Goal: Information Seeking & Learning: Learn about a topic

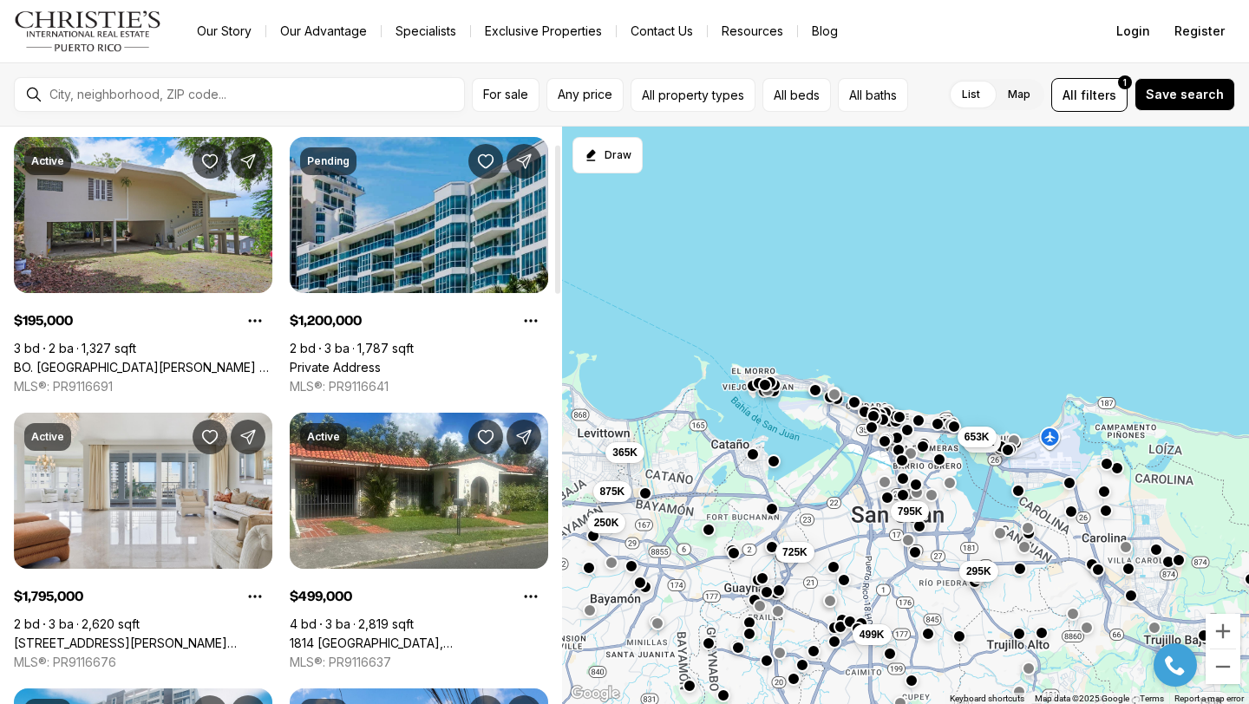
scroll to position [69, 0]
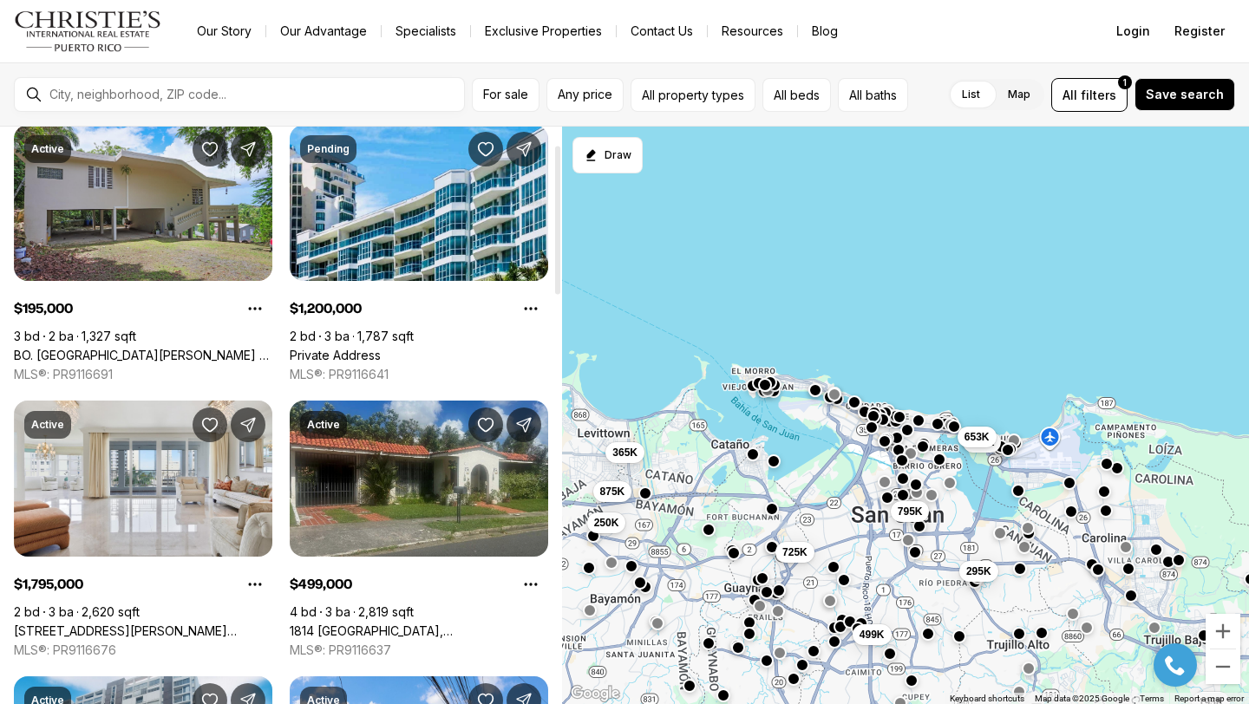
click at [409, 623] on link "1814 [GEOGRAPHIC_DATA], [GEOGRAPHIC_DATA][PERSON_NAME], [GEOGRAPHIC_DATA][PERSO…" at bounding box center [419, 631] width 258 height 16
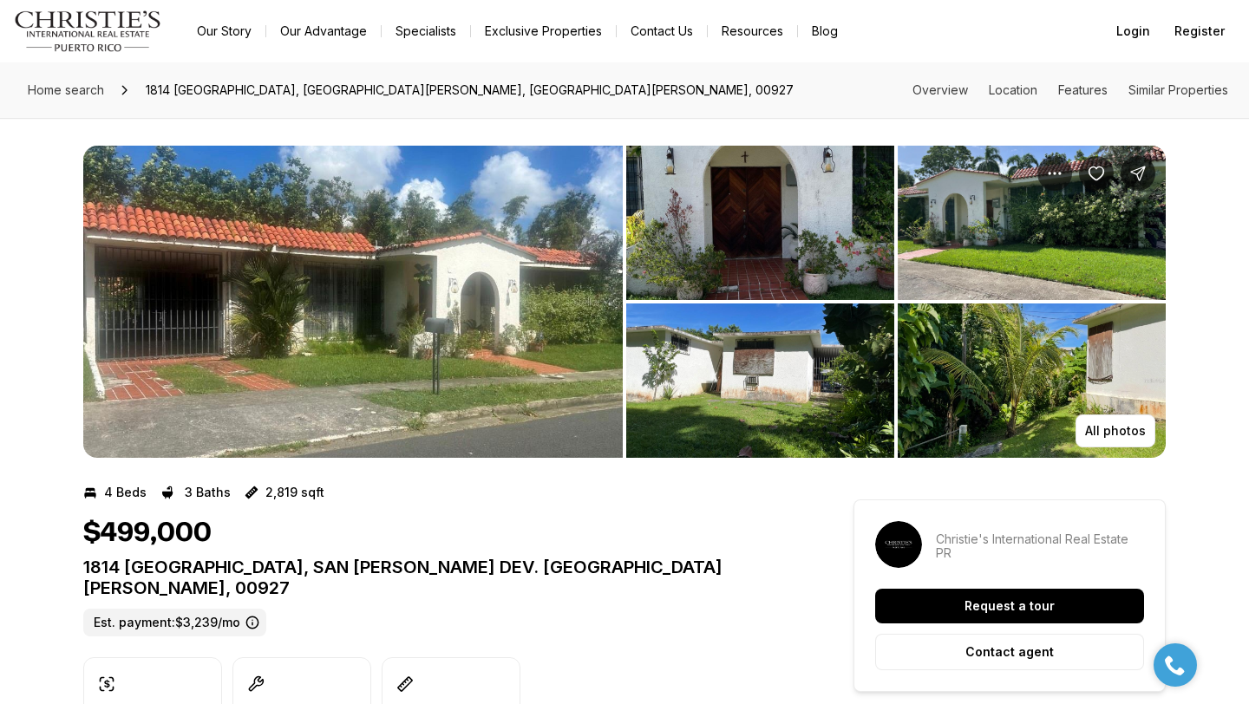
click at [290, 335] on img "View image gallery" at bounding box center [352, 302] width 539 height 312
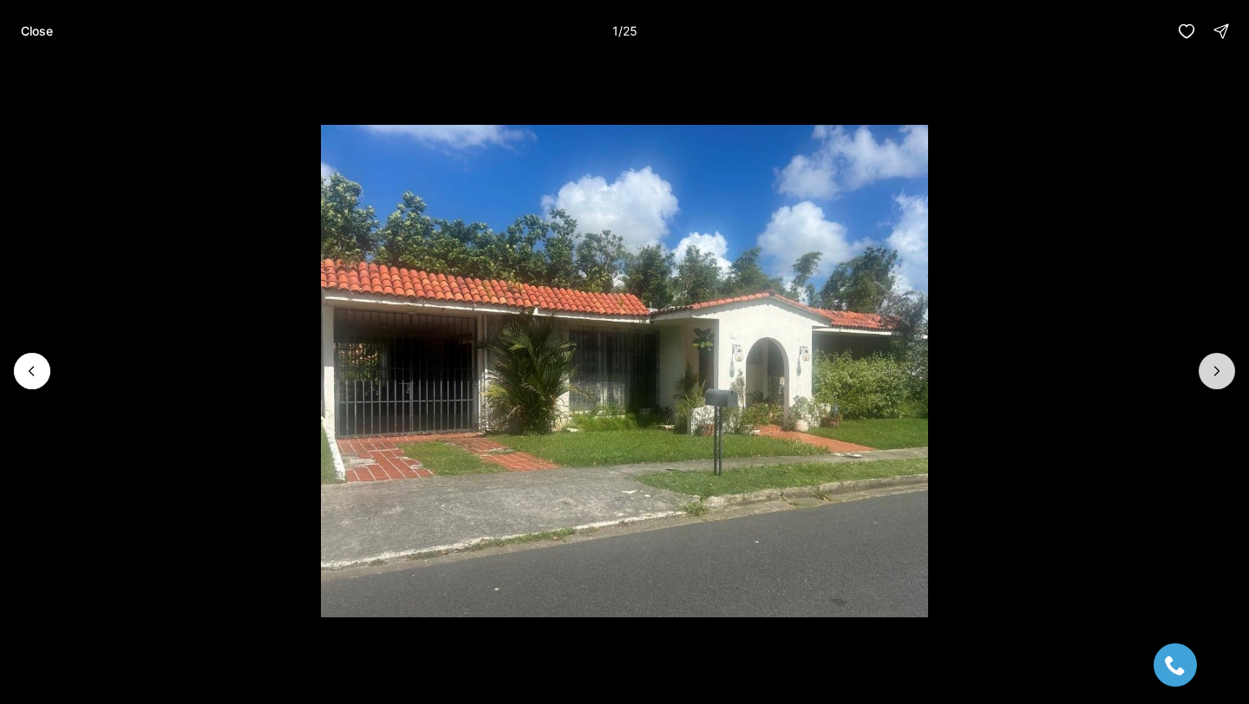
click at [1205, 357] on button "Next slide" at bounding box center [1216, 371] width 36 height 36
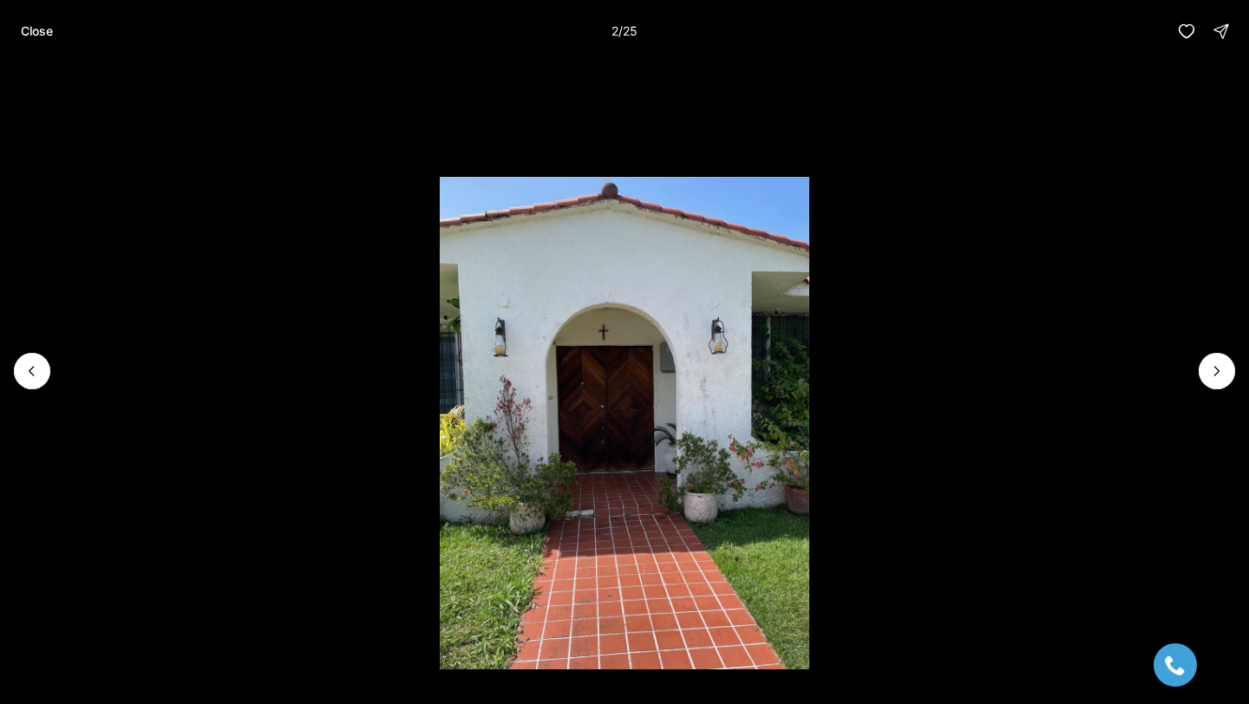
click at [1204, 355] on li "2 of 25" at bounding box center [624, 370] width 1249 height 617
click at [1216, 373] on icon "Next slide" at bounding box center [1217, 371] width 4 height 9
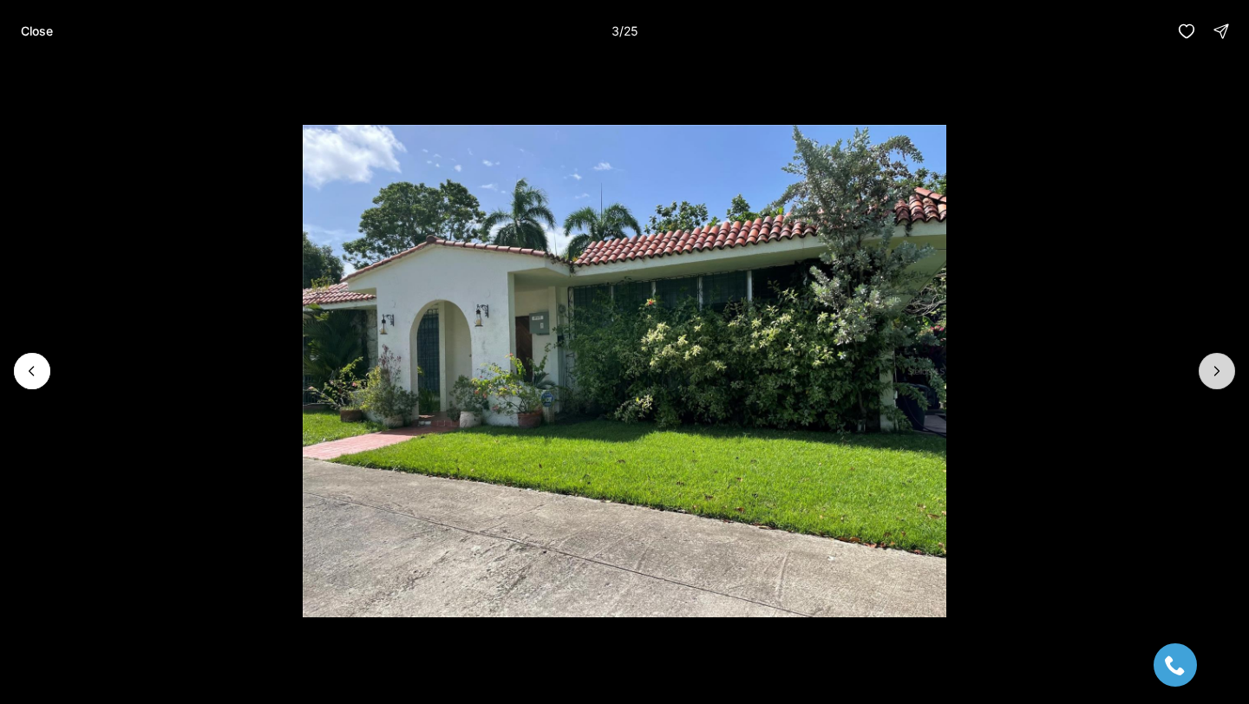
click at [1215, 373] on icon "Next slide" at bounding box center [1216, 370] width 17 height 17
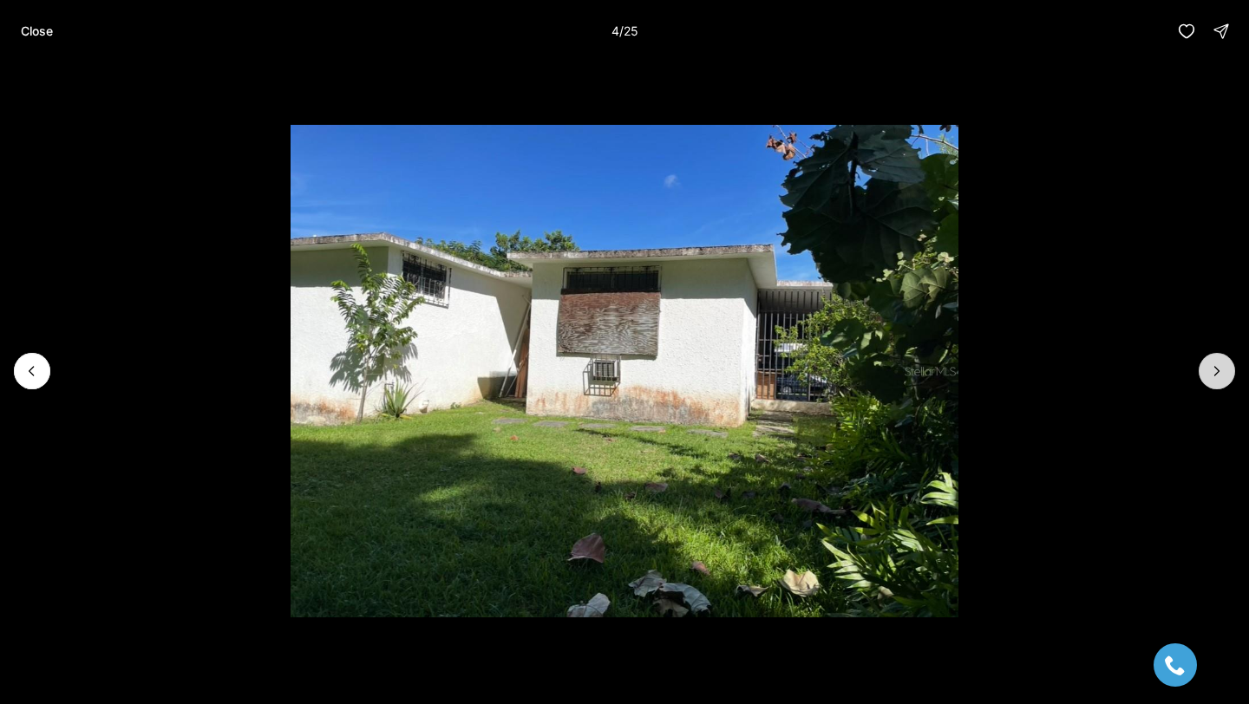
click at [1215, 373] on icon "Next slide" at bounding box center [1216, 370] width 17 height 17
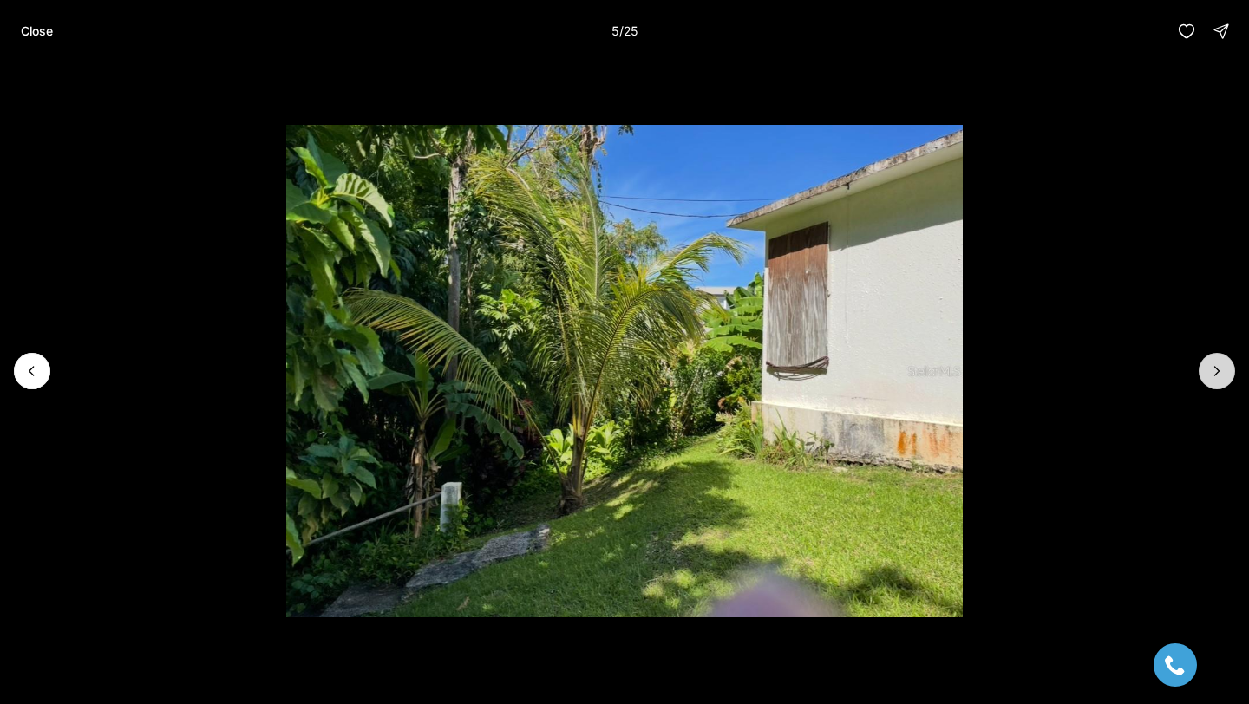
click at [1214, 373] on icon "Next slide" at bounding box center [1216, 370] width 17 height 17
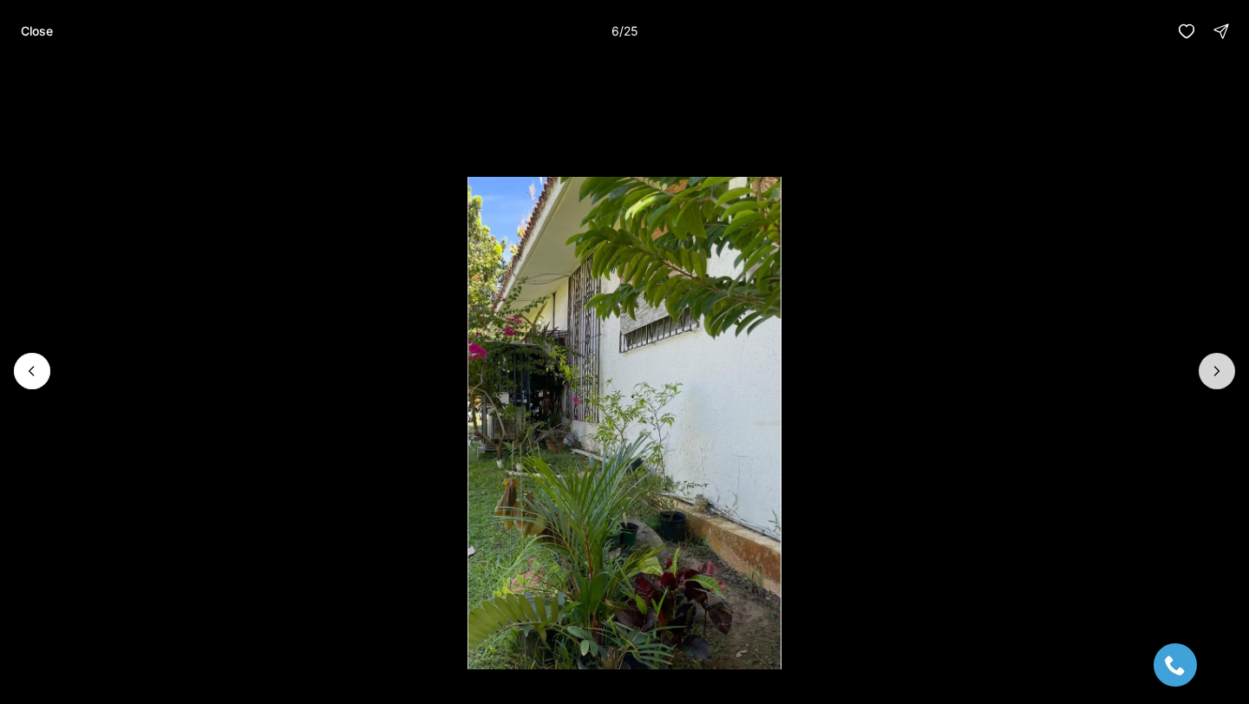
click at [1214, 373] on icon "Next slide" at bounding box center [1216, 370] width 17 height 17
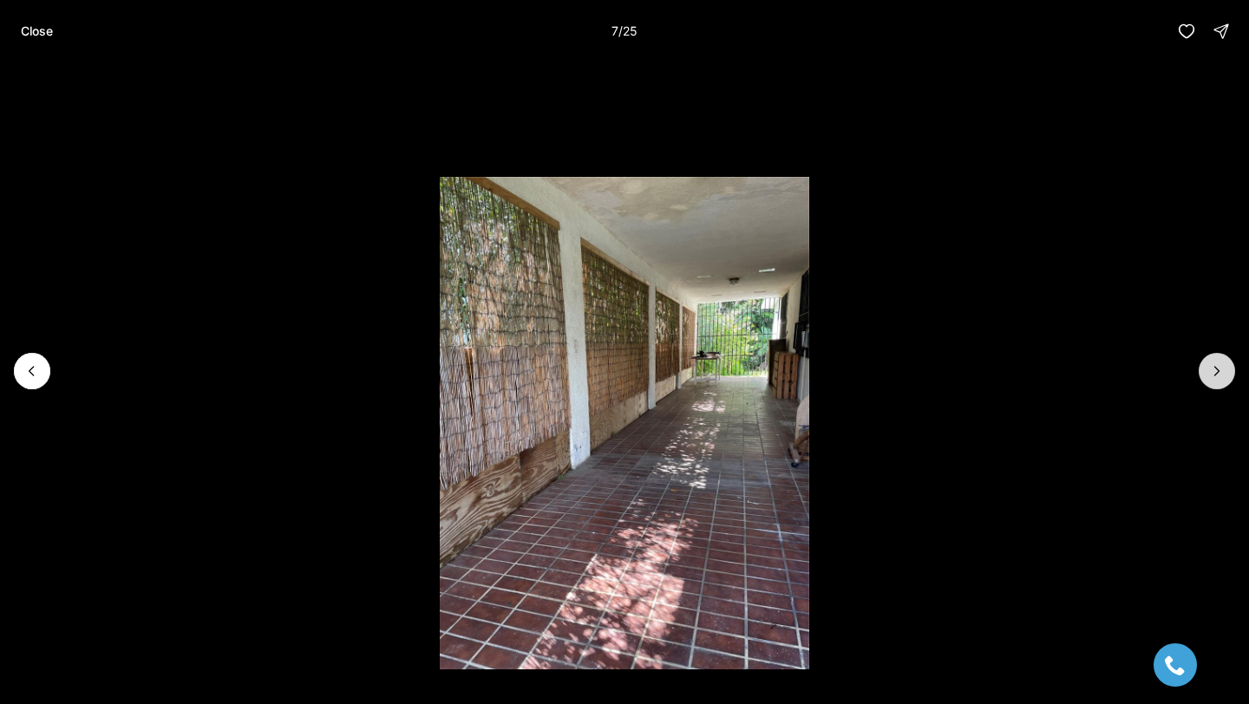
click at [1214, 373] on icon "Next slide" at bounding box center [1216, 370] width 17 height 17
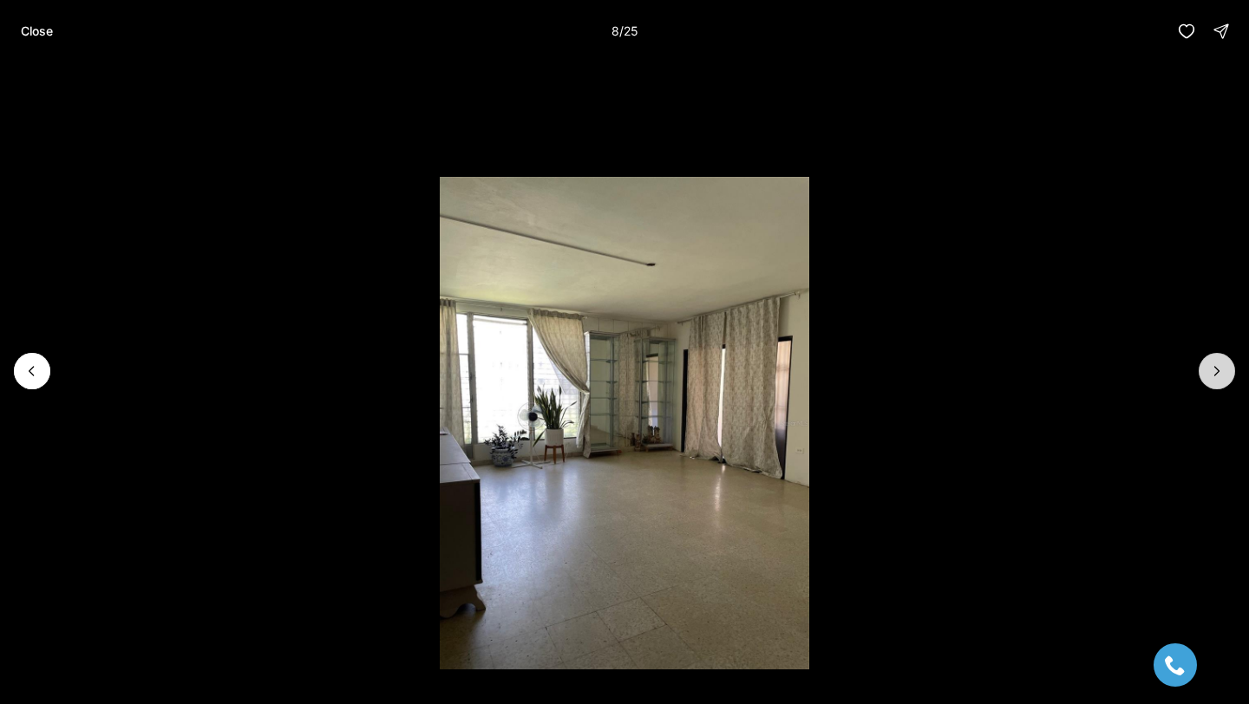
click at [1214, 373] on icon "Next slide" at bounding box center [1216, 370] width 17 height 17
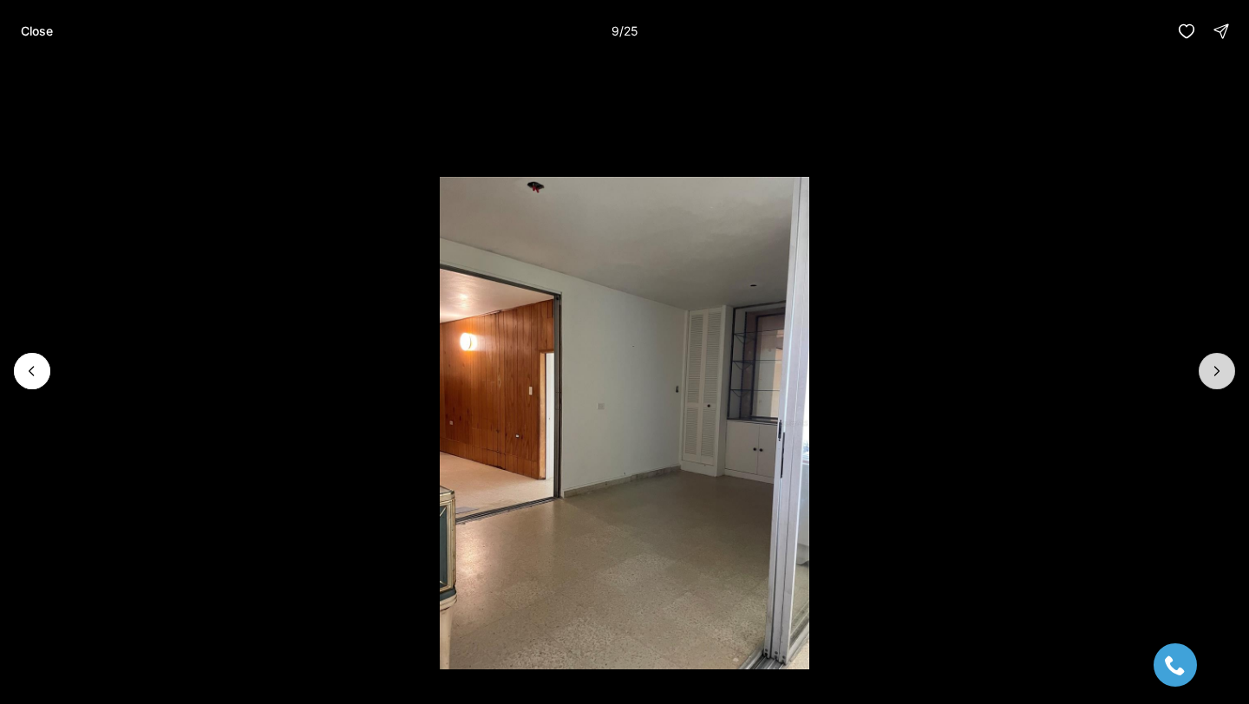
click at [1214, 373] on icon "Next slide" at bounding box center [1216, 370] width 17 height 17
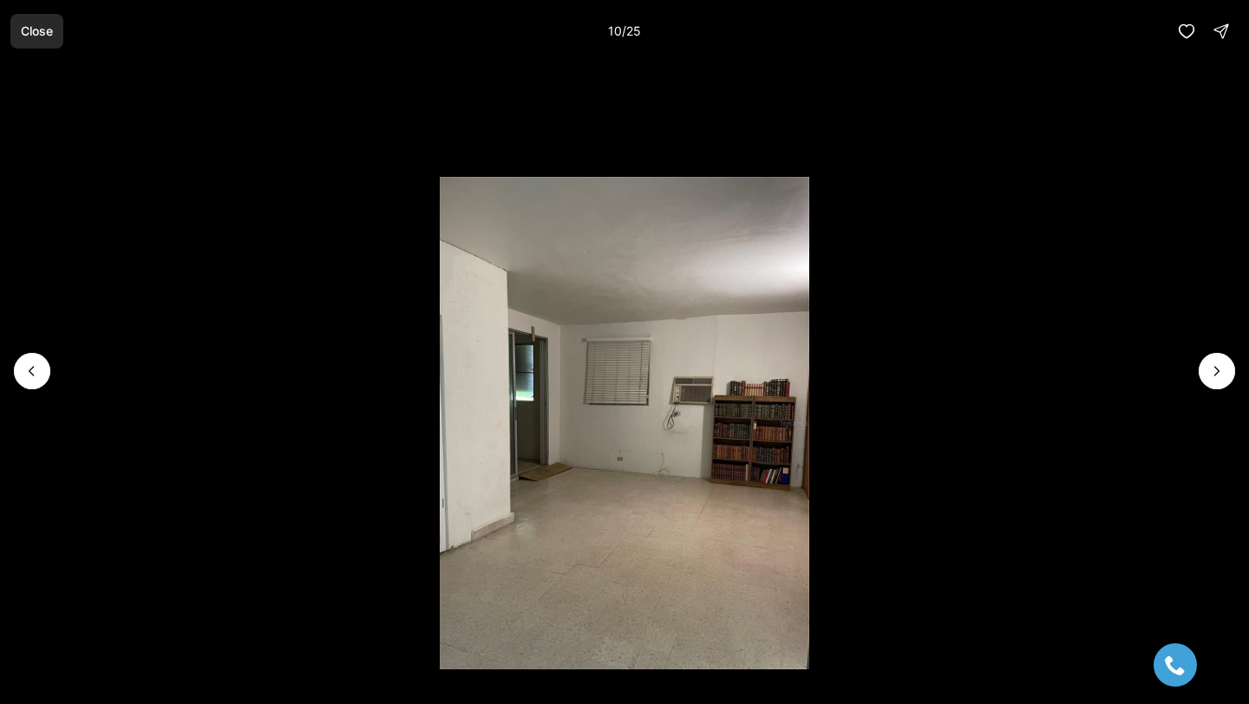
click at [49, 29] on p "Close" at bounding box center [37, 31] width 32 height 14
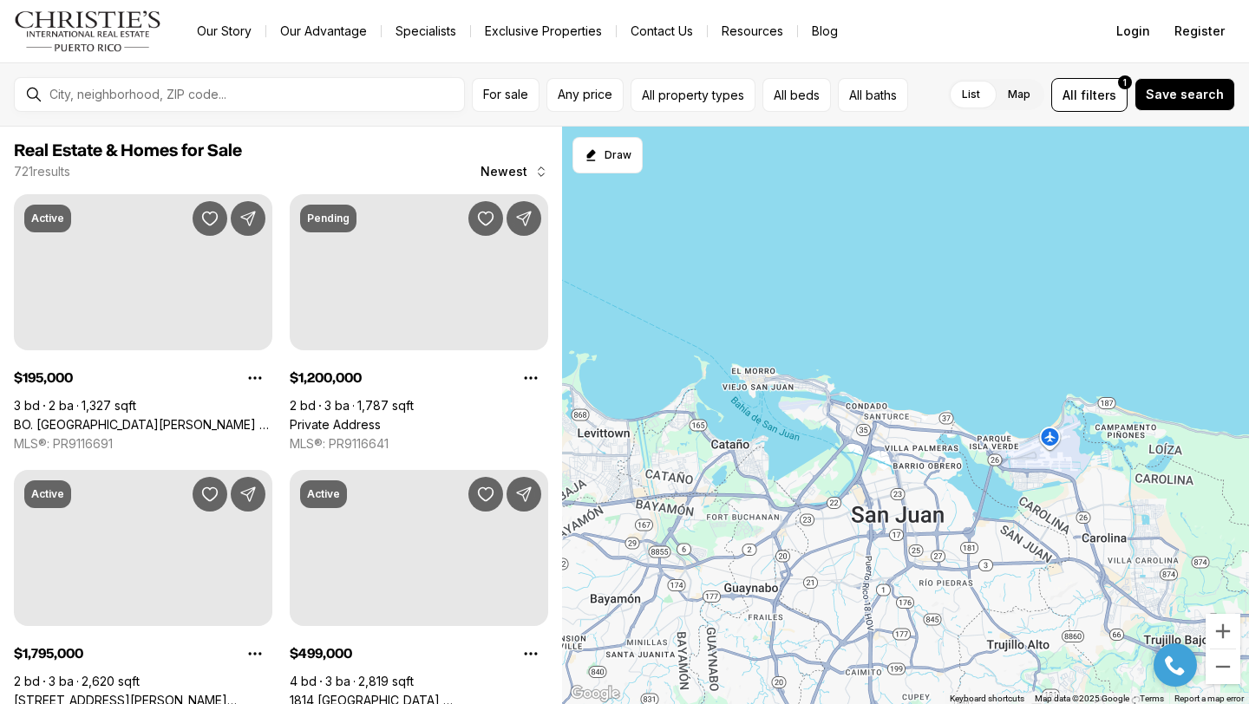
scroll to position [69, 0]
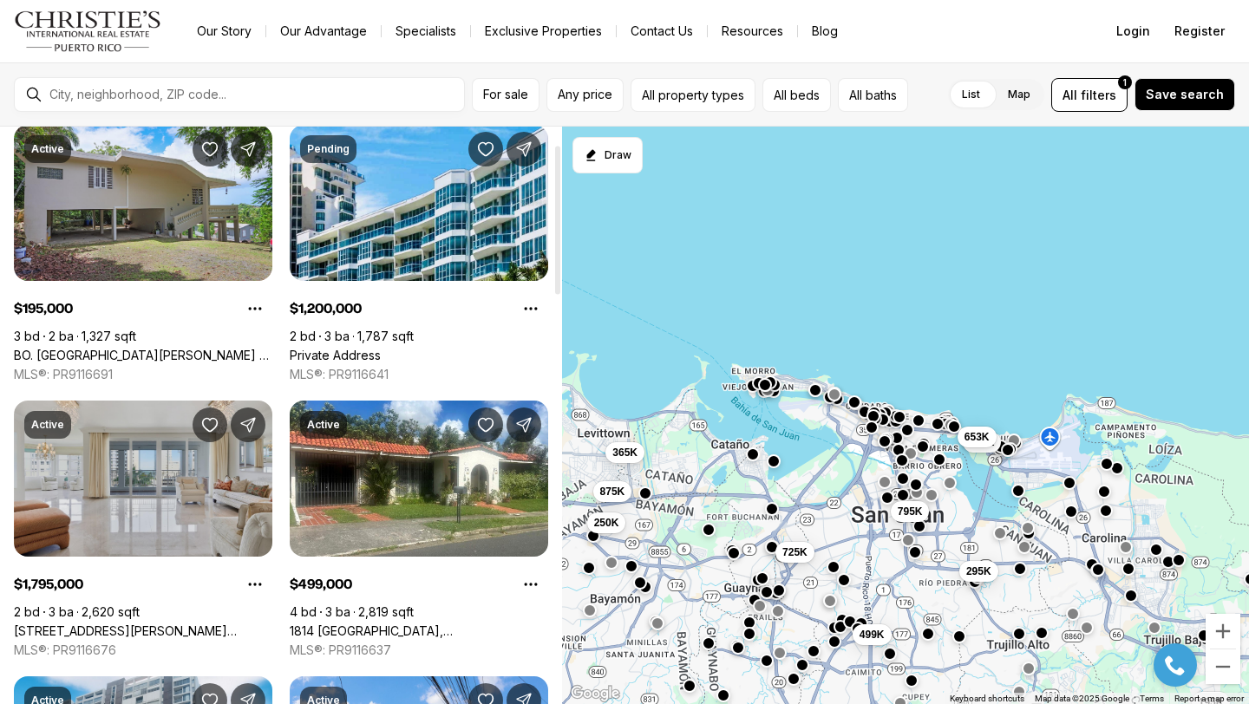
click at [148, 623] on link "[STREET_ADDRESS][PERSON_NAME][PERSON_NAME]" at bounding box center [143, 631] width 258 height 16
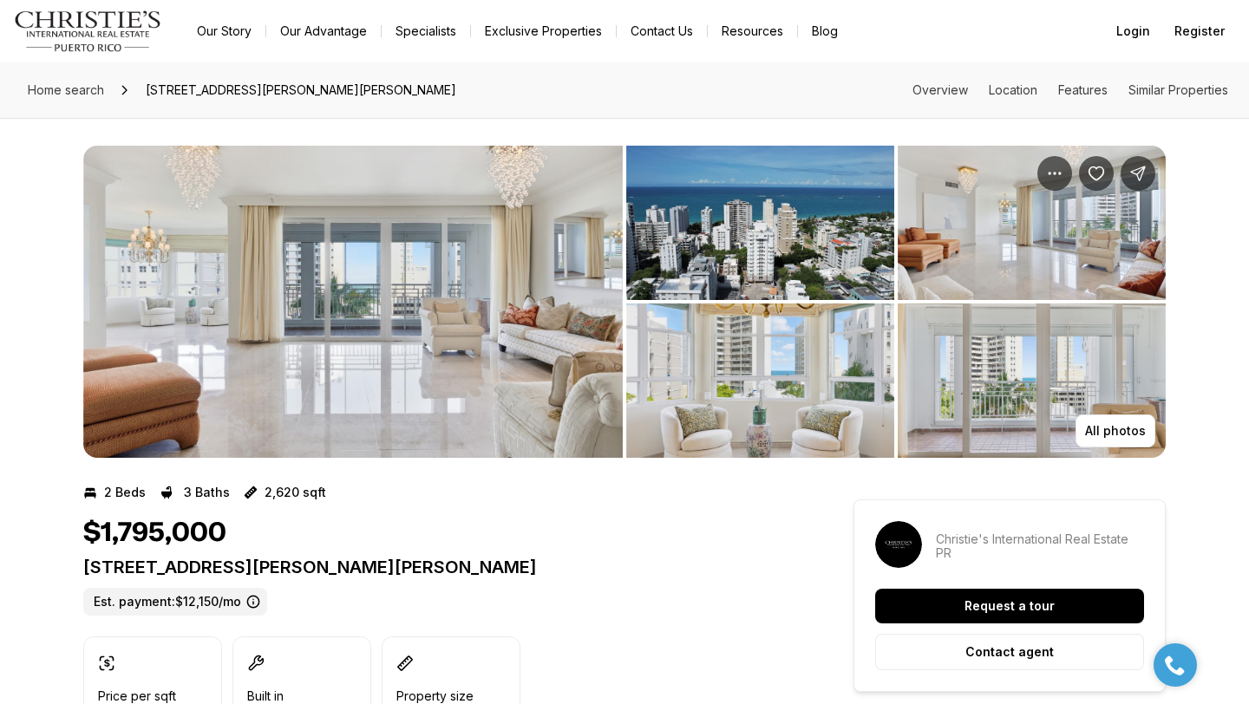
click at [334, 362] on img "View image gallery" at bounding box center [352, 302] width 539 height 312
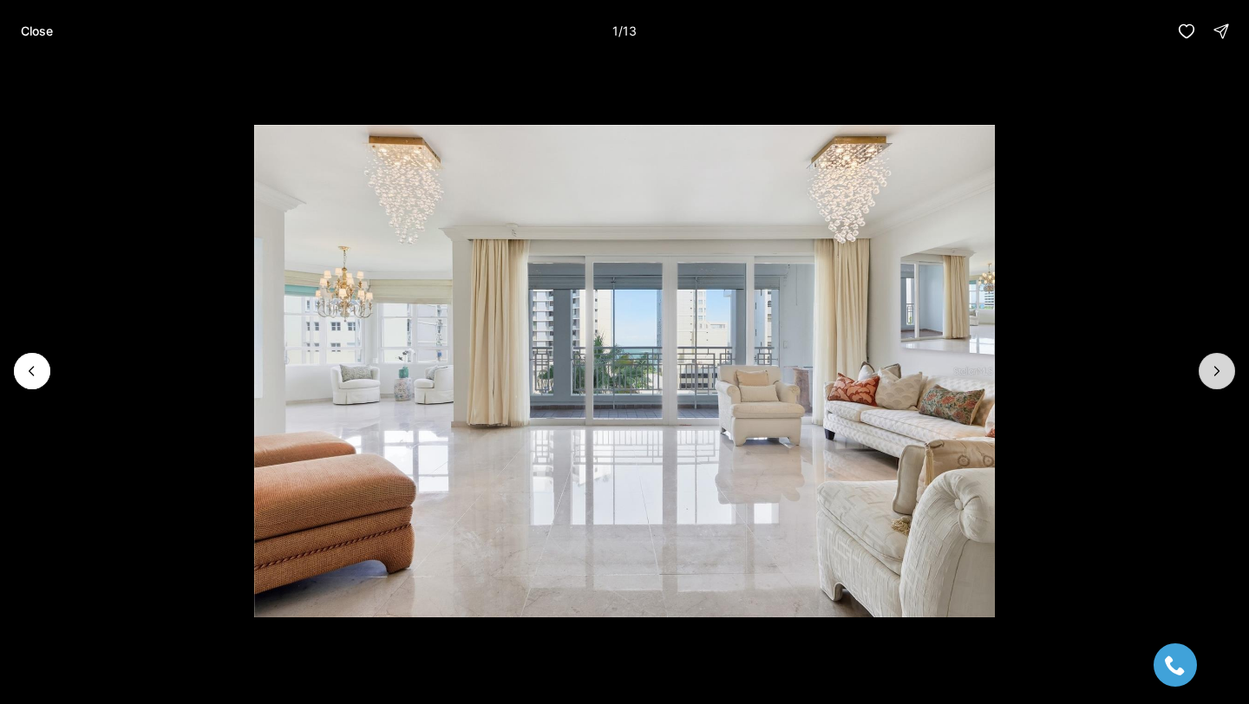
click at [1225, 375] on button "Next slide" at bounding box center [1216, 371] width 36 height 36
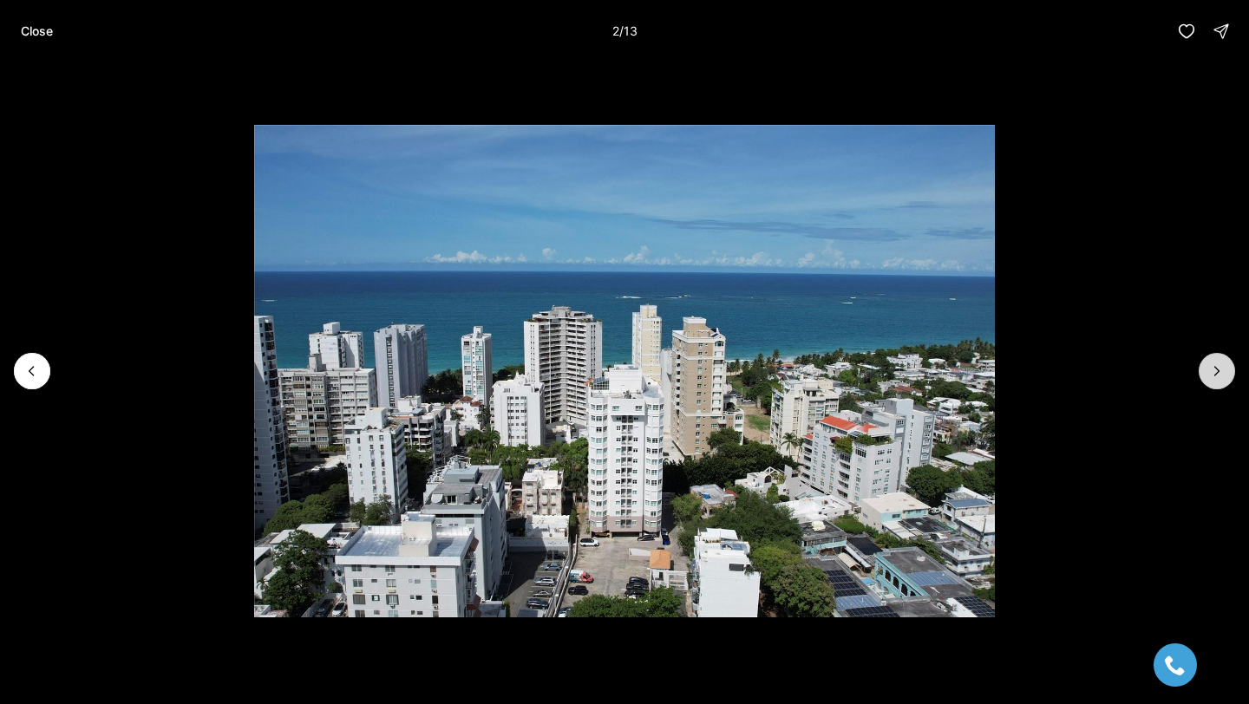
click at [1225, 375] on button "Next slide" at bounding box center [1216, 371] width 36 height 36
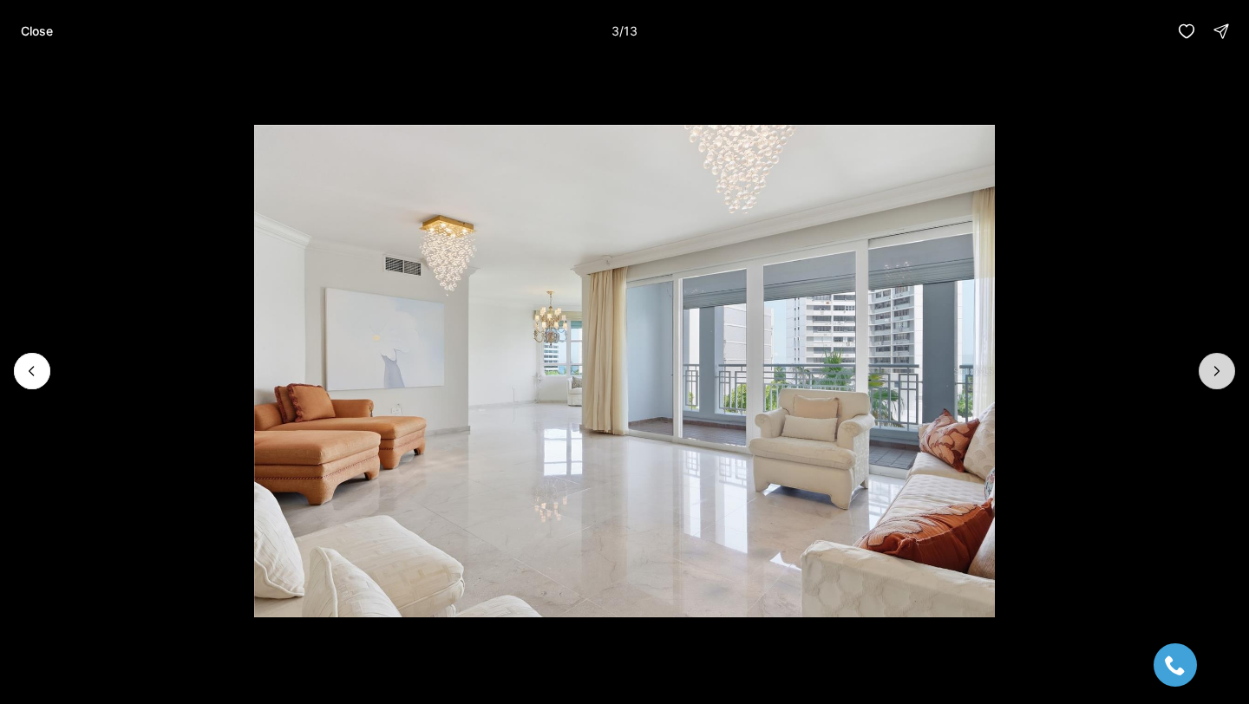
click at [1224, 375] on icon "Next slide" at bounding box center [1216, 370] width 17 height 17
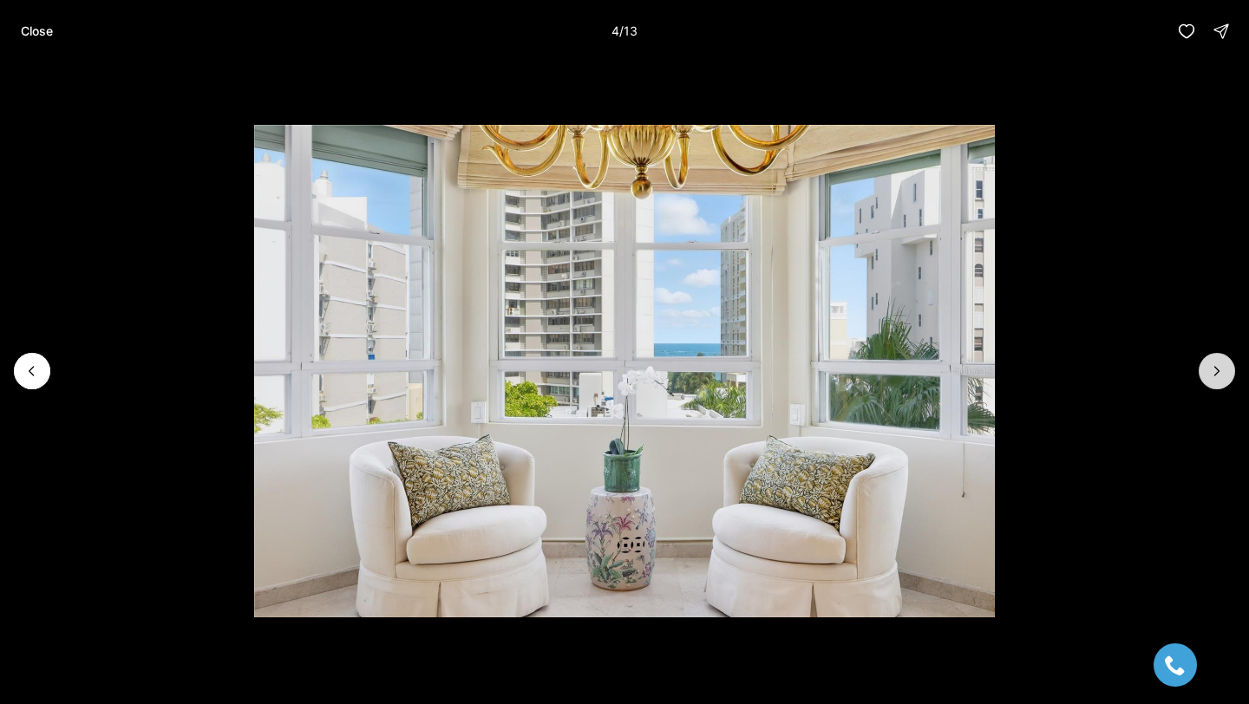
click at [1224, 375] on icon "Next slide" at bounding box center [1216, 370] width 17 height 17
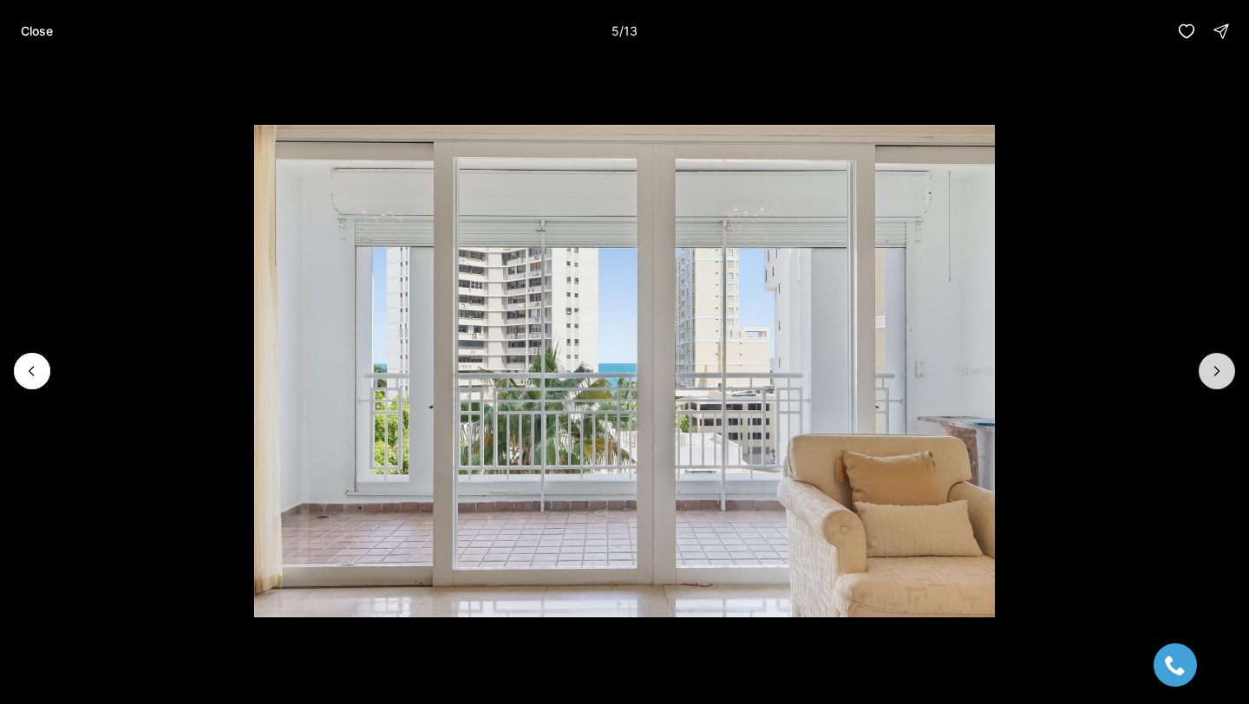
click at [1224, 375] on icon "Next slide" at bounding box center [1216, 370] width 17 height 17
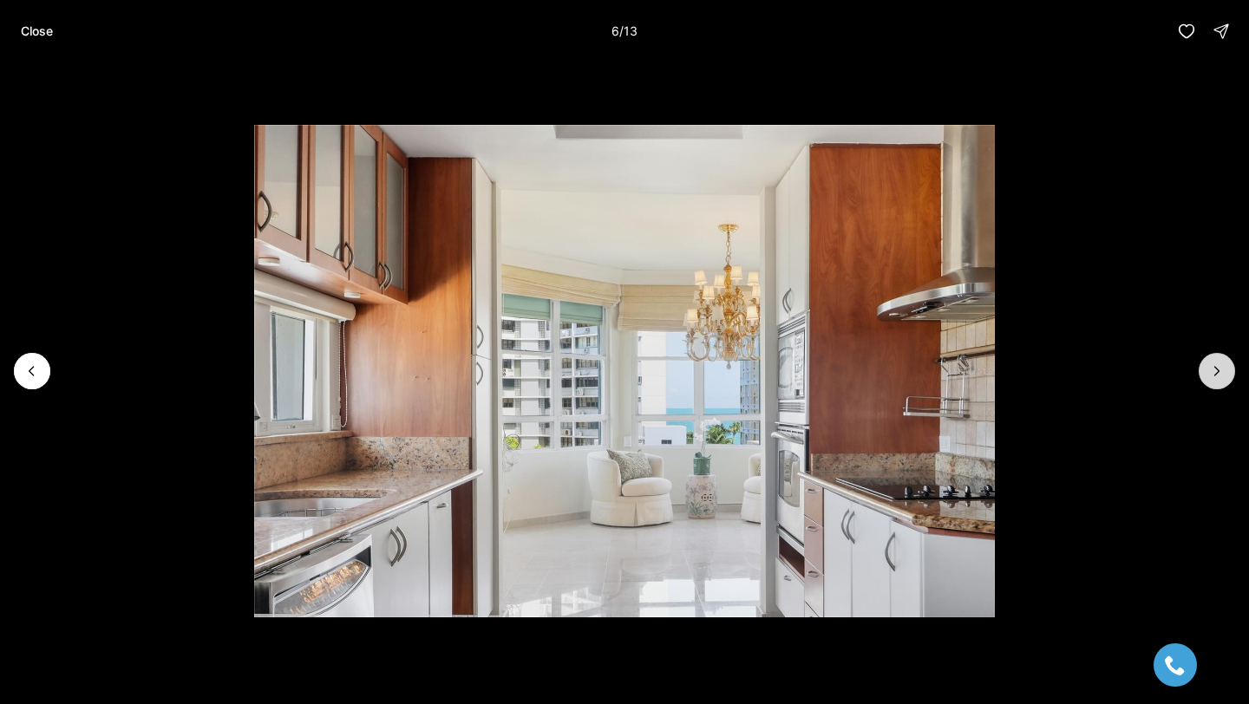
click at [1224, 375] on icon "Next slide" at bounding box center [1216, 370] width 17 height 17
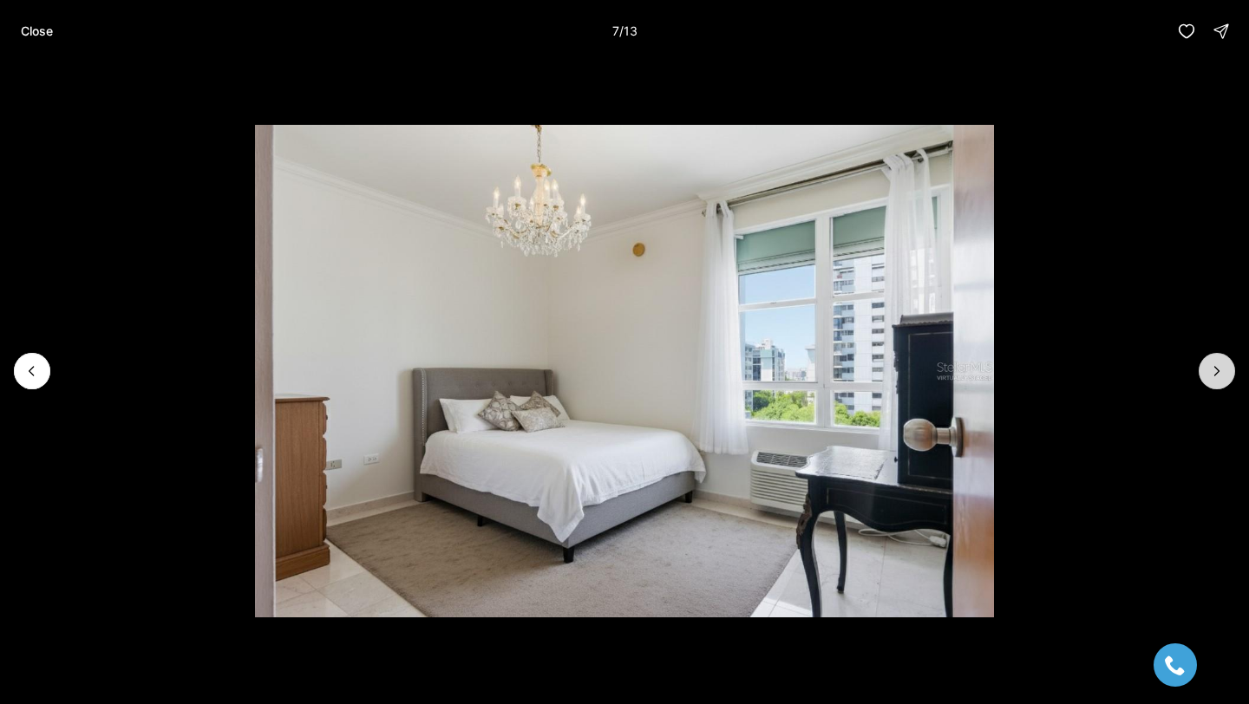
click at [1224, 375] on icon "Next slide" at bounding box center [1216, 370] width 17 height 17
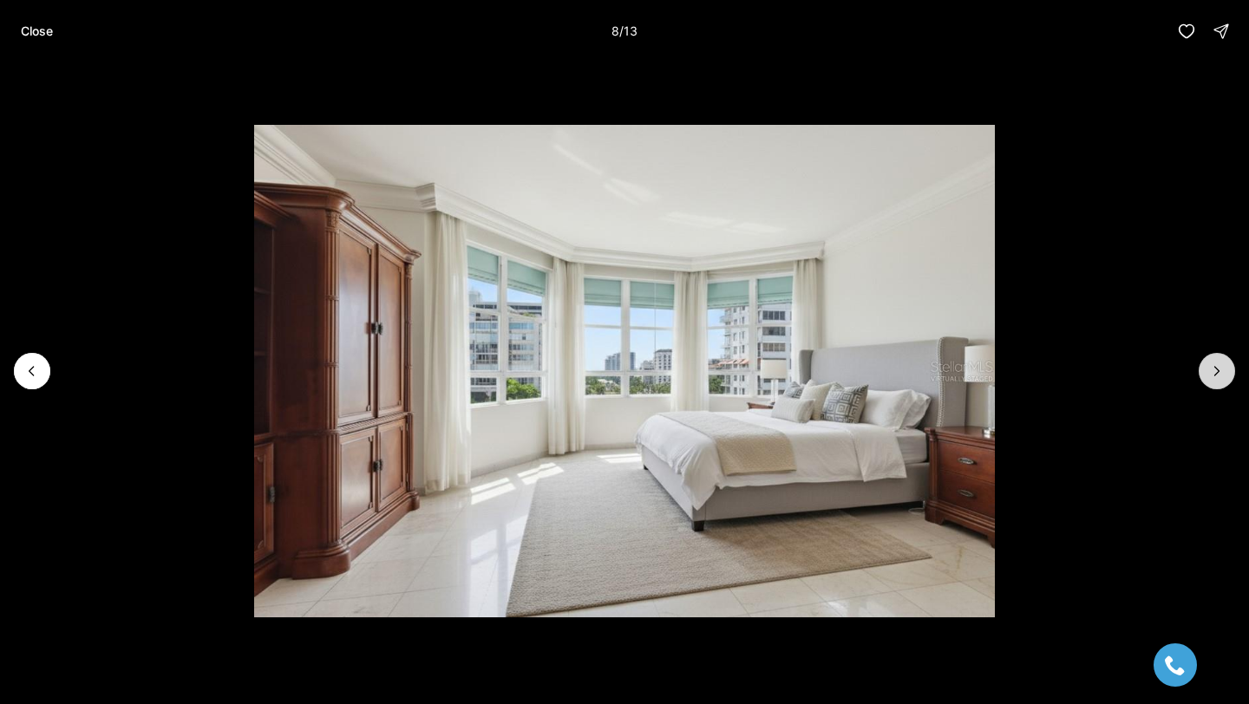
click at [1224, 375] on icon "Next slide" at bounding box center [1216, 370] width 17 height 17
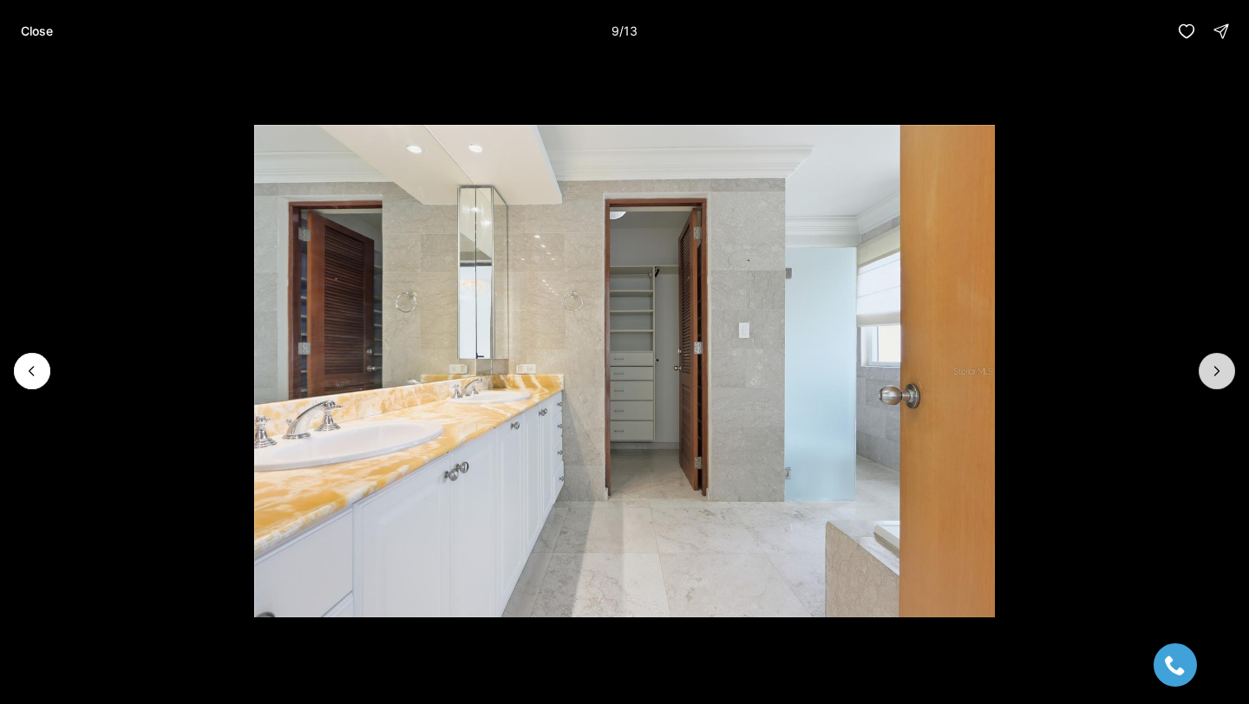
click at [1223, 375] on icon "Next slide" at bounding box center [1216, 370] width 17 height 17
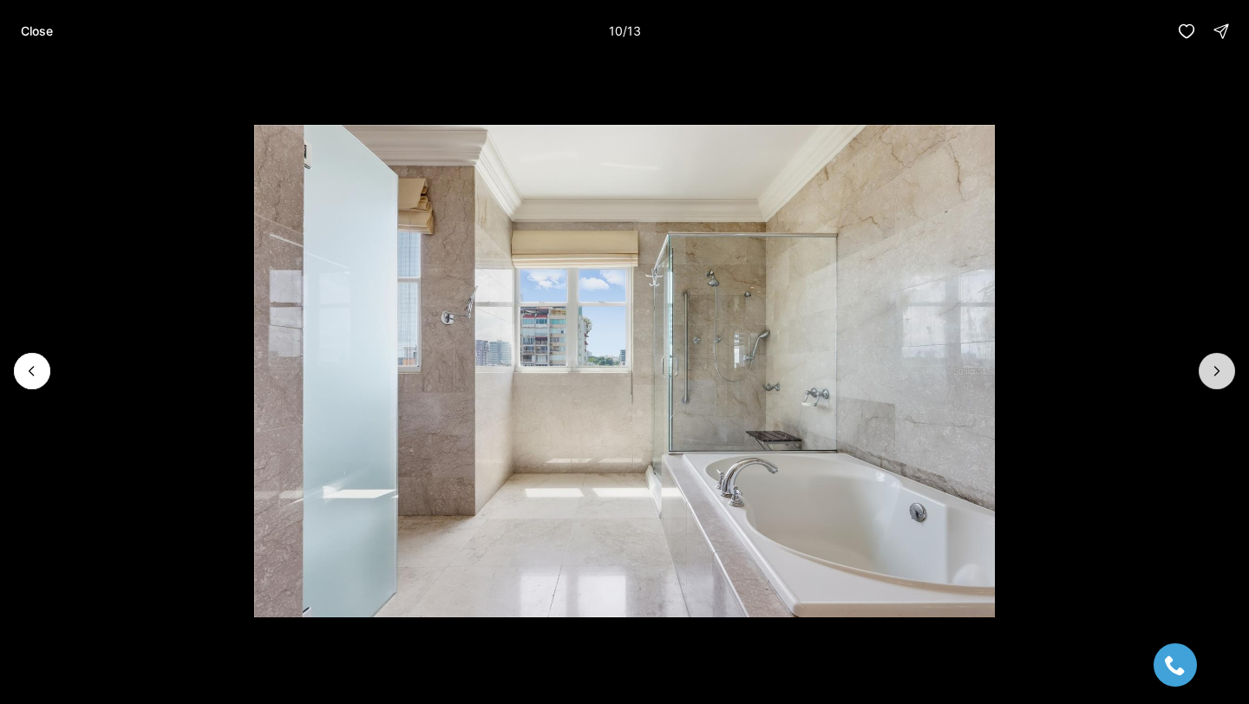
click at [1223, 375] on icon "Next slide" at bounding box center [1216, 370] width 17 height 17
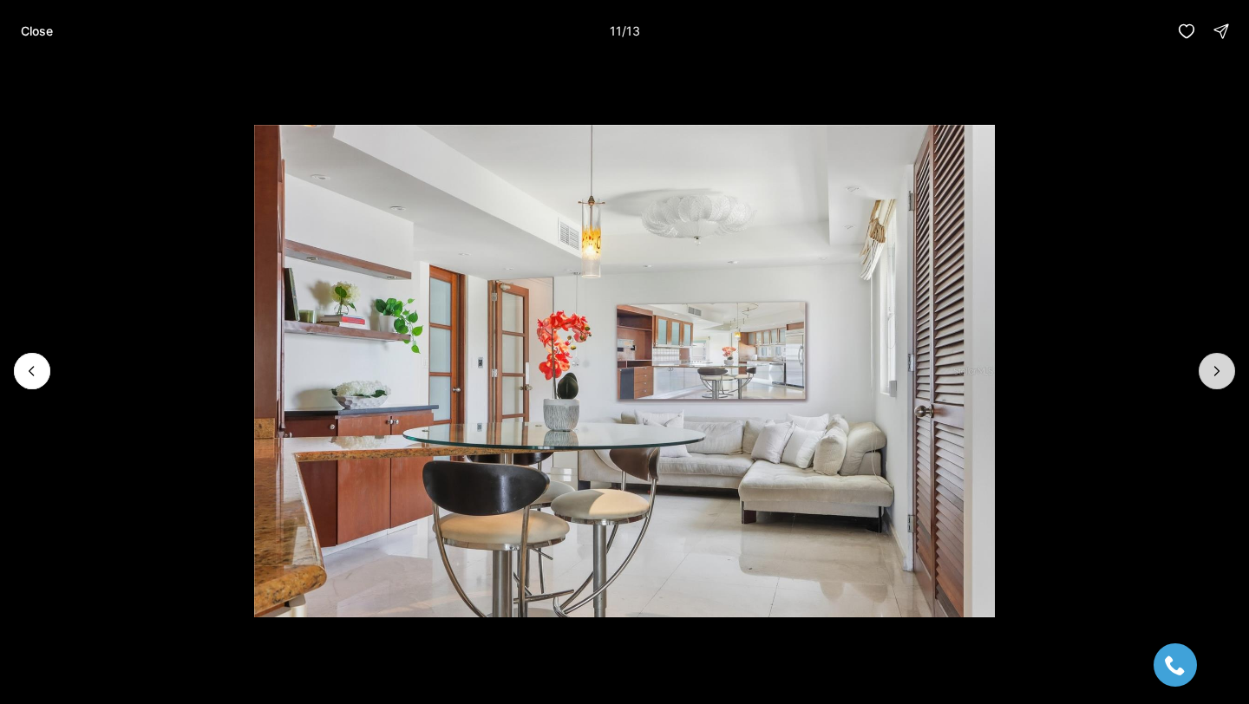
click at [1223, 375] on icon "Next slide" at bounding box center [1216, 370] width 17 height 17
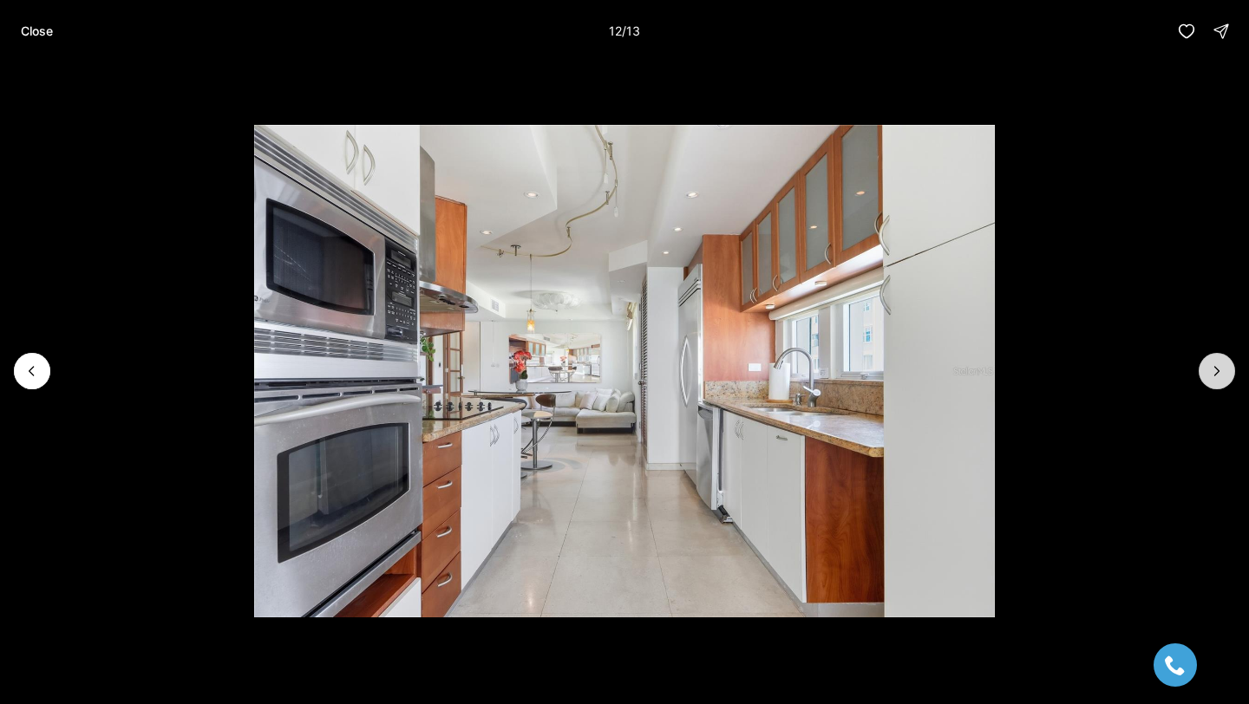
click at [1223, 375] on icon "Next slide" at bounding box center [1216, 370] width 17 height 17
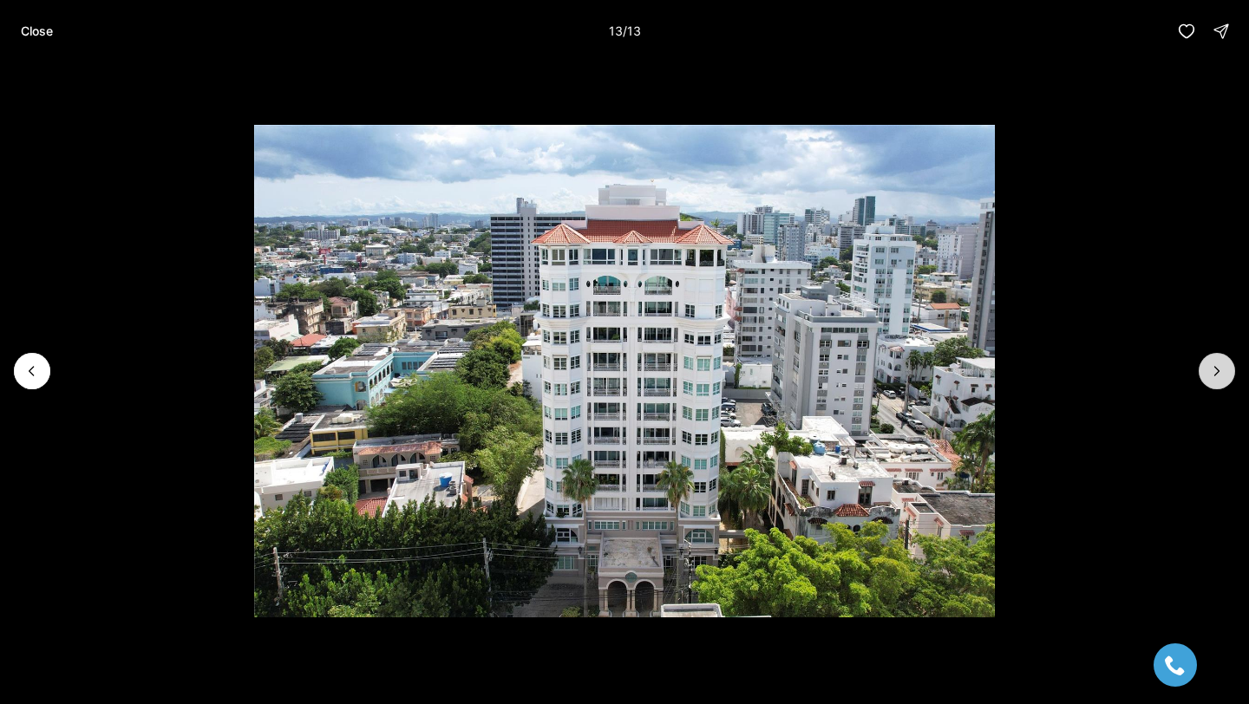
click at [1223, 375] on div at bounding box center [1216, 371] width 36 height 36
click at [47, 36] on p "Close" at bounding box center [37, 31] width 32 height 14
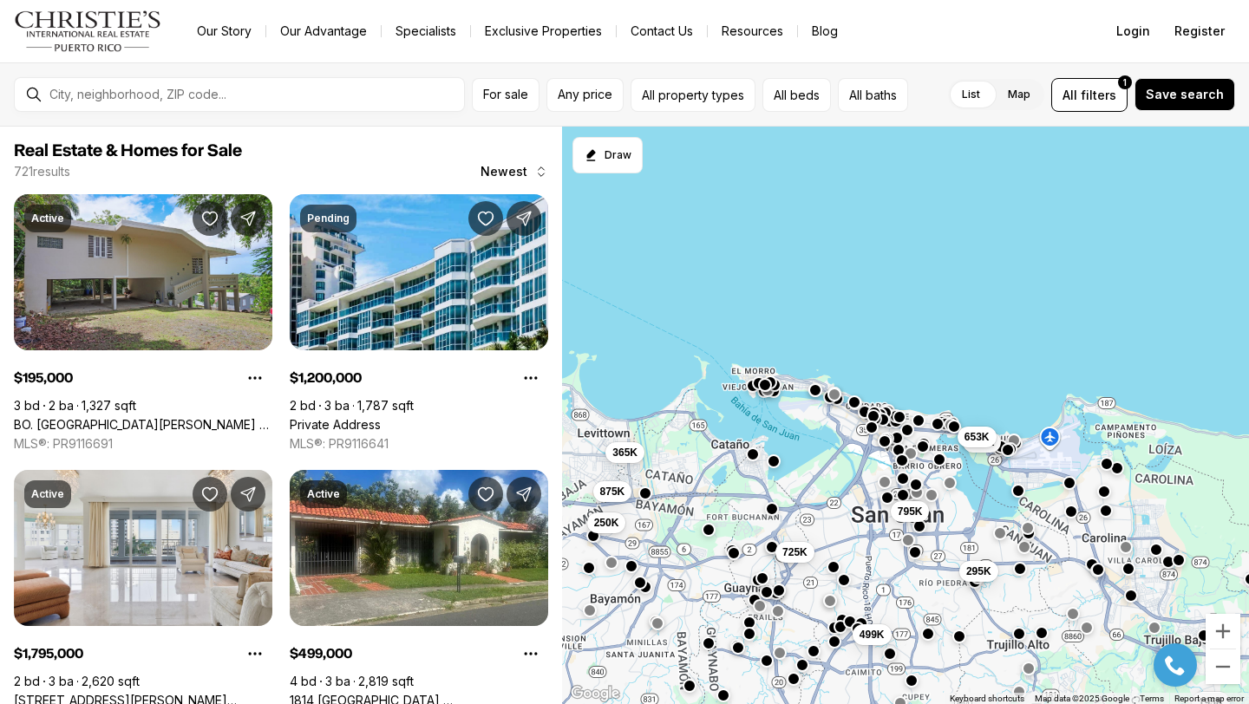
scroll to position [69, 0]
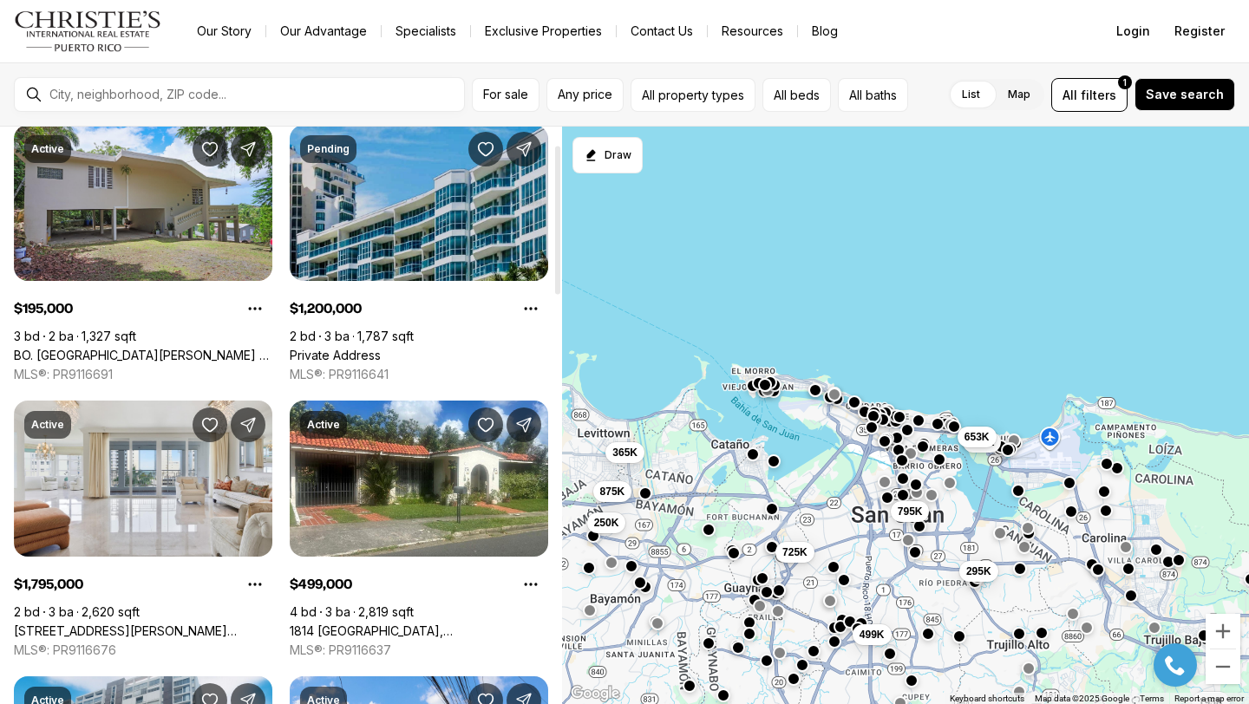
click at [381, 348] on link "Private Address" at bounding box center [335, 356] width 91 height 16
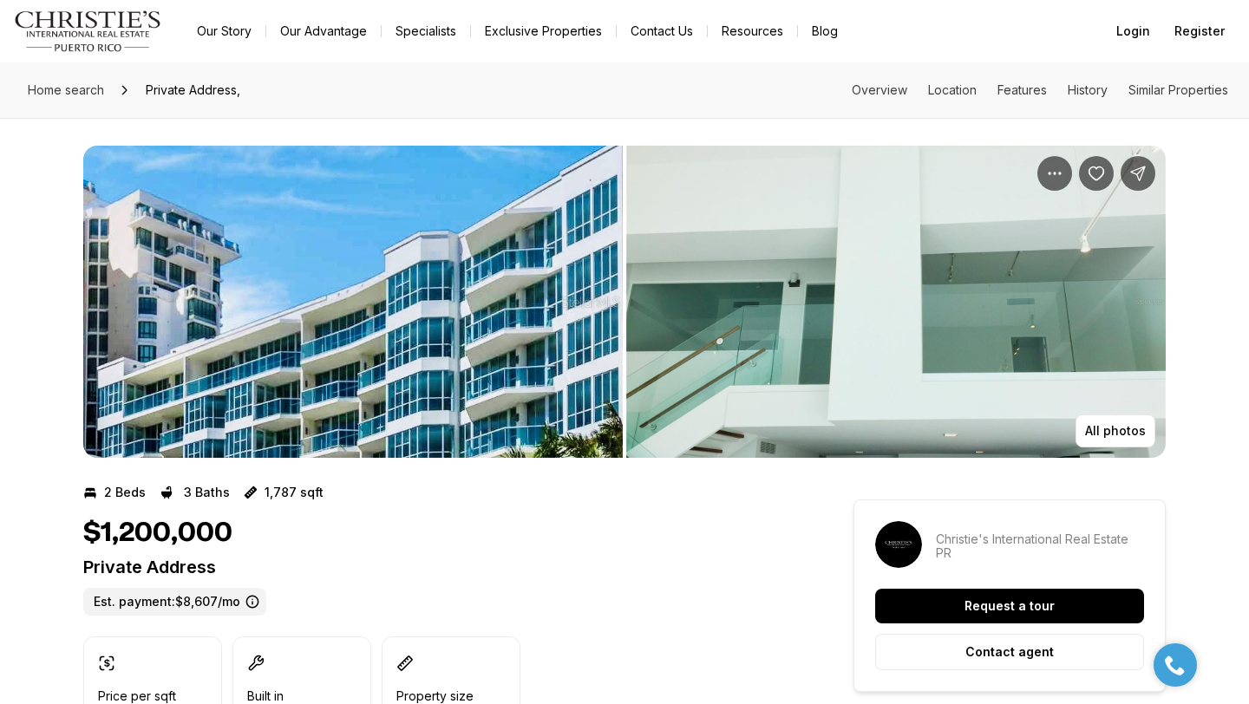
click at [448, 311] on img "View image gallery" at bounding box center [352, 302] width 539 height 312
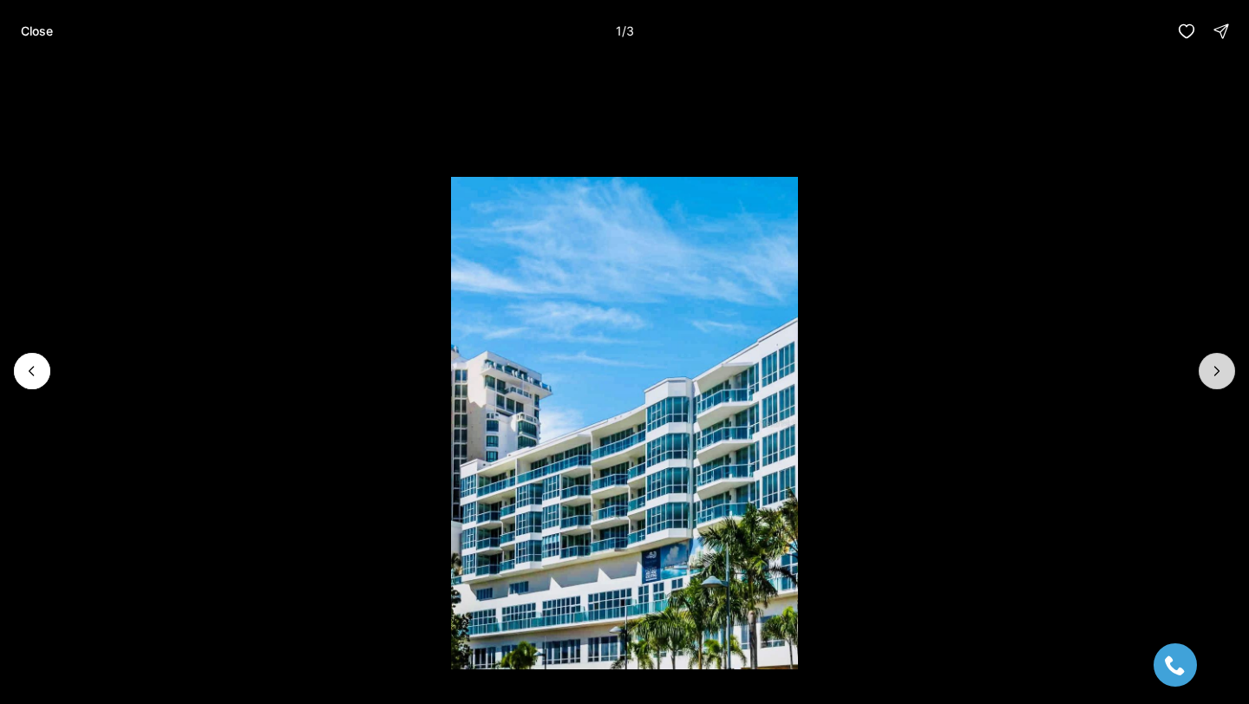
click at [1226, 369] on button "Next slide" at bounding box center [1216, 371] width 36 height 36
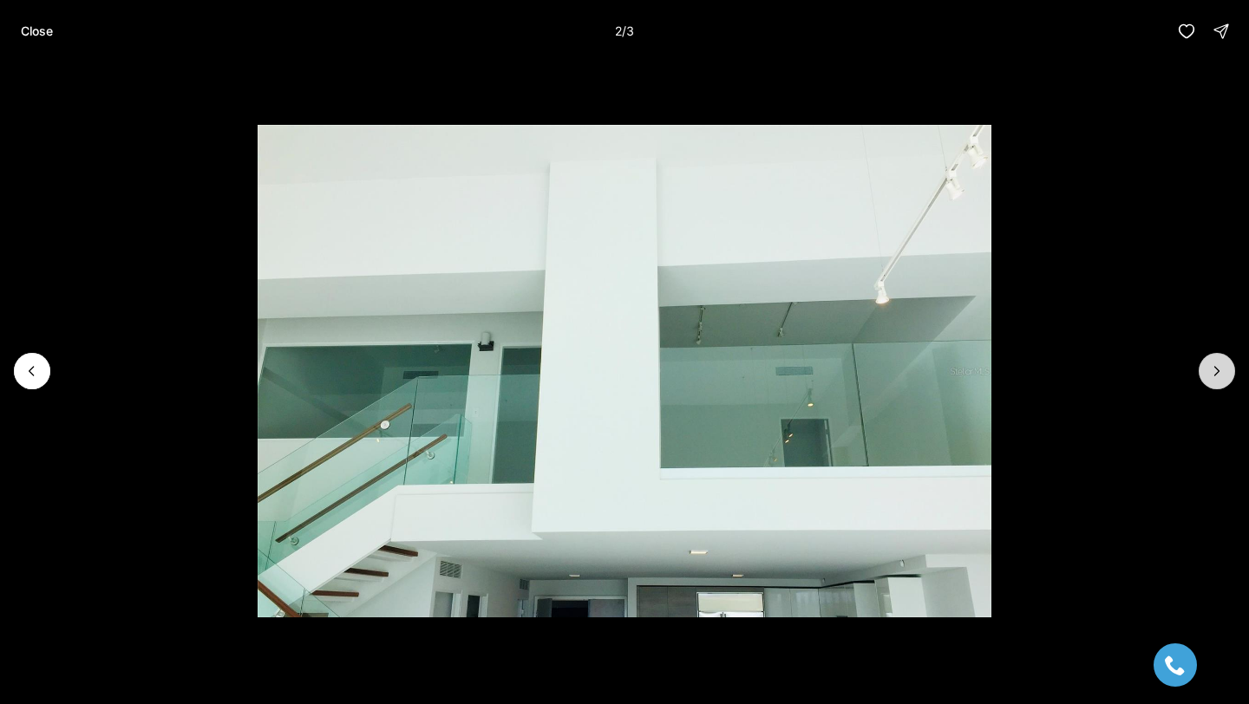
click at [1226, 369] on button "Next slide" at bounding box center [1216, 371] width 36 height 36
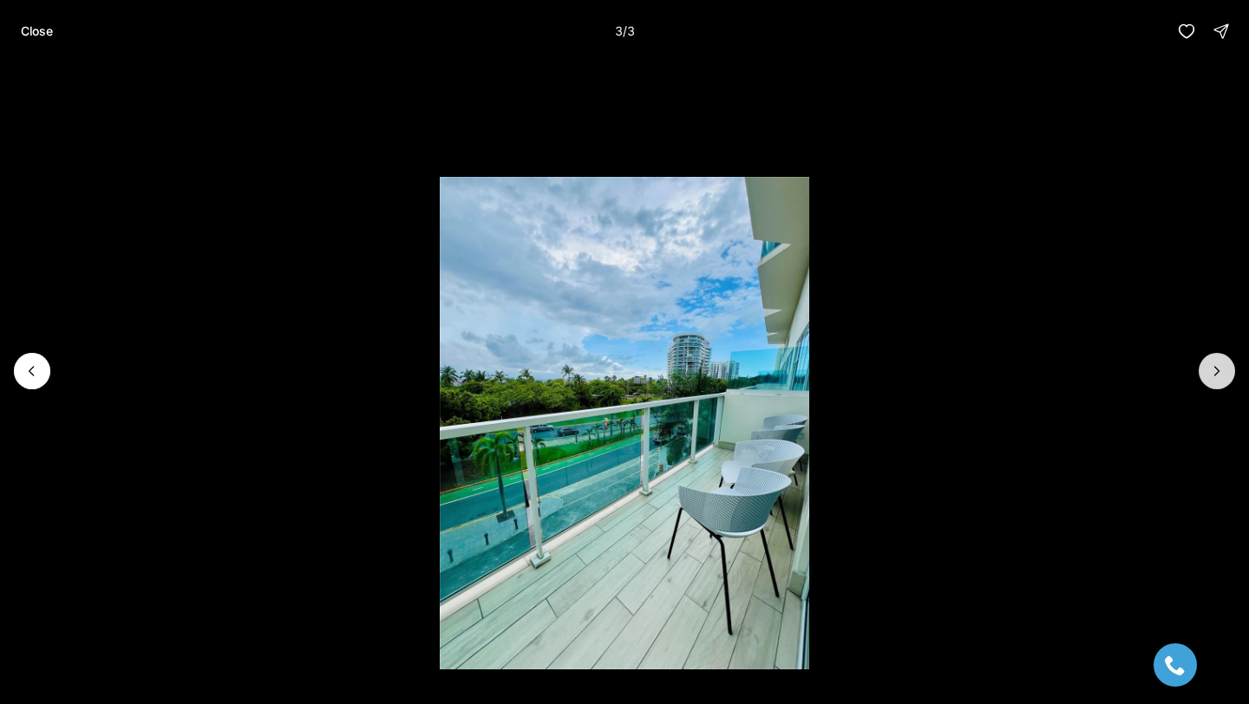
click at [1226, 369] on div at bounding box center [1216, 371] width 36 height 36
click at [1225, 369] on div at bounding box center [1216, 371] width 36 height 36
click at [51, 35] on p "Close" at bounding box center [37, 31] width 32 height 14
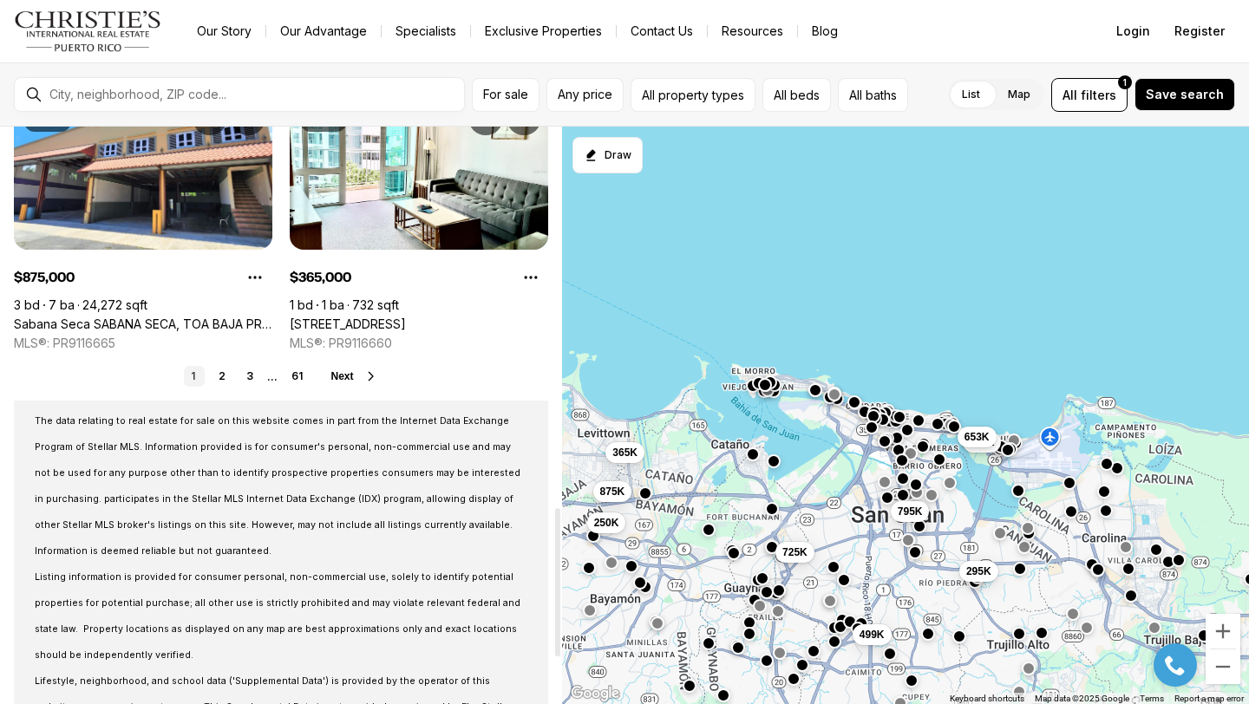
scroll to position [1478, 0]
click at [223, 379] on link "2" at bounding box center [222, 377] width 21 height 21
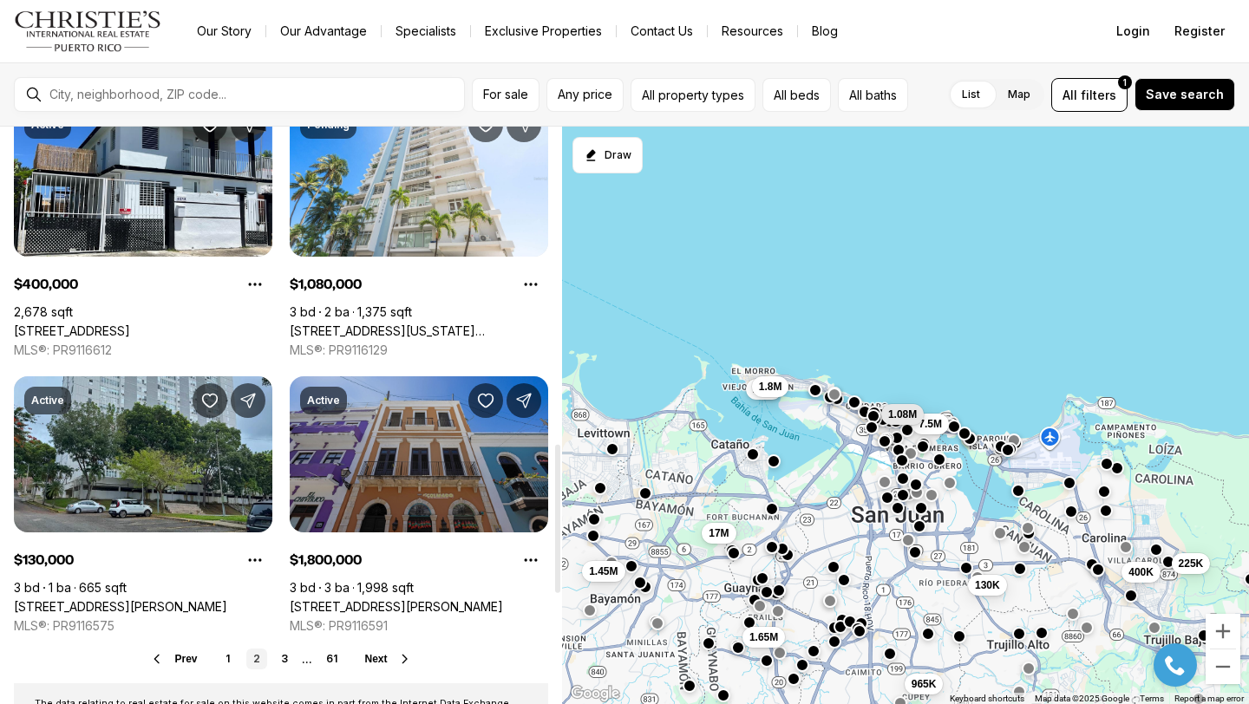
scroll to position [1313, 0]
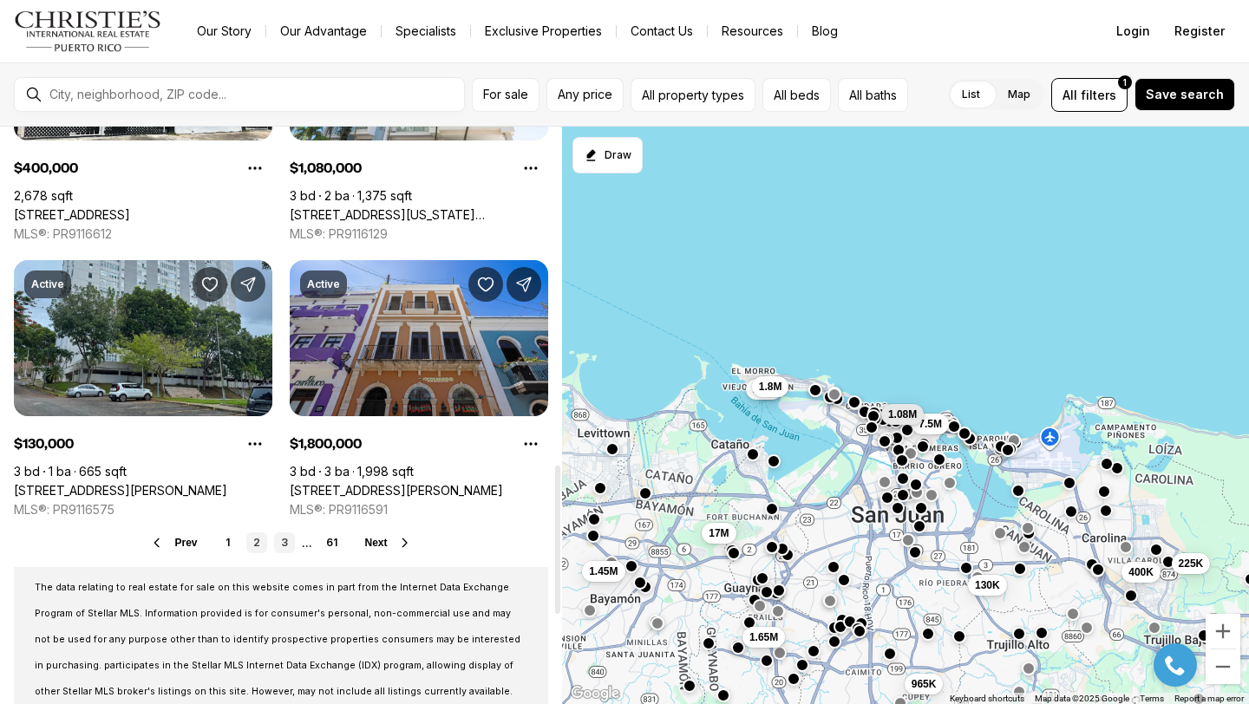
click at [283, 539] on link "3" at bounding box center [284, 542] width 21 height 21
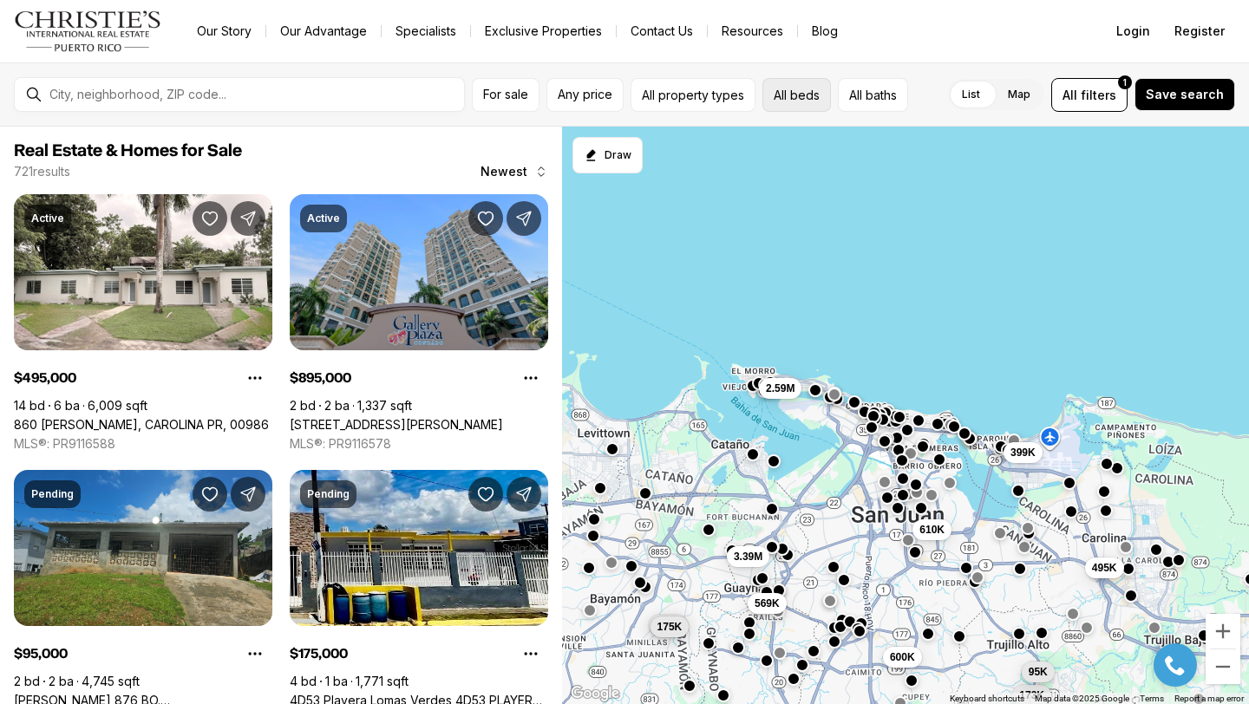
click at [804, 100] on button "All beds" at bounding box center [796, 95] width 68 height 34
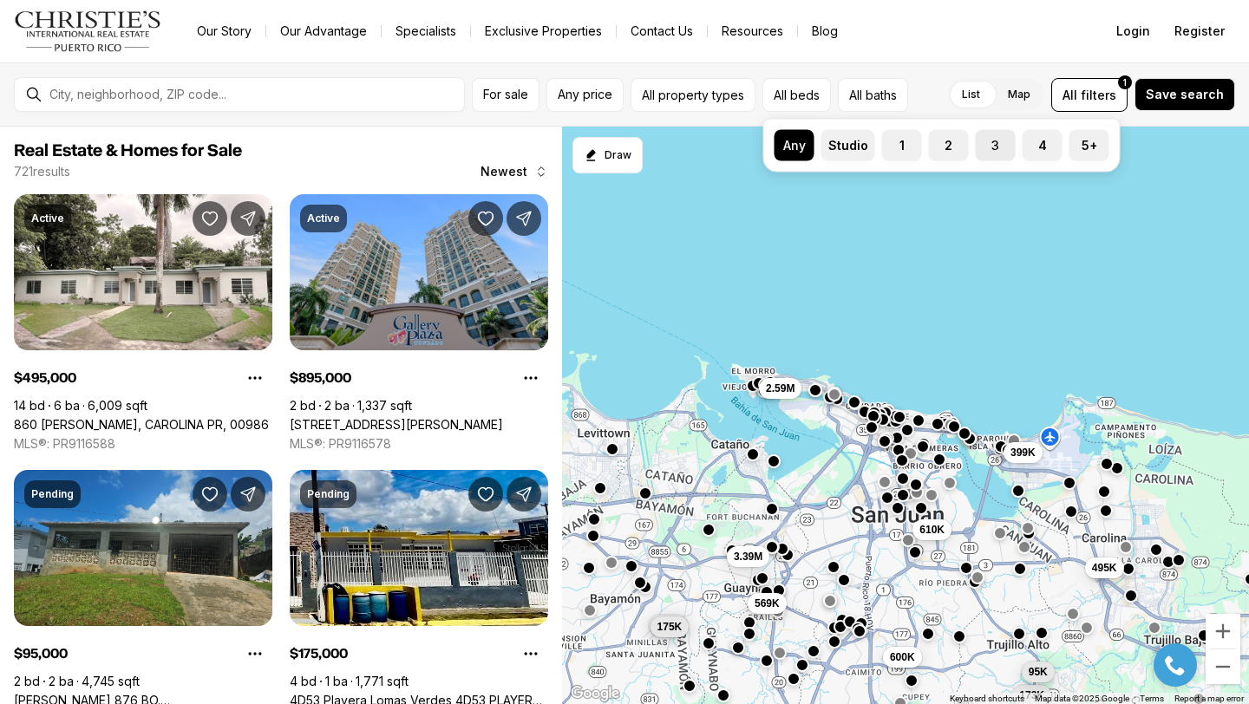
click at [995, 153] on label "3" at bounding box center [995, 145] width 40 height 31
click at [993, 147] on button "3" at bounding box center [983, 138] width 17 height 17
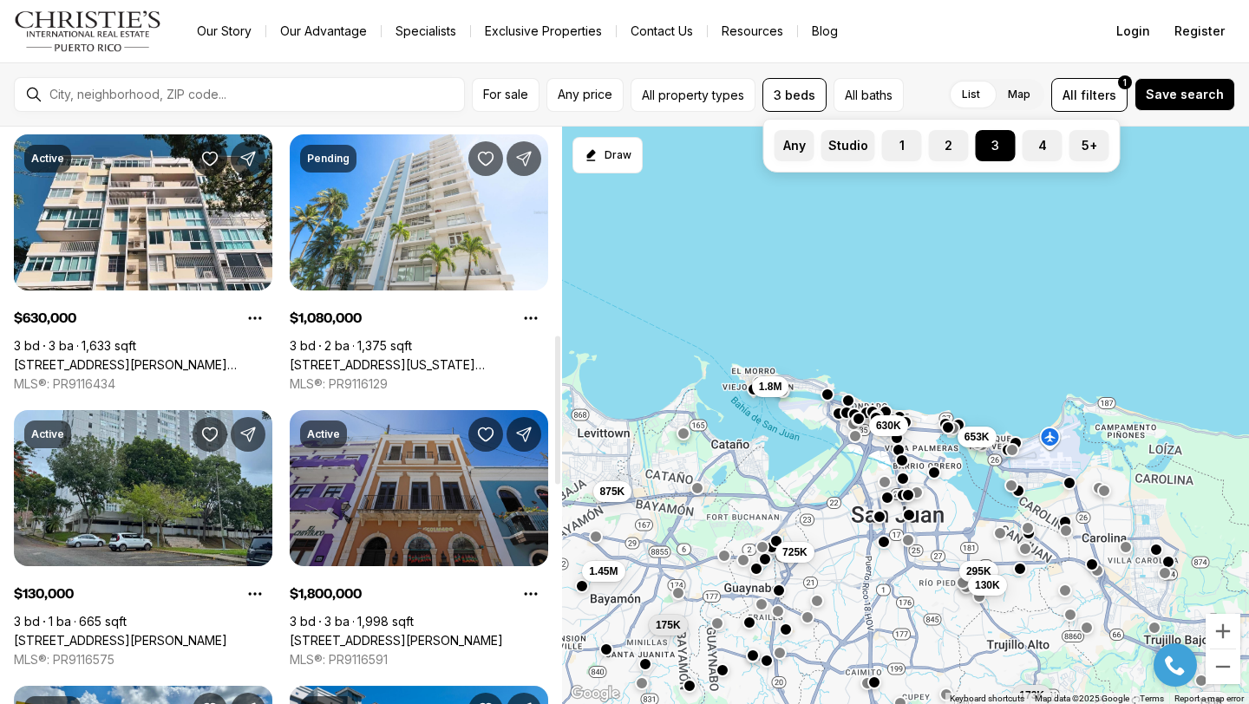
scroll to position [745, 0]
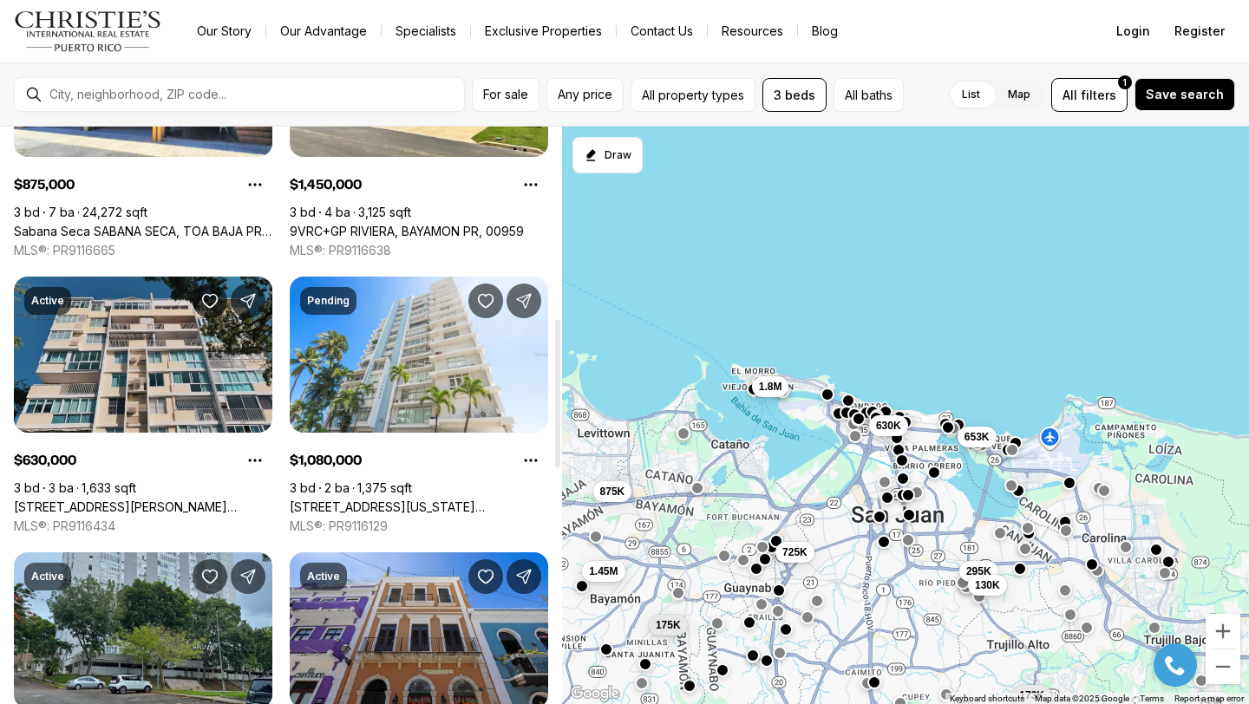
click at [211, 499] on link "[STREET_ADDRESS][PERSON_NAME][PERSON_NAME]" at bounding box center [143, 507] width 258 height 16
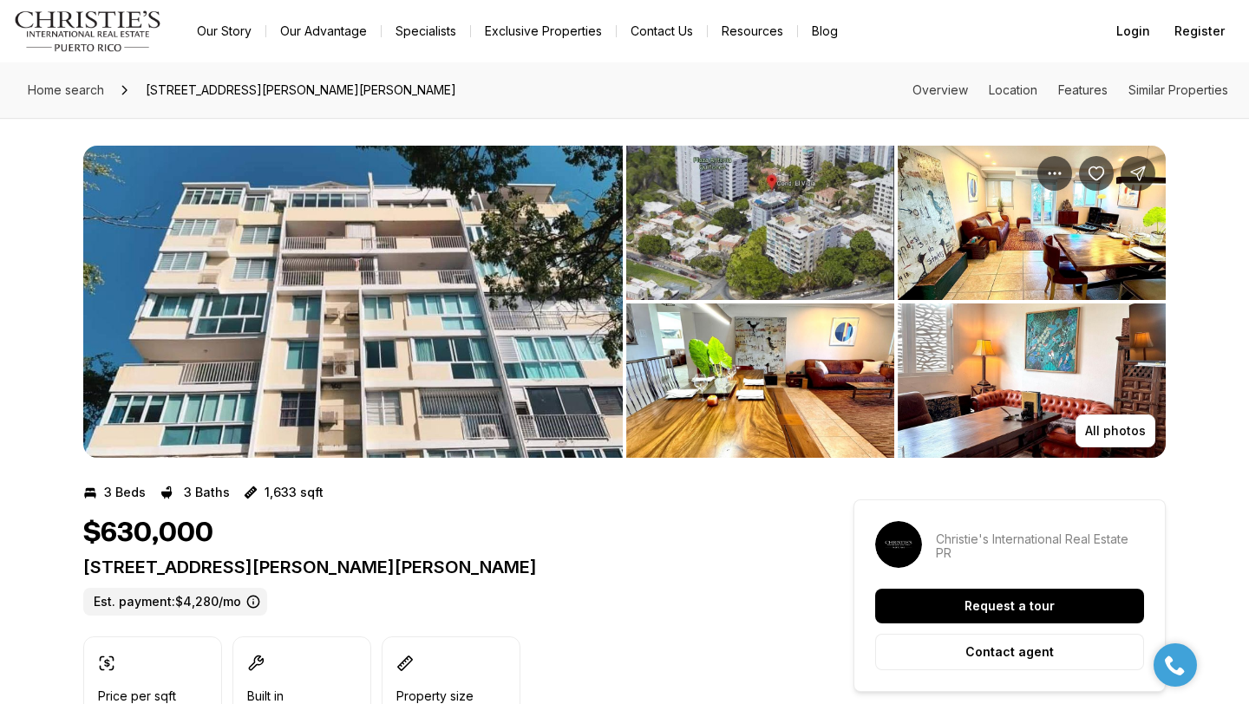
click at [318, 351] on img "View image gallery" at bounding box center [352, 302] width 539 height 312
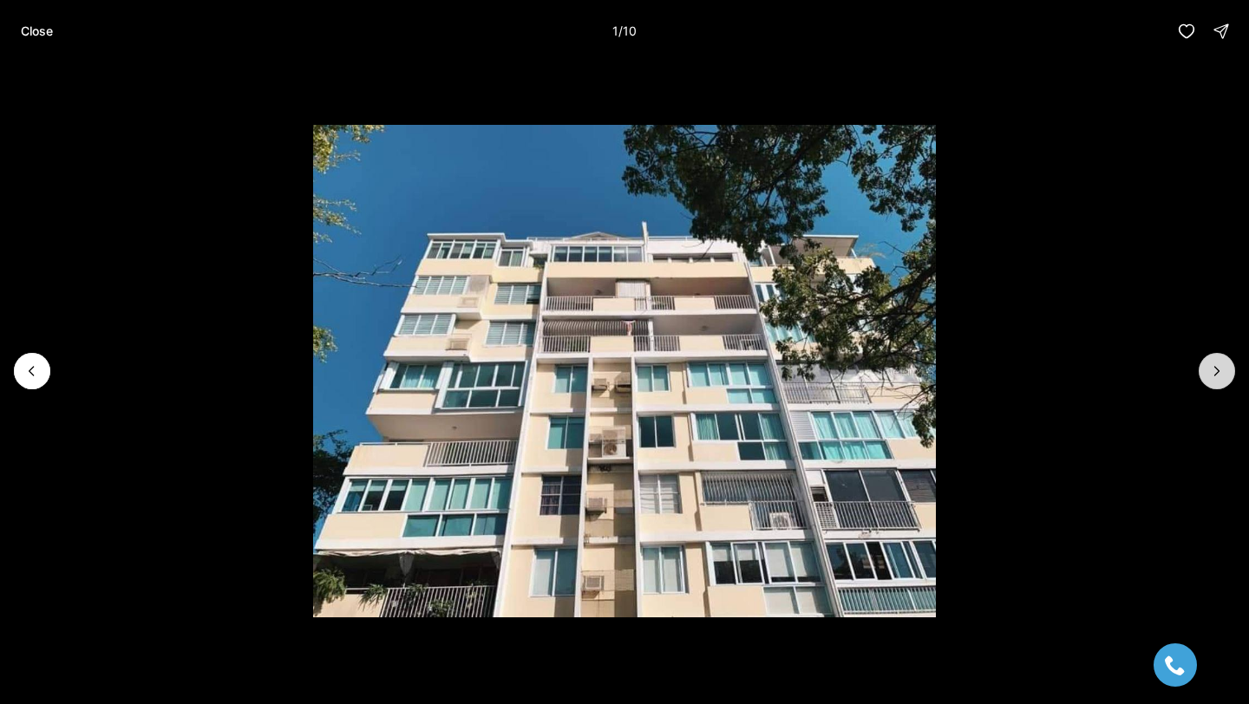
click at [1214, 382] on button "Next slide" at bounding box center [1216, 371] width 36 height 36
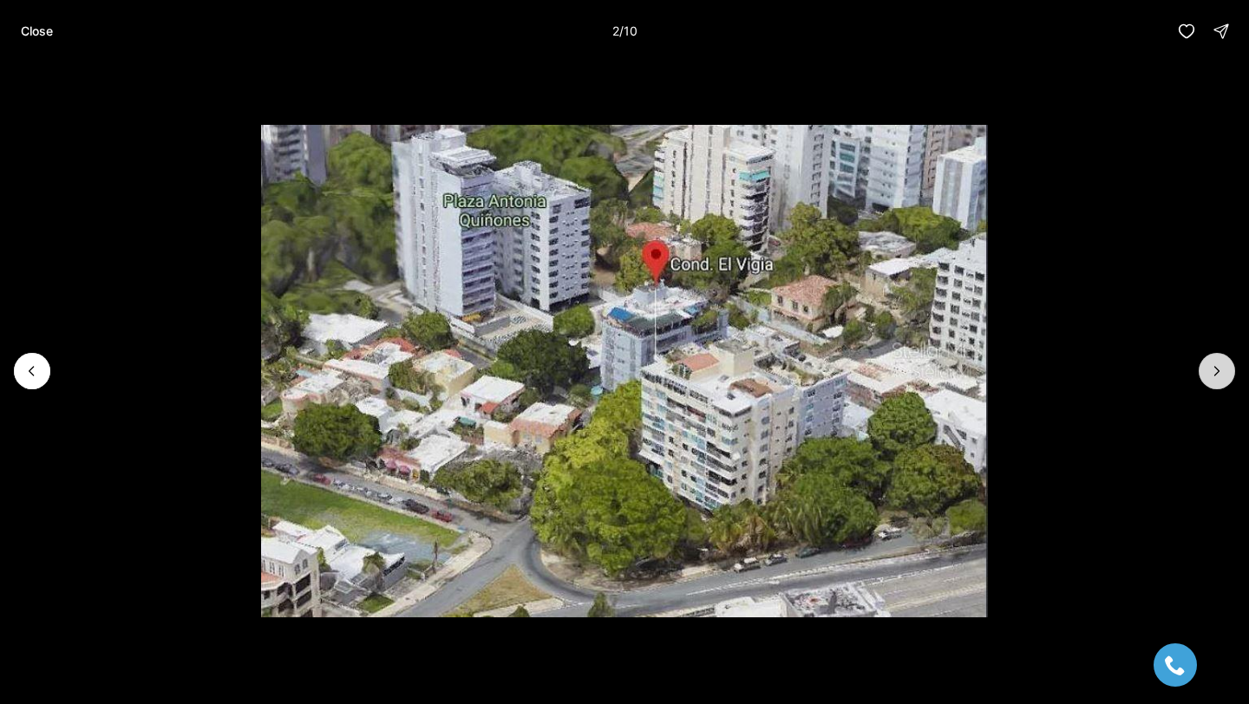
click at [1213, 383] on button "Next slide" at bounding box center [1216, 371] width 36 height 36
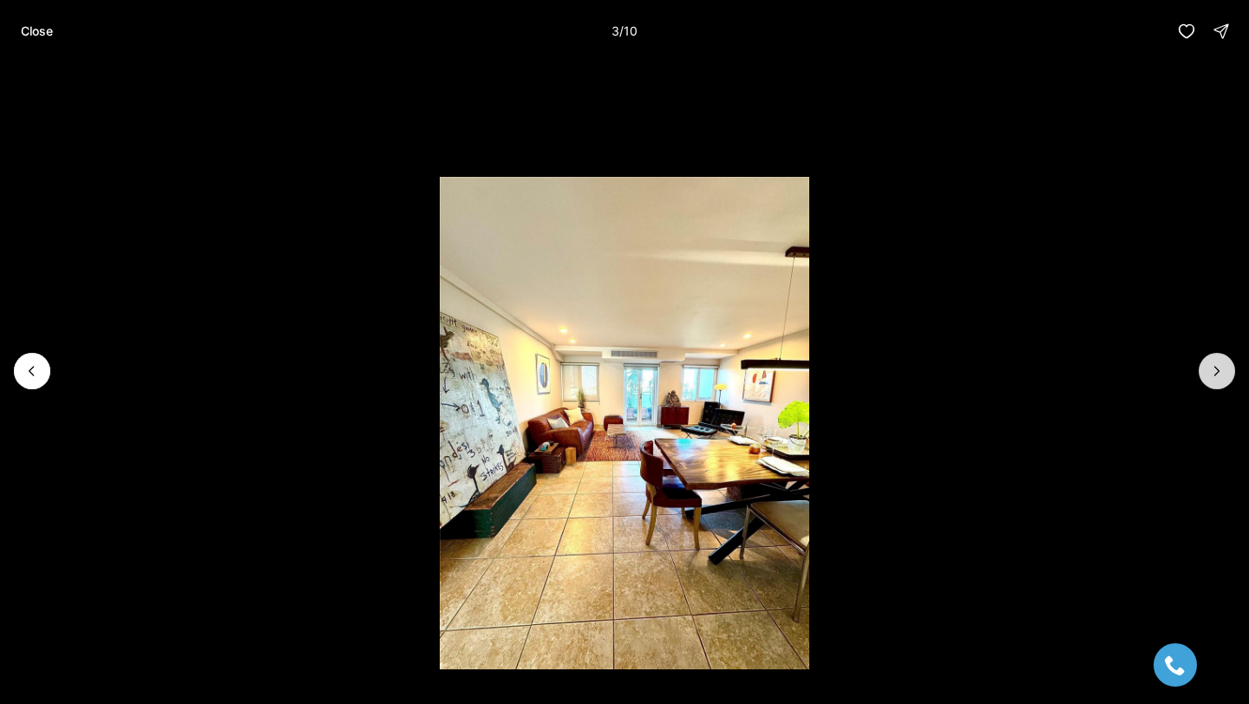
click at [1213, 382] on button "Next slide" at bounding box center [1216, 371] width 36 height 36
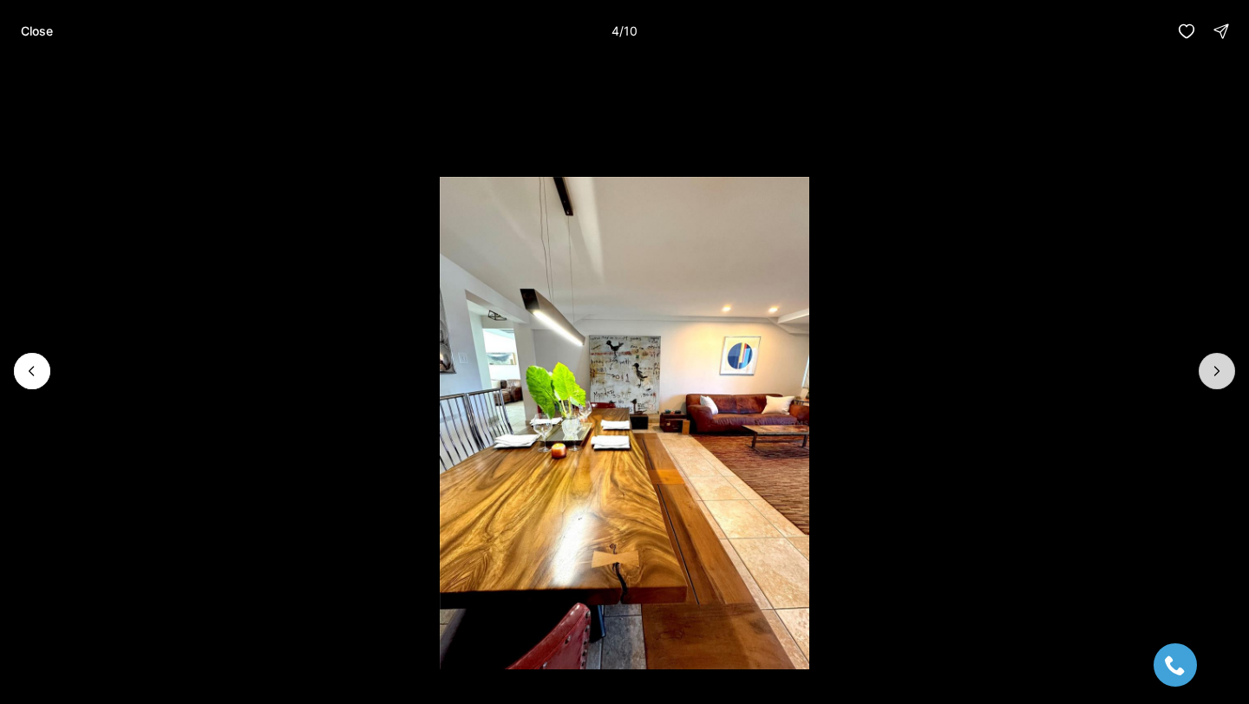
click at [1213, 382] on button "Next slide" at bounding box center [1216, 371] width 36 height 36
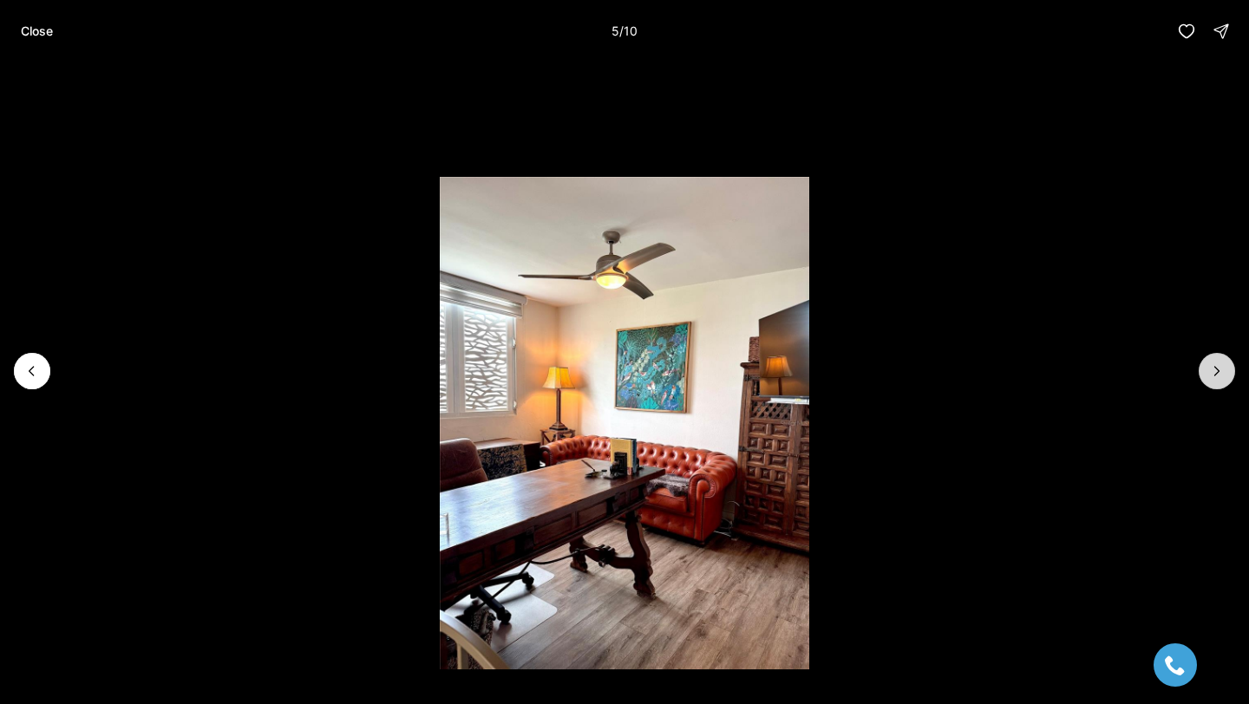
click at [1213, 382] on button "Next slide" at bounding box center [1216, 371] width 36 height 36
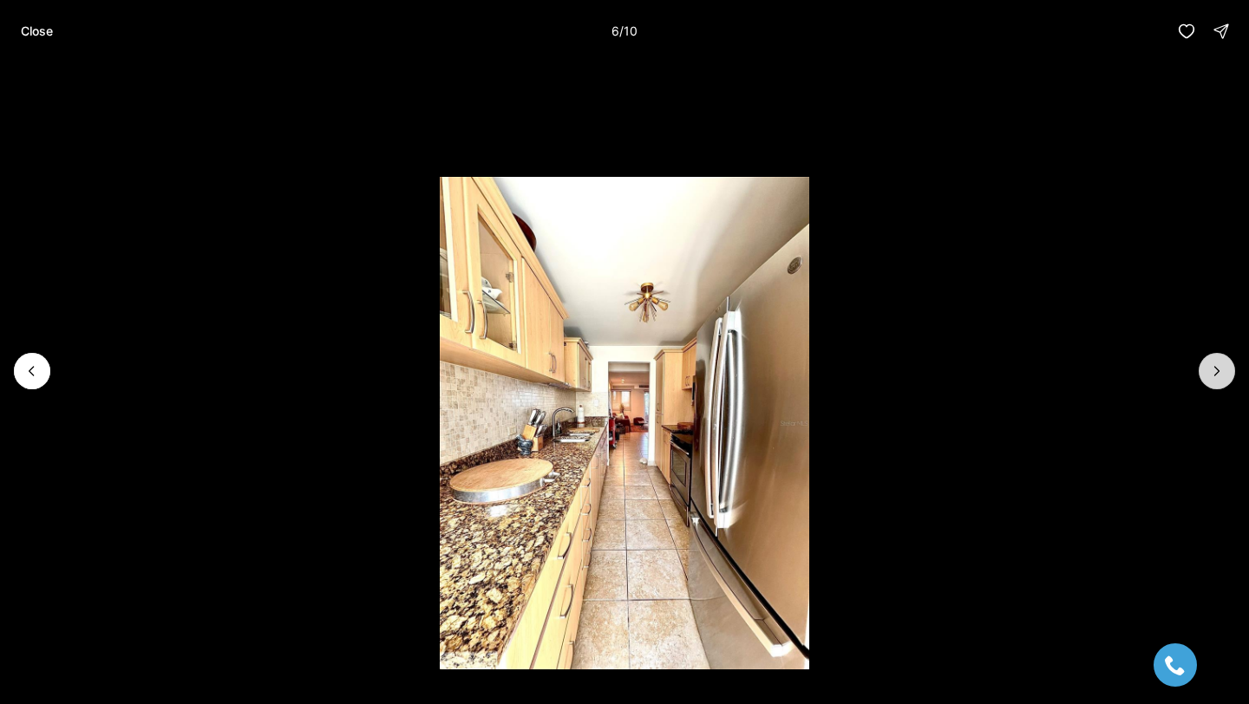
click at [1213, 382] on button "Next slide" at bounding box center [1216, 371] width 36 height 36
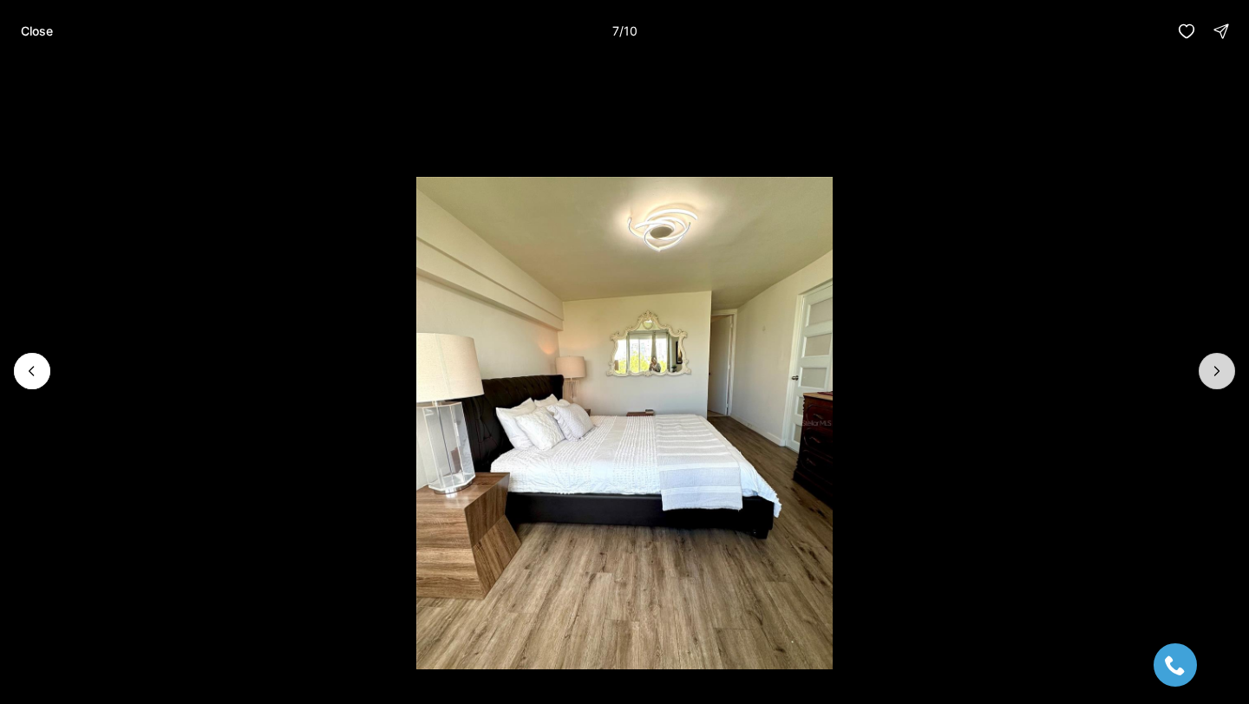
click at [1213, 382] on button "Next slide" at bounding box center [1216, 371] width 36 height 36
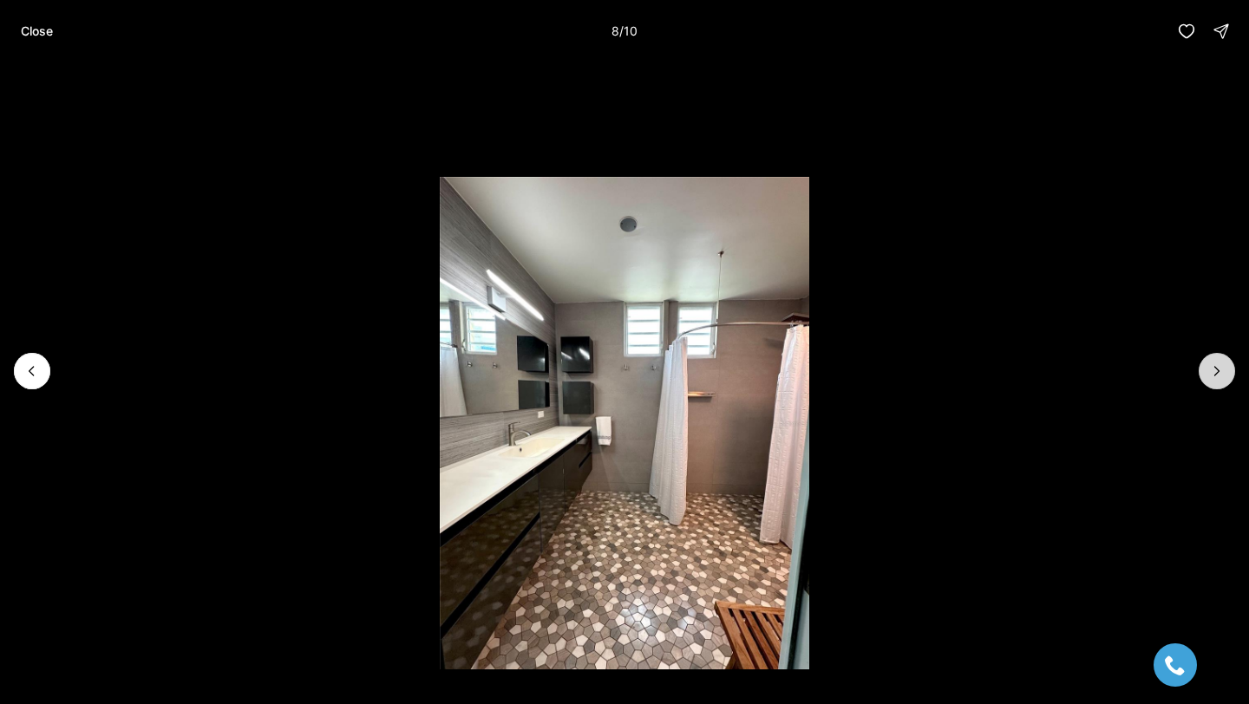
click at [1213, 382] on button "Next slide" at bounding box center [1216, 371] width 36 height 36
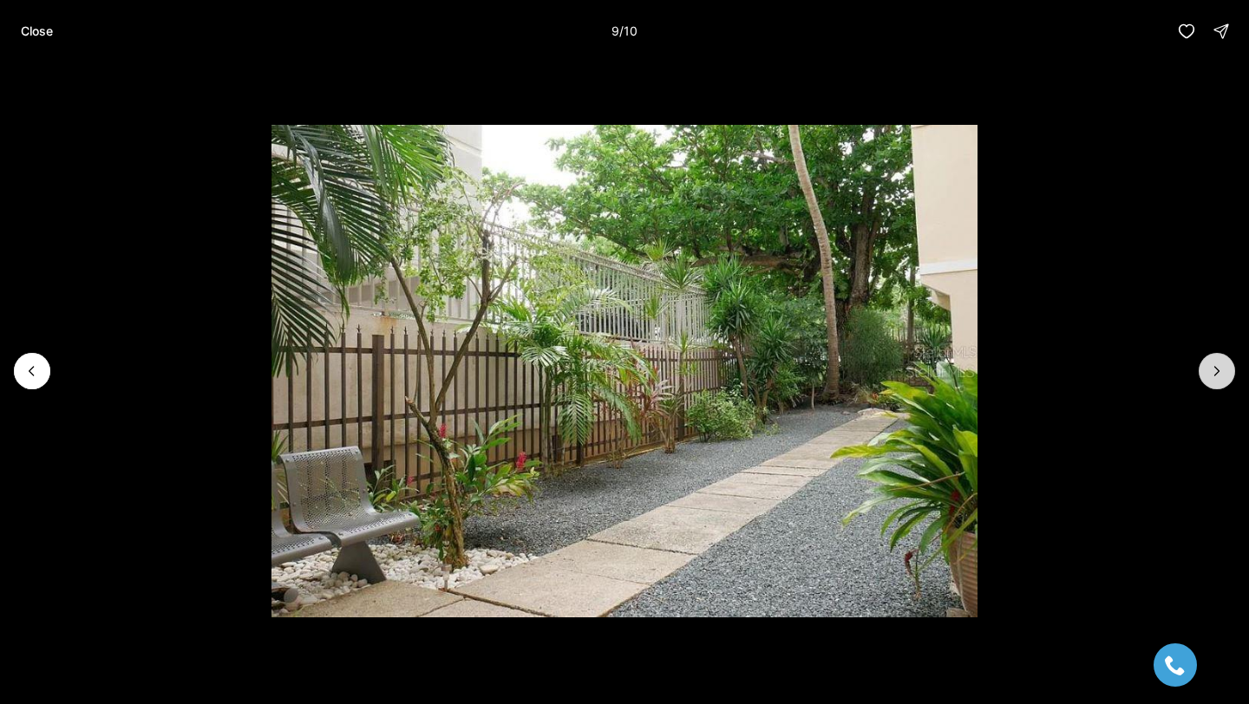
click at [1213, 382] on button "Next slide" at bounding box center [1216, 371] width 36 height 36
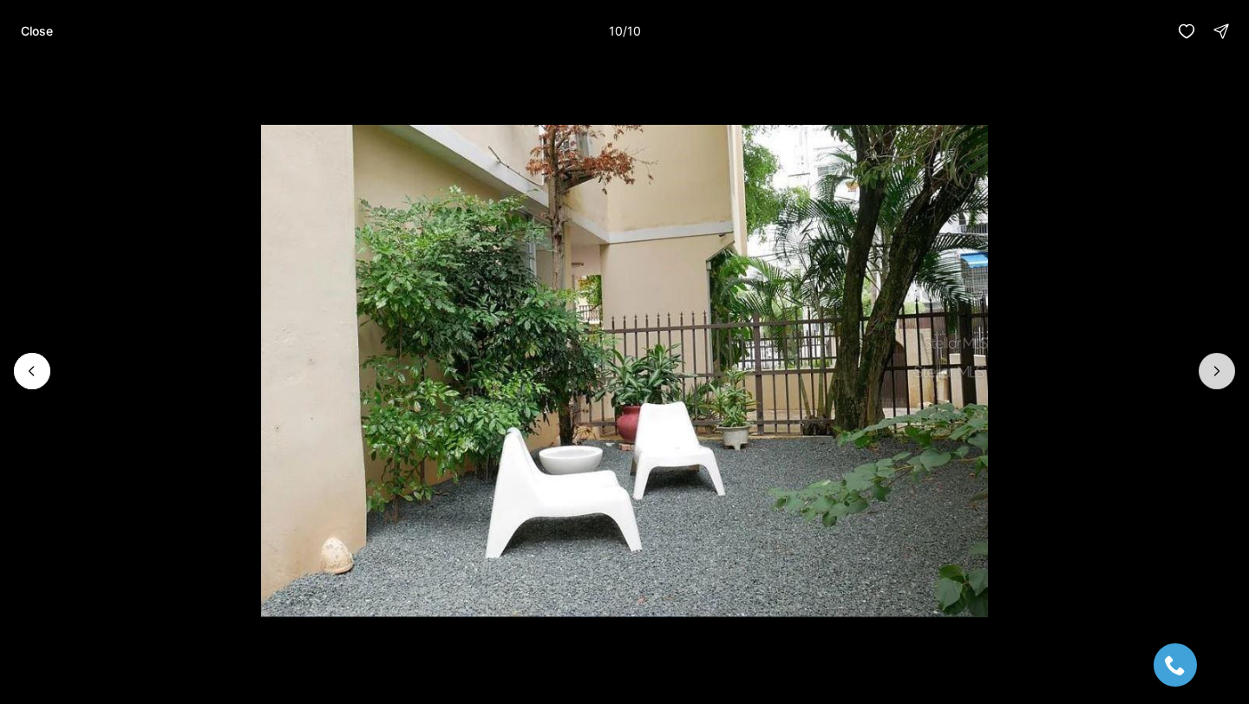
click at [1213, 382] on div at bounding box center [1216, 371] width 36 height 36
click at [8, 31] on div "Close 10 / 10" at bounding box center [624, 31] width 1249 height 62
click at [16, 31] on button "Close" at bounding box center [36, 31] width 53 height 35
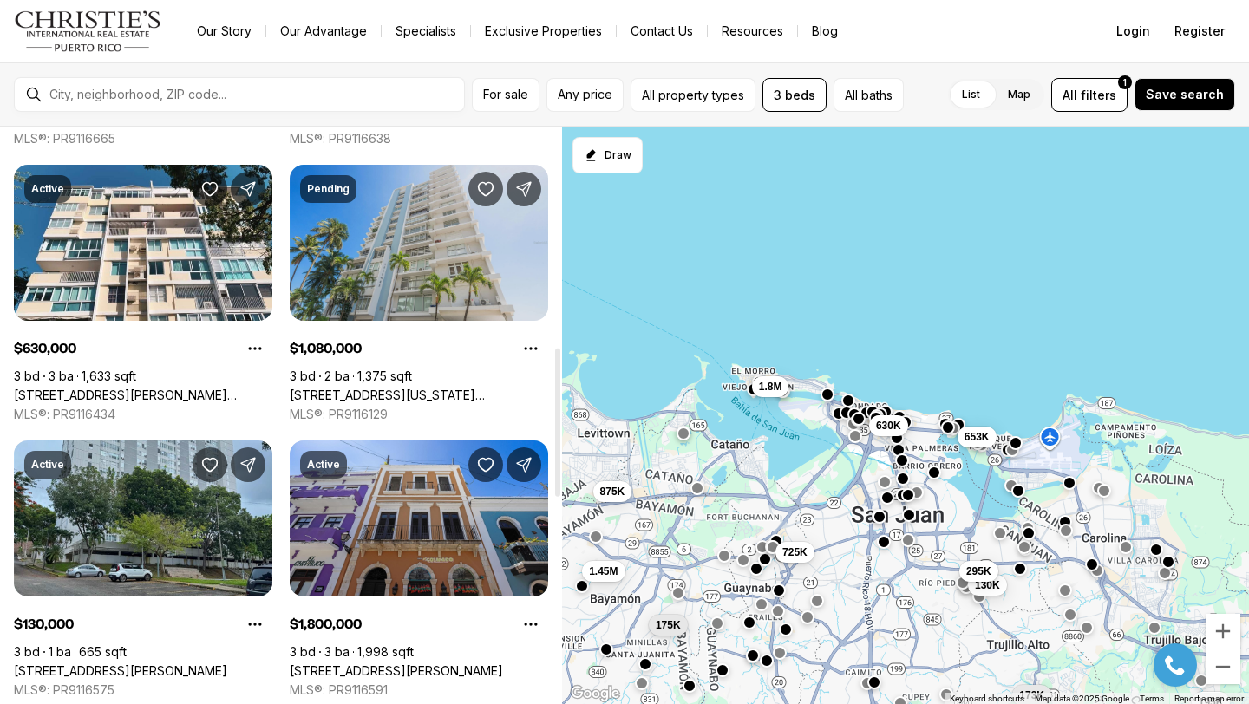
scroll to position [853, 0]
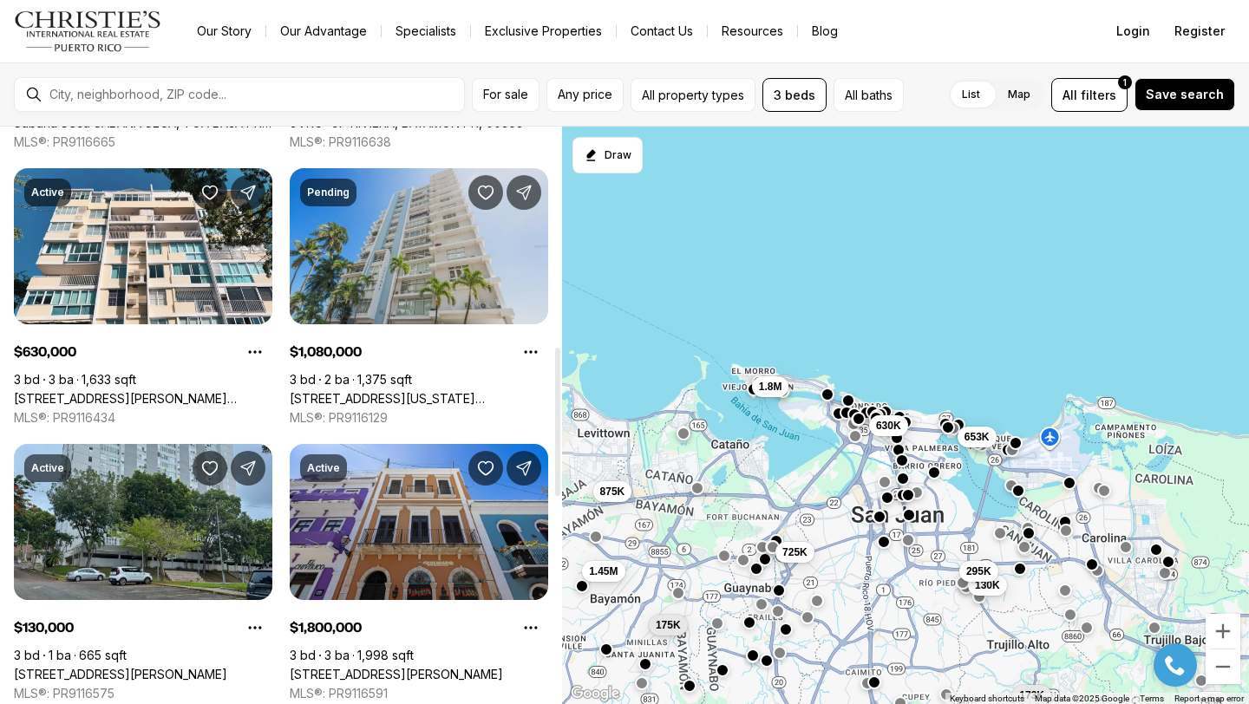
click at [419, 391] on link "[STREET_ADDRESS][US_STATE][PERSON_NAME]" at bounding box center [419, 399] width 258 height 16
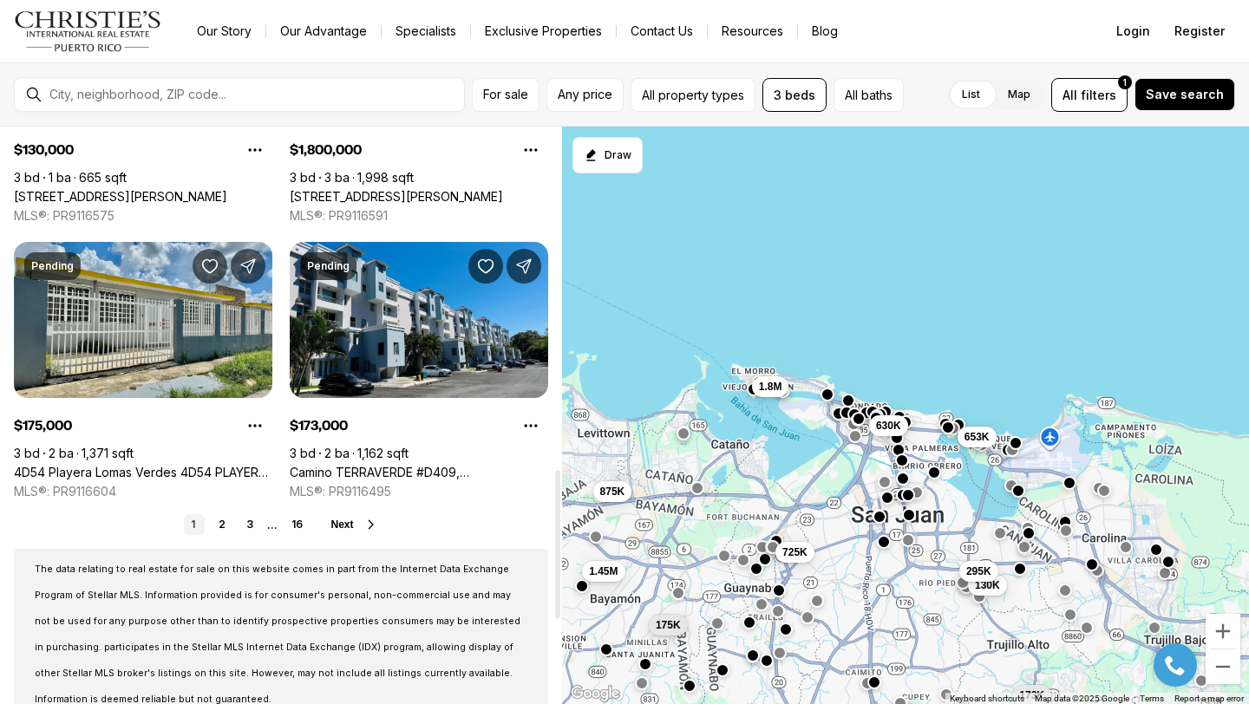
scroll to position [1339, 0]
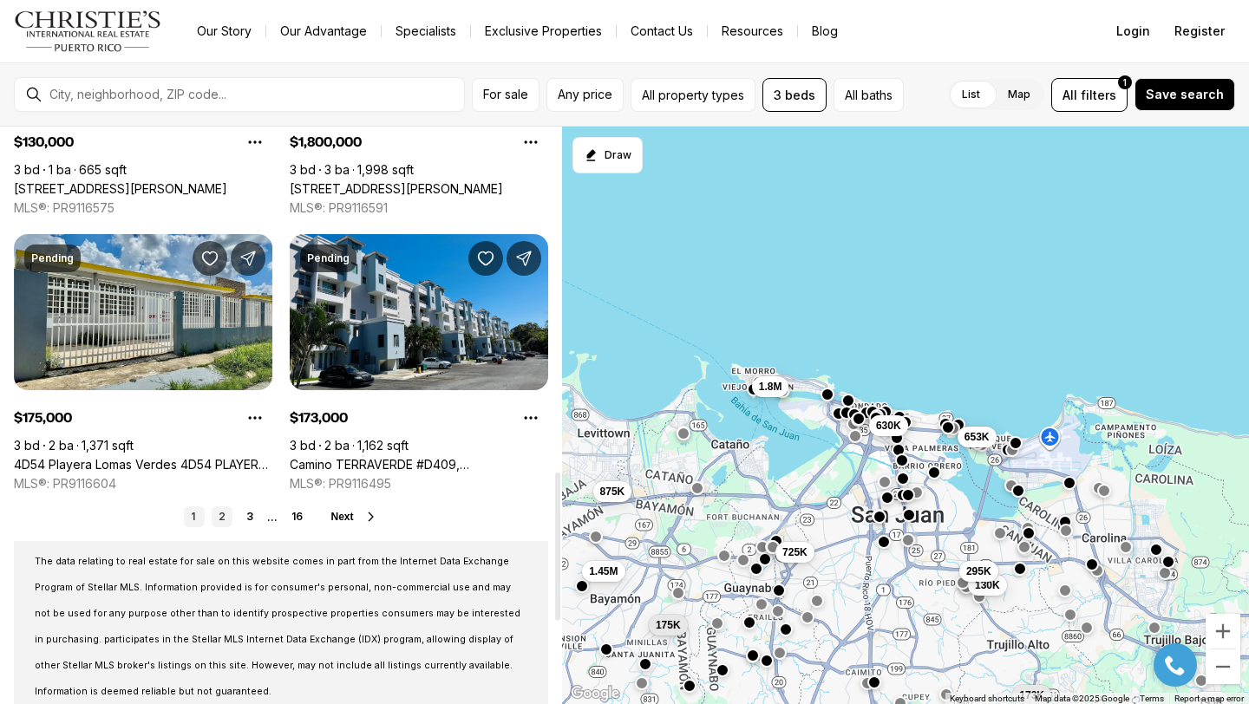
click at [230, 518] on link "2" at bounding box center [222, 516] width 21 height 21
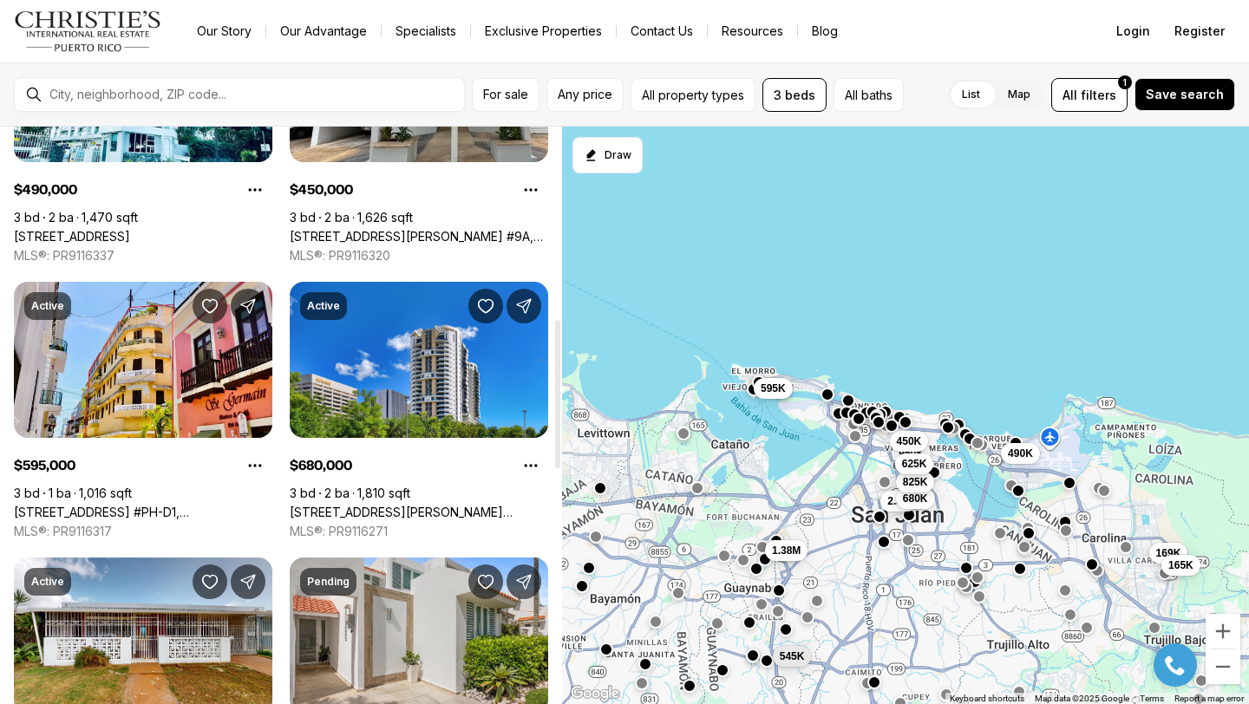
scroll to position [746, 0]
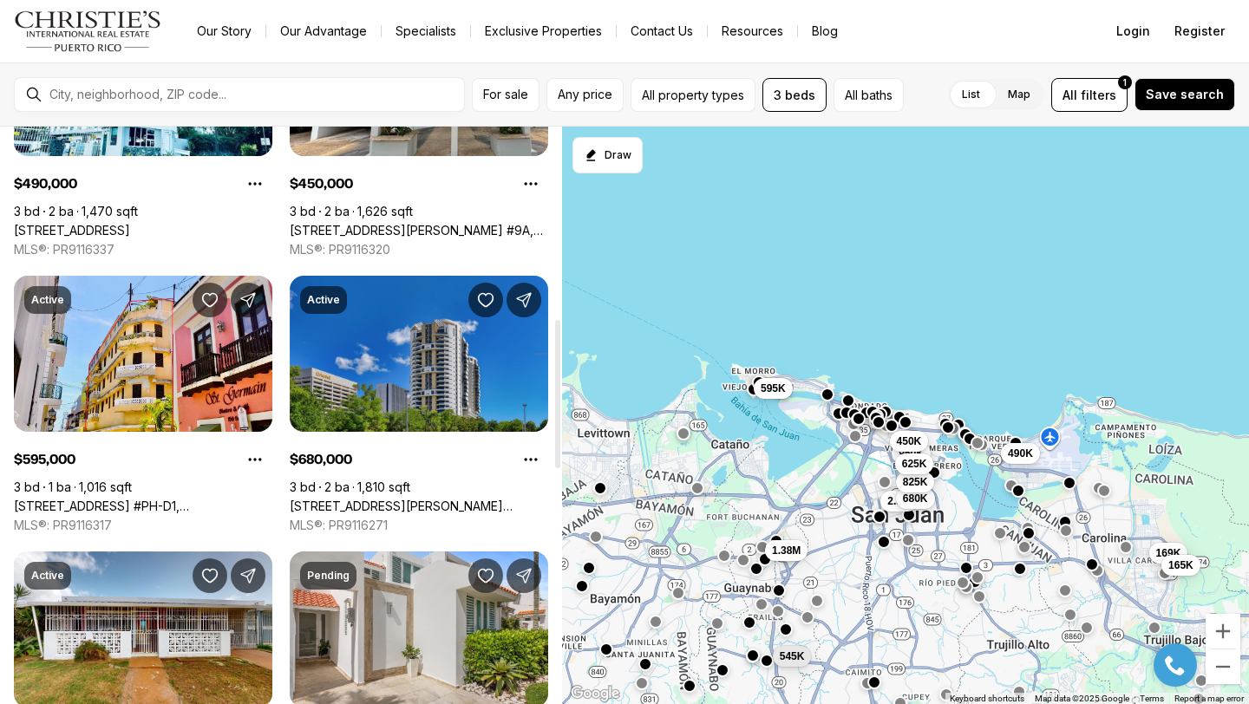
click at [387, 499] on link "120 CARLOS F. CHARDON ST #1804S, SAN JUAN PR, 00918" at bounding box center [419, 507] width 258 height 16
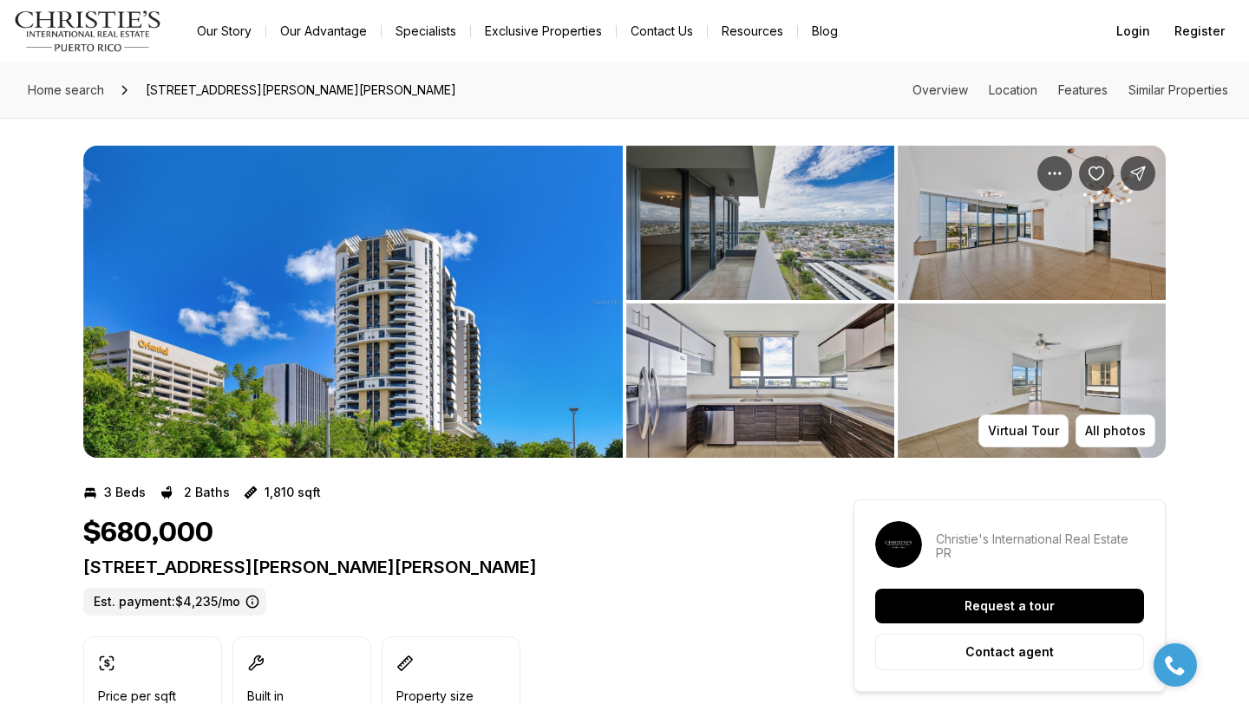
click at [483, 295] on img "View image gallery" at bounding box center [352, 302] width 539 height 312
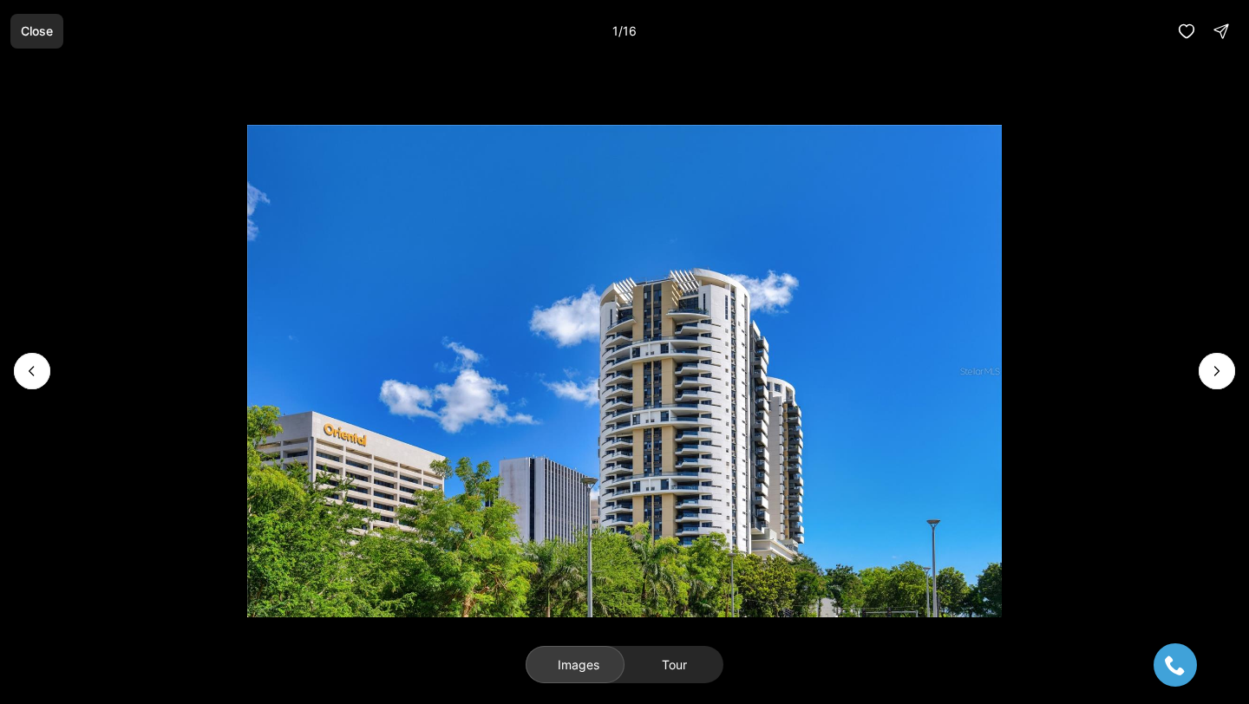
click at [41, 25] on p "Close" at bounding box center [37, 31] width 32 height 14
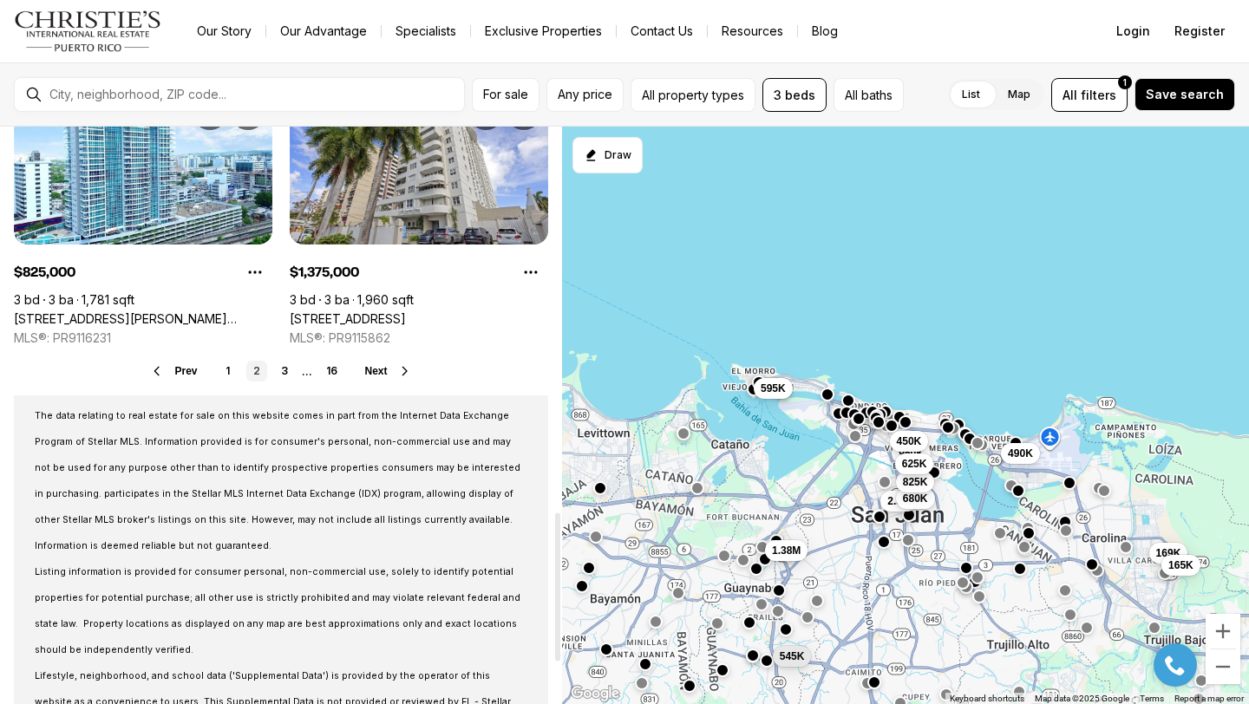
scroll to position [1513, 0]
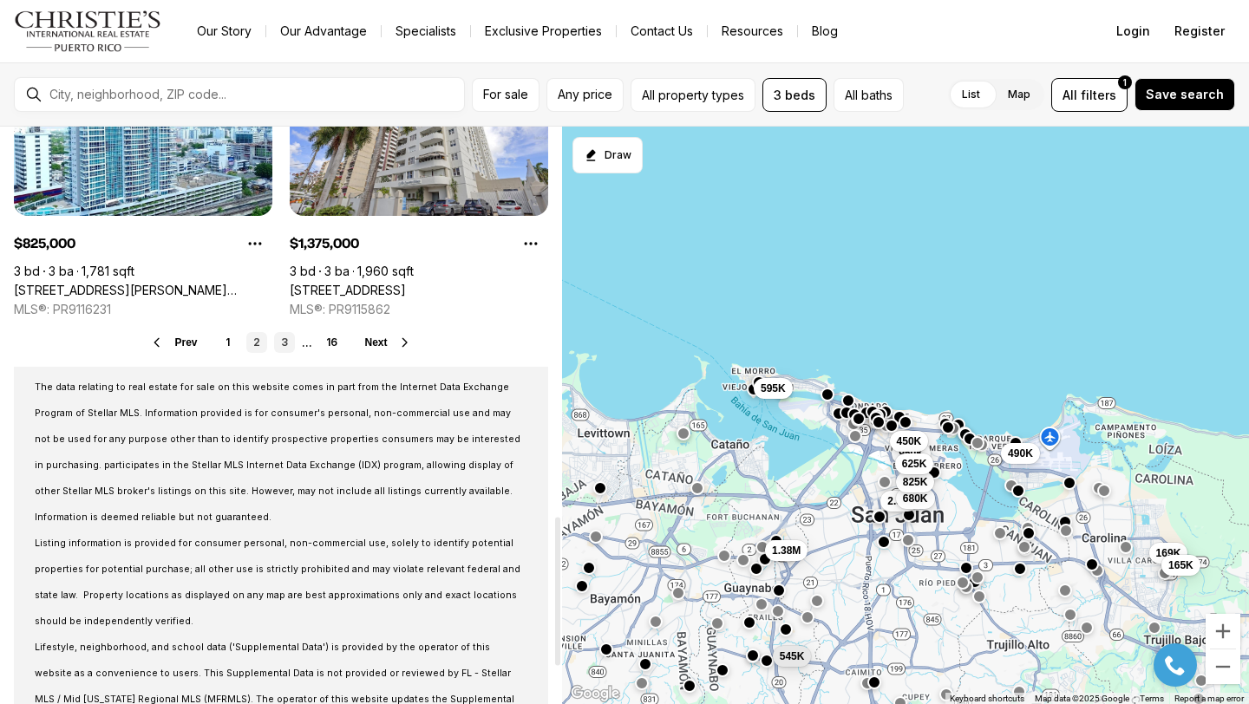
click at [285, 346] on link "3" at bounding box center [284, 342] width 21 height 21
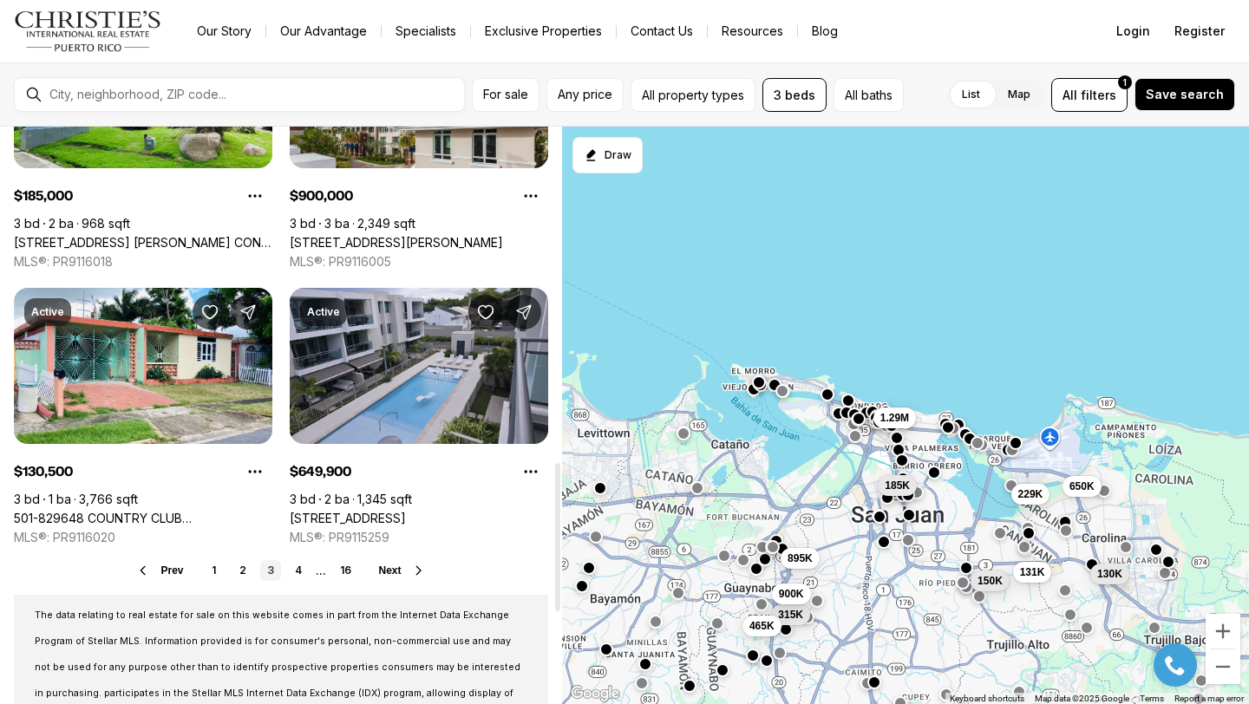
scroll to position [1320, 0]
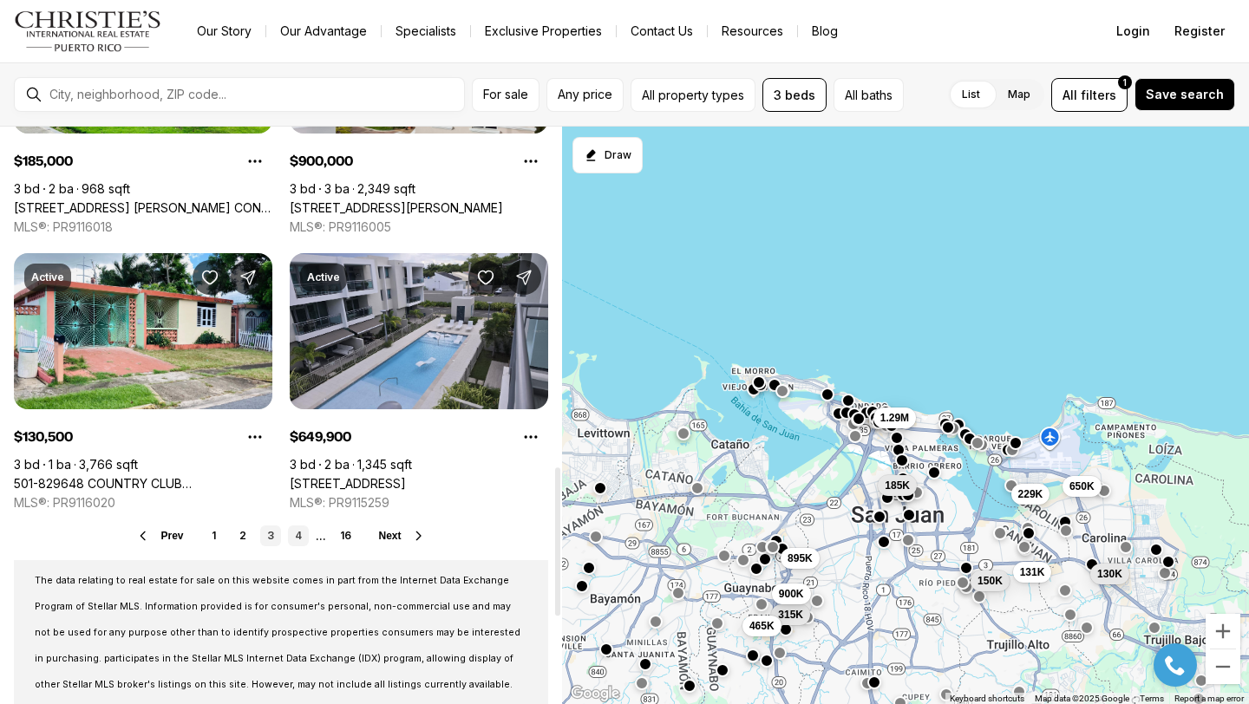
click at [292, 540] on link "4" at bounding box center [298, 535] width 21 height 21
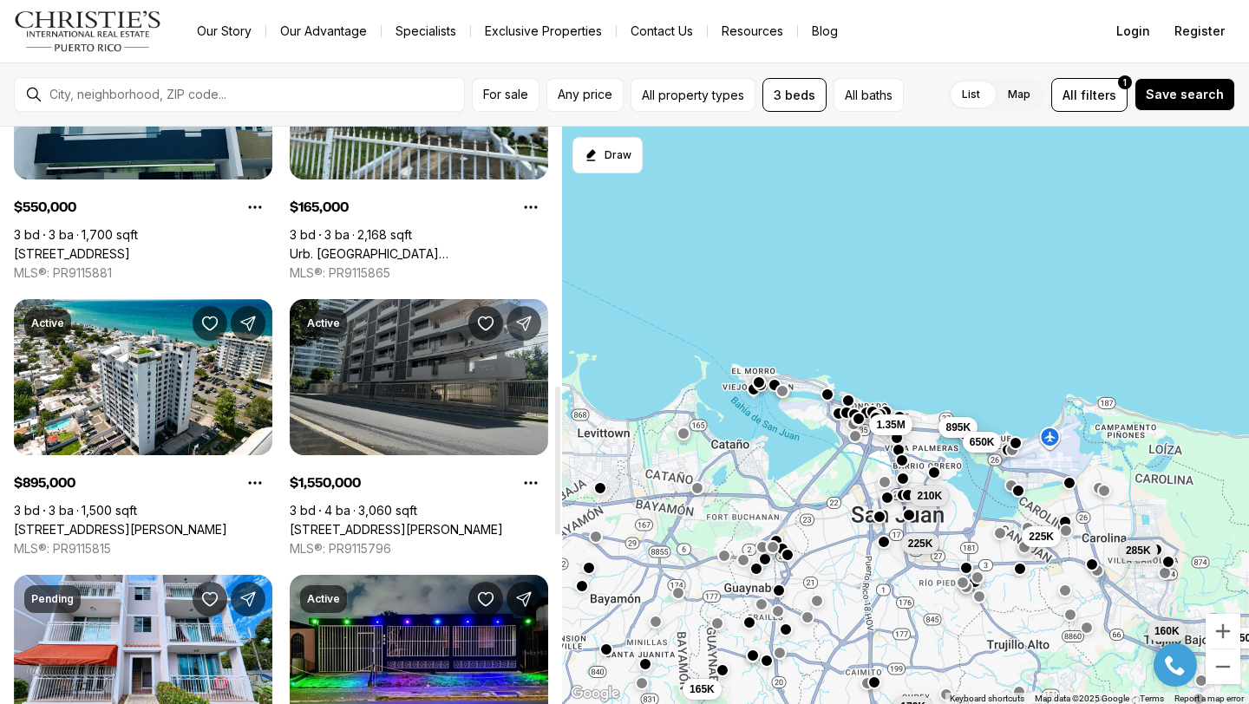
scroll to position [1014, 0]
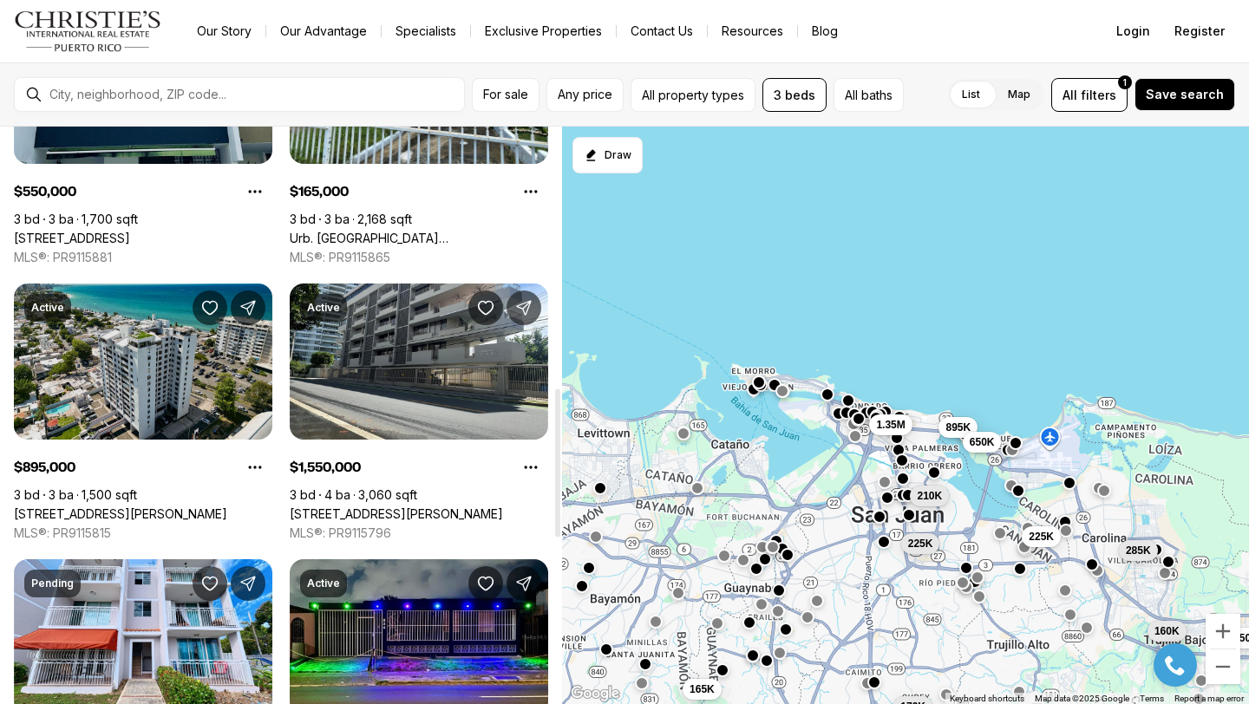
click at [114, 506] on link "2306 LAUREL STREET #PH A, SAN JUAN PR, 00913" at bounding box center [120, 514] width 213 height 16
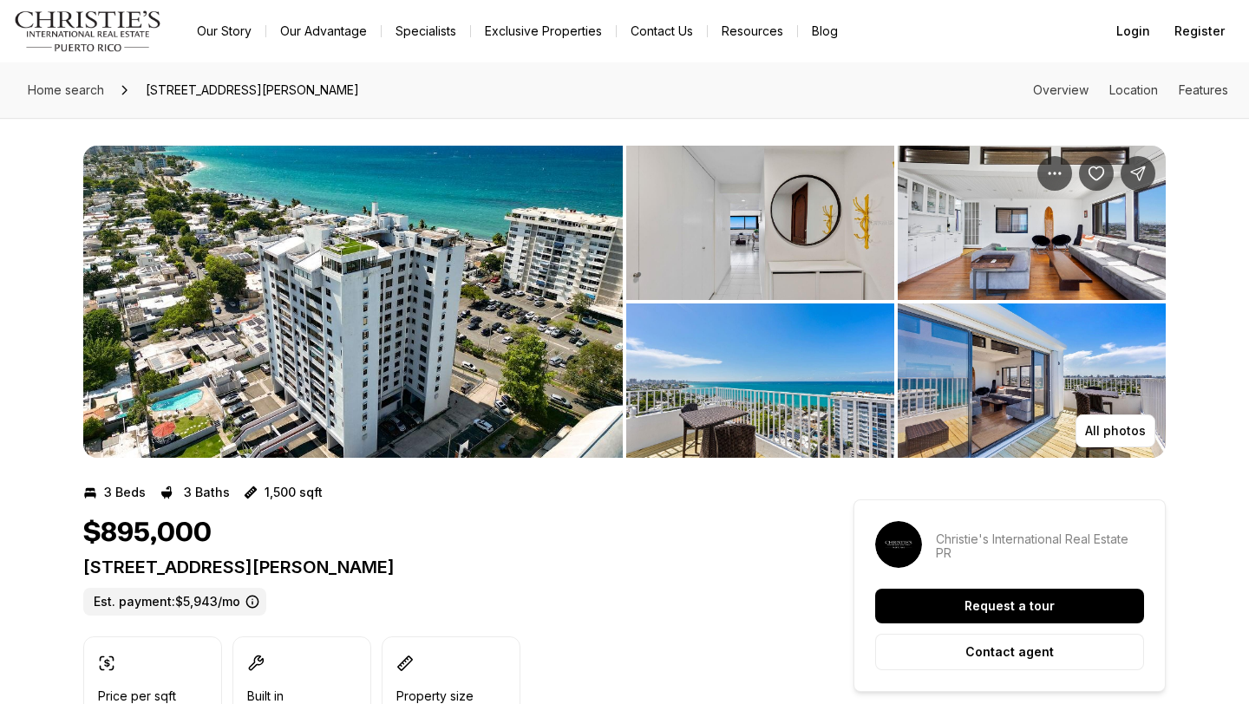
click at [300, 346] on img "View image gallery" at bounding box center [352, 302] width 539 height 312
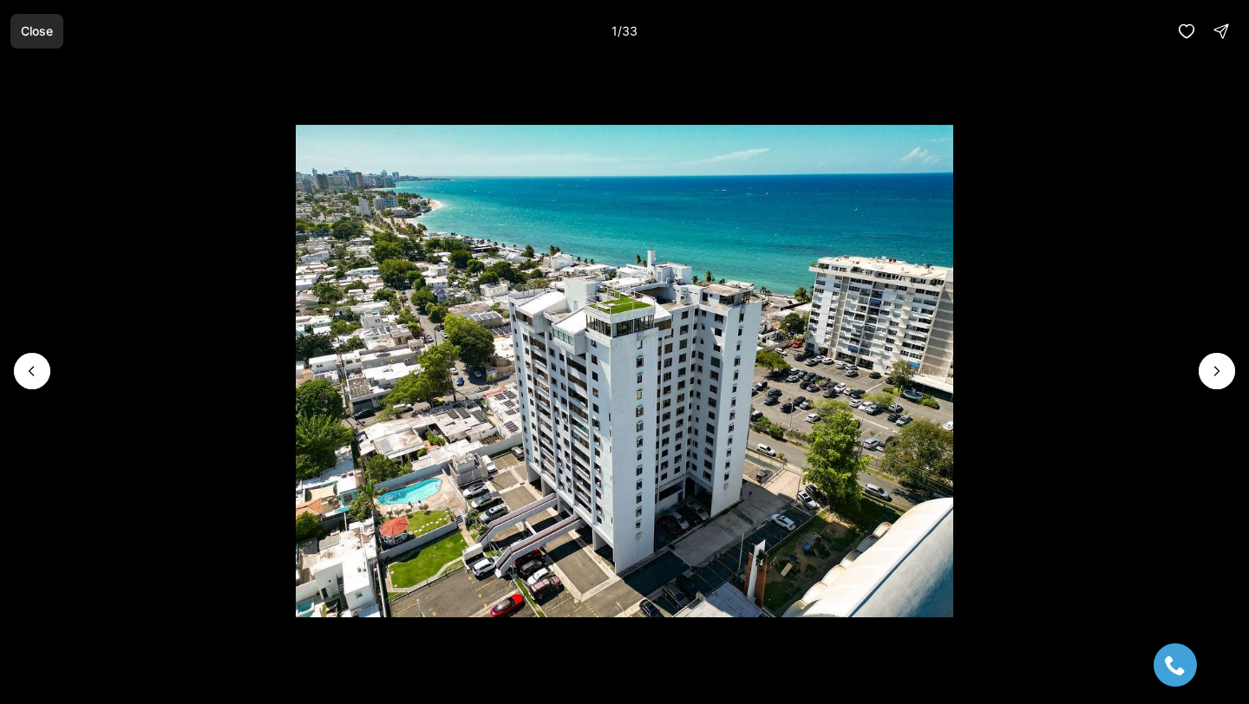
click at [26, 35] on p "Close" at bounding box center [37, 31] width 32 height 14
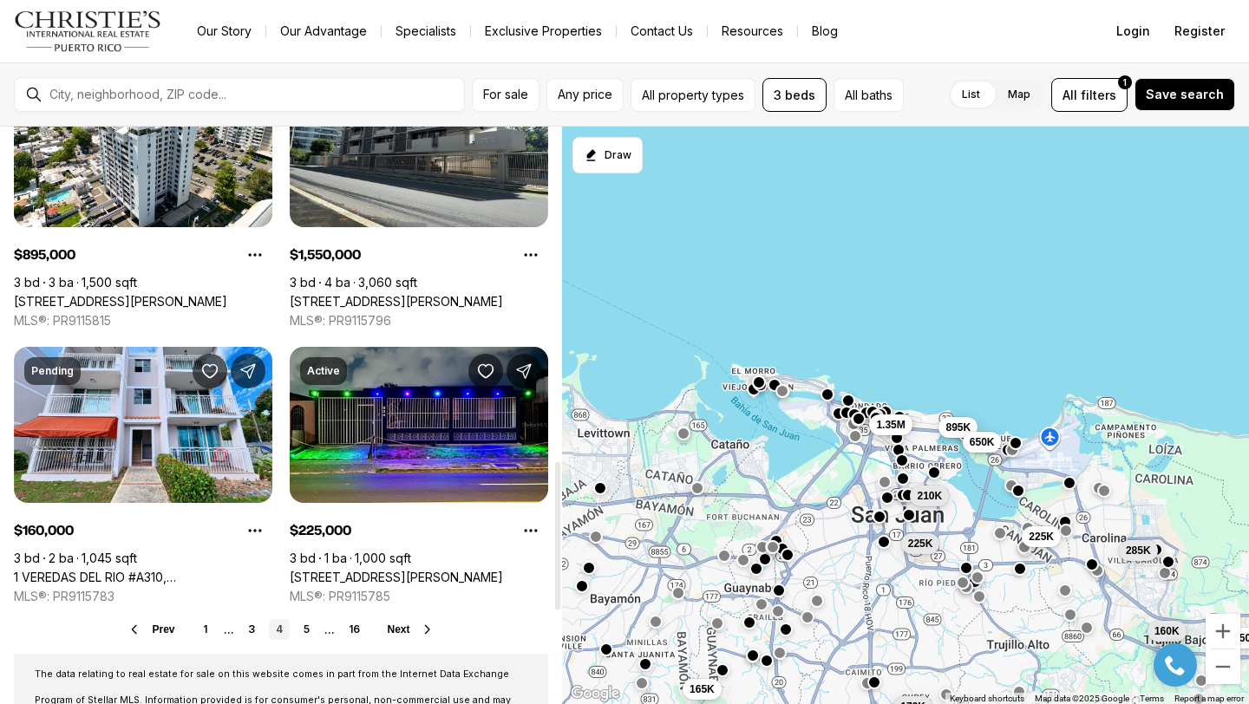
scroll to position [1322, 0]
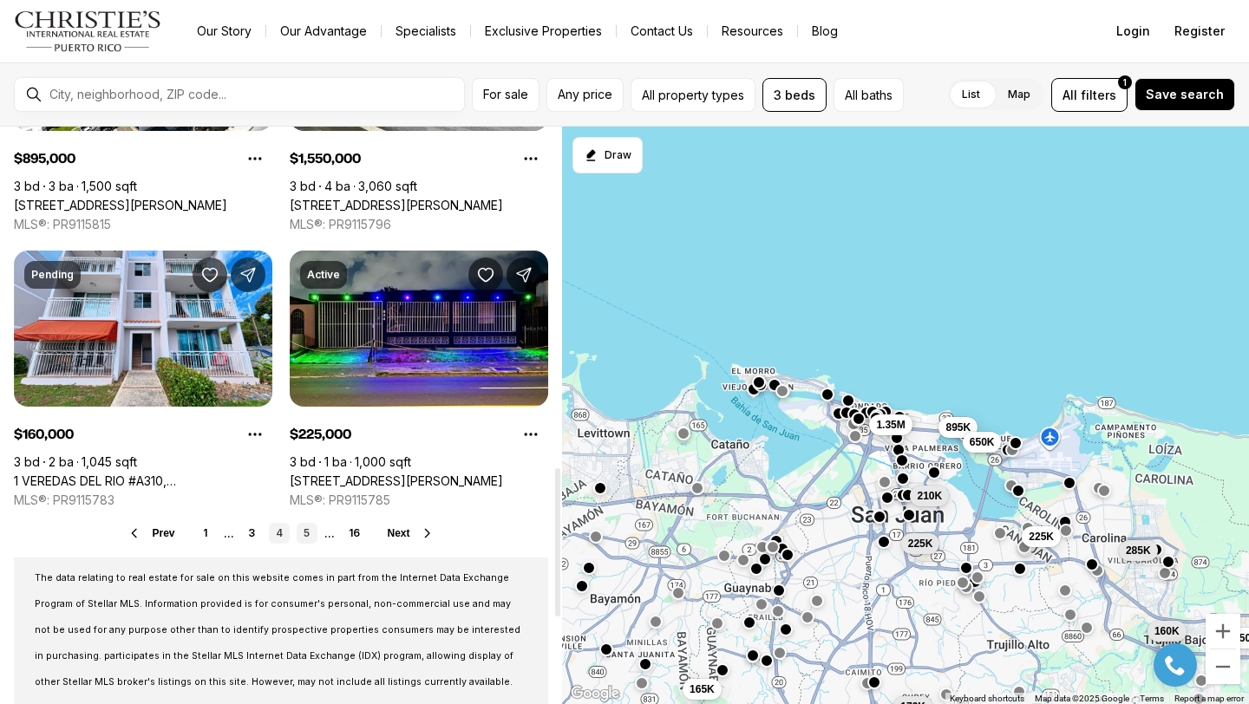
click at [309, 533] on link "5" at bounding box center [307, 533] width 21 height 21
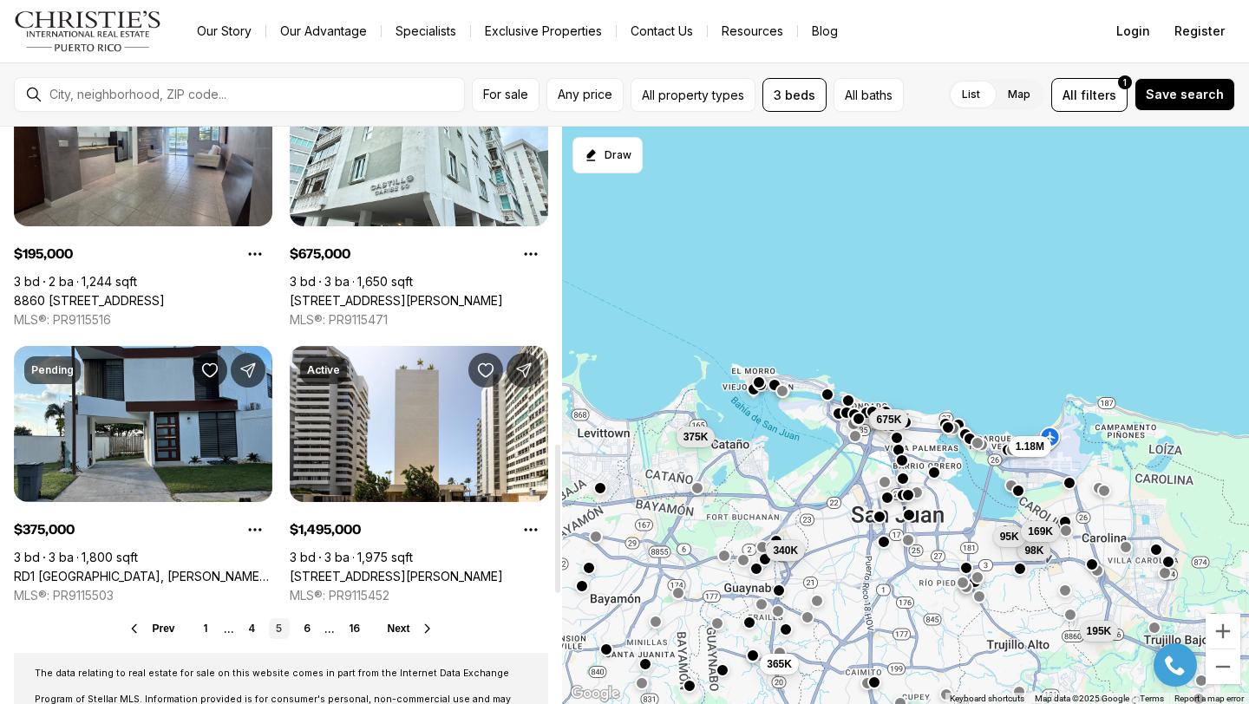
scroll to position [1230, 0]
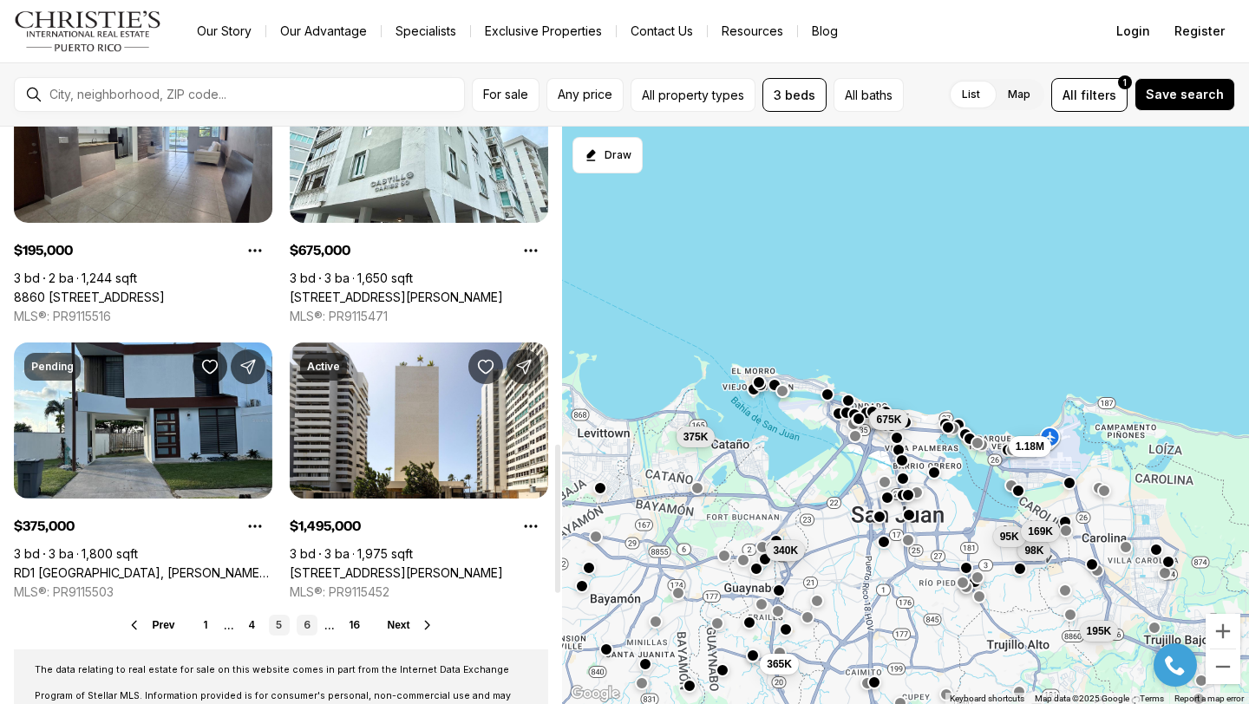
click at [303, 623] on link "6" at bounding box center [307, 625] width 21 height 21
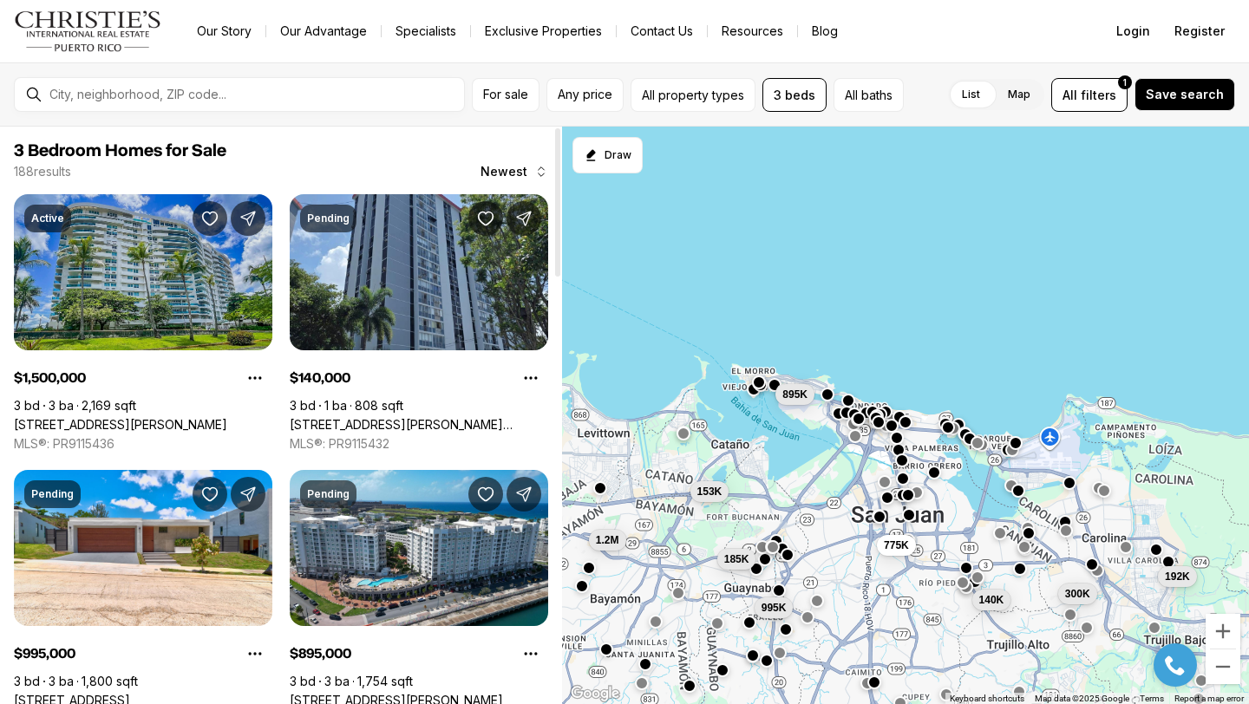
click at [125, 417] on link "[STREET_ADDRESS][PERSON_NAME]" at bounding box center [120, 425] width 213 height 16
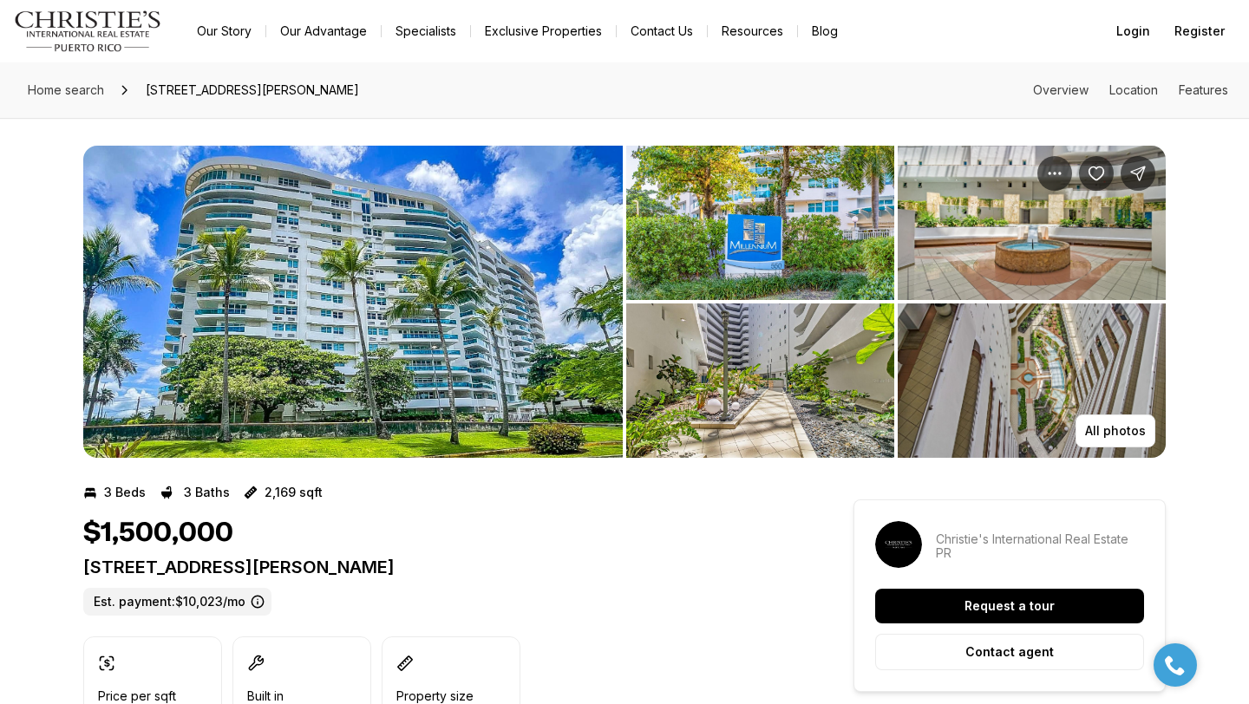
click at [347, 265] on img "View image gallery" at bounding box center [352, 302] width 539 height 312
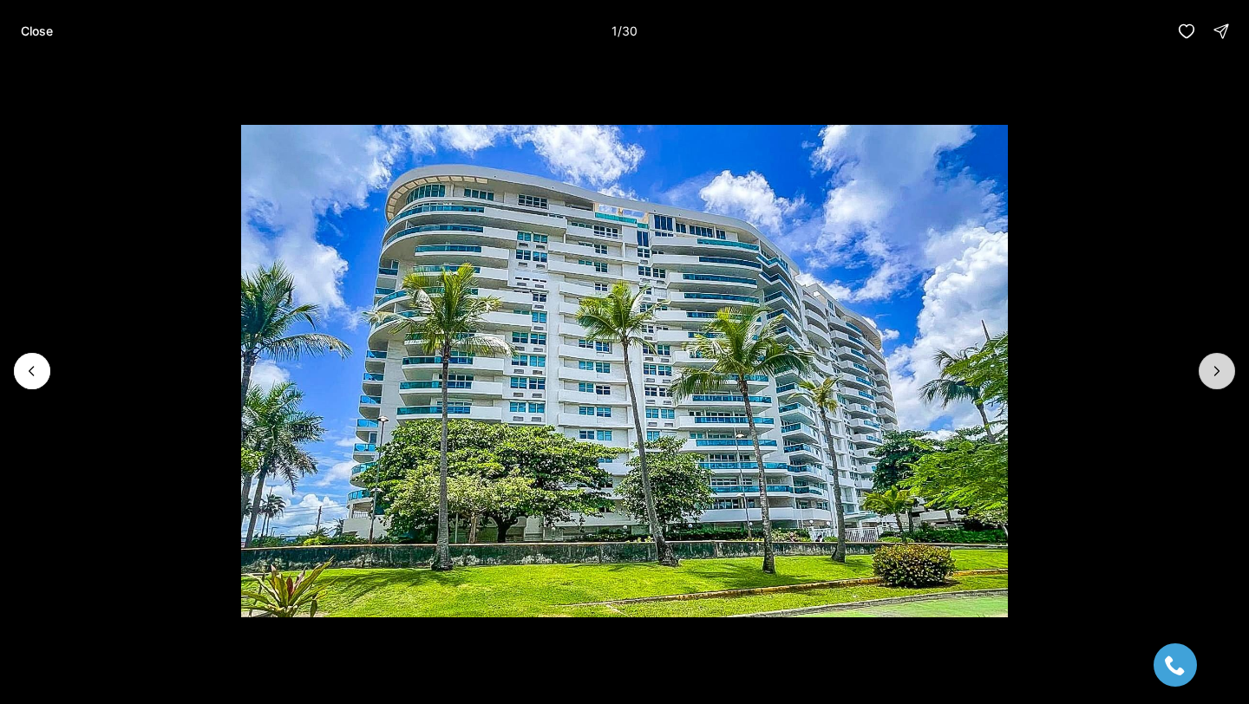
click at [1212, 362] on icon "Next slide" at bounding box center [1216, 370] width 17 height 17
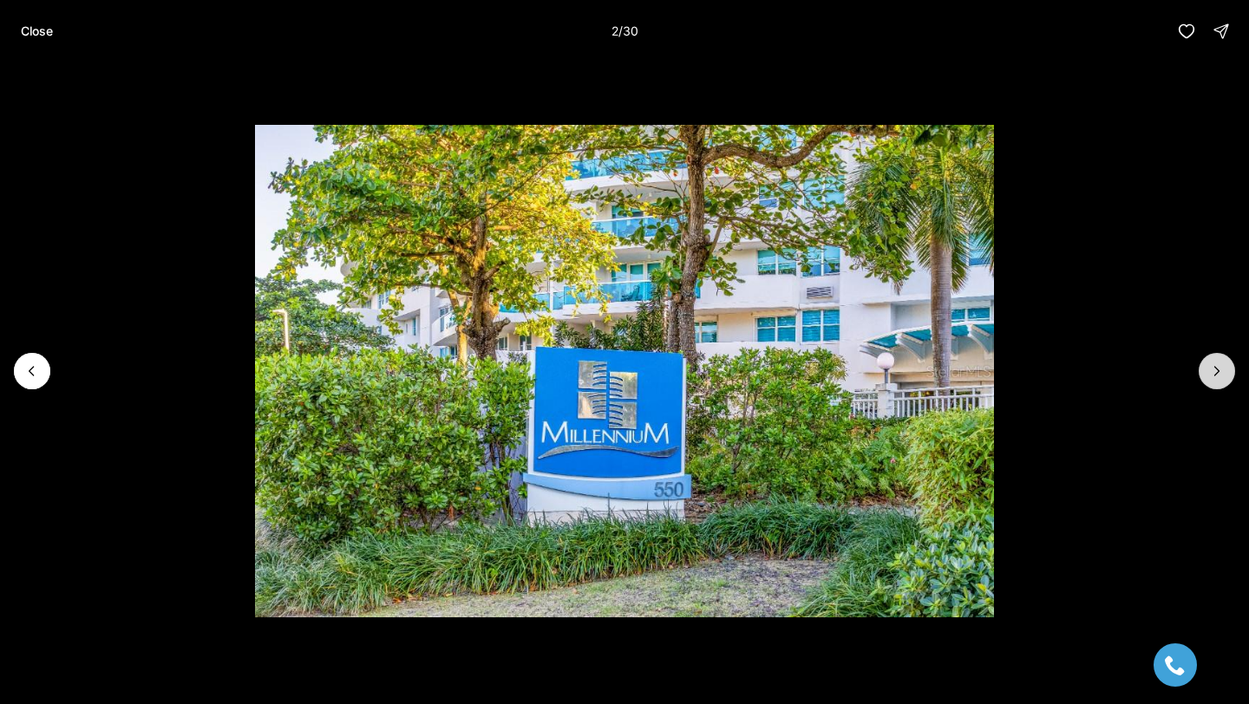
click at [1212, 362] on icon "Next slide" at bounding box center [1216, 370] width 17 height 17
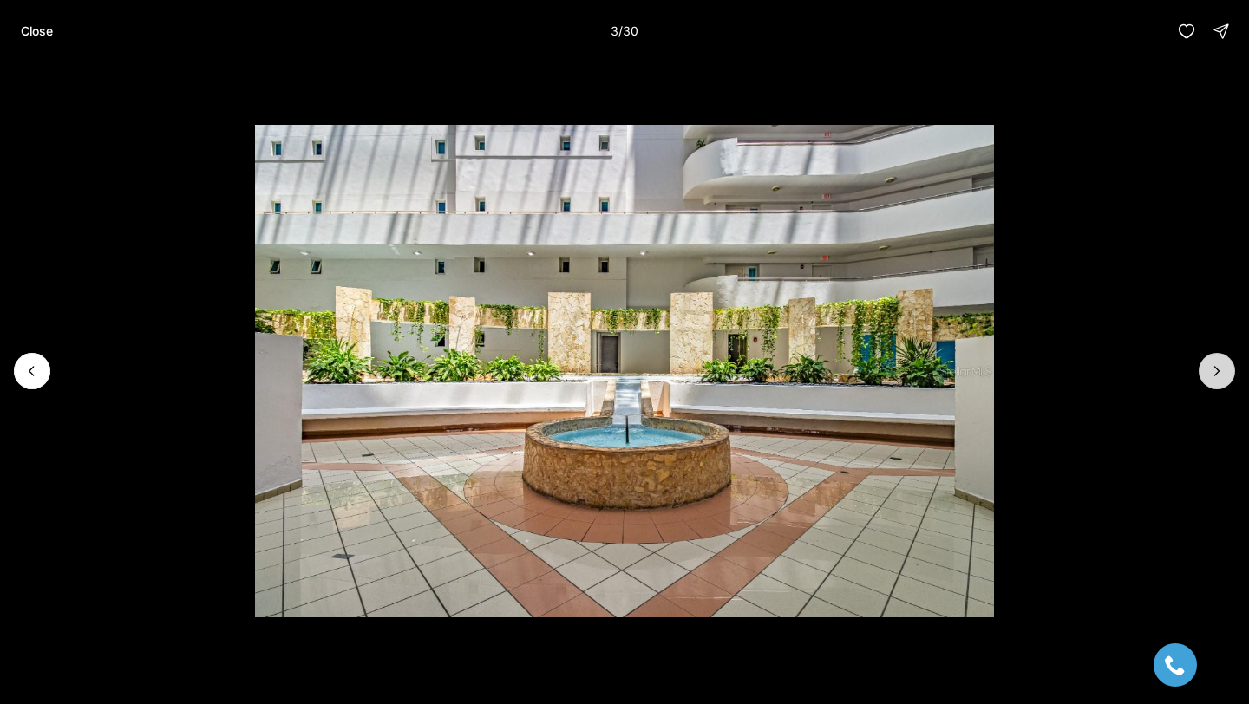
click at [1206, 374] on button "Next slide" at bounding box center [1216, 371] width 36 height 36
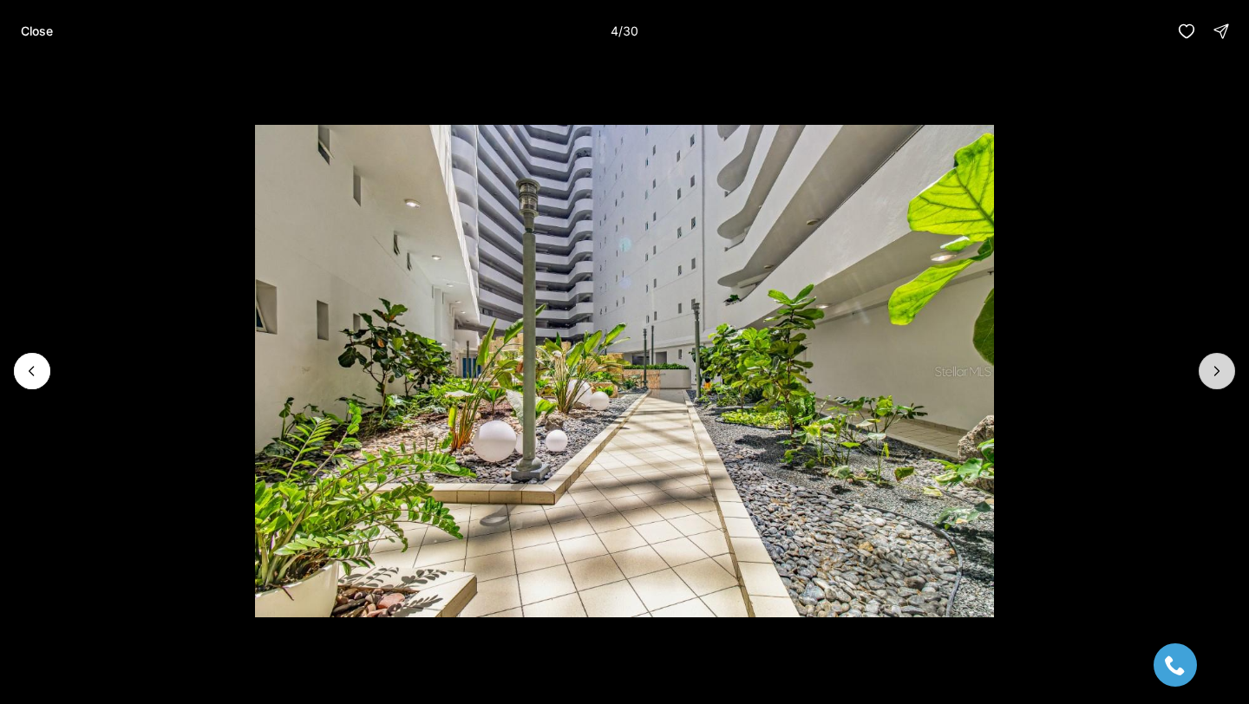
click at [1206, 375] on button "Next slide" at bounding box center [1216, 371] width 36 height 36
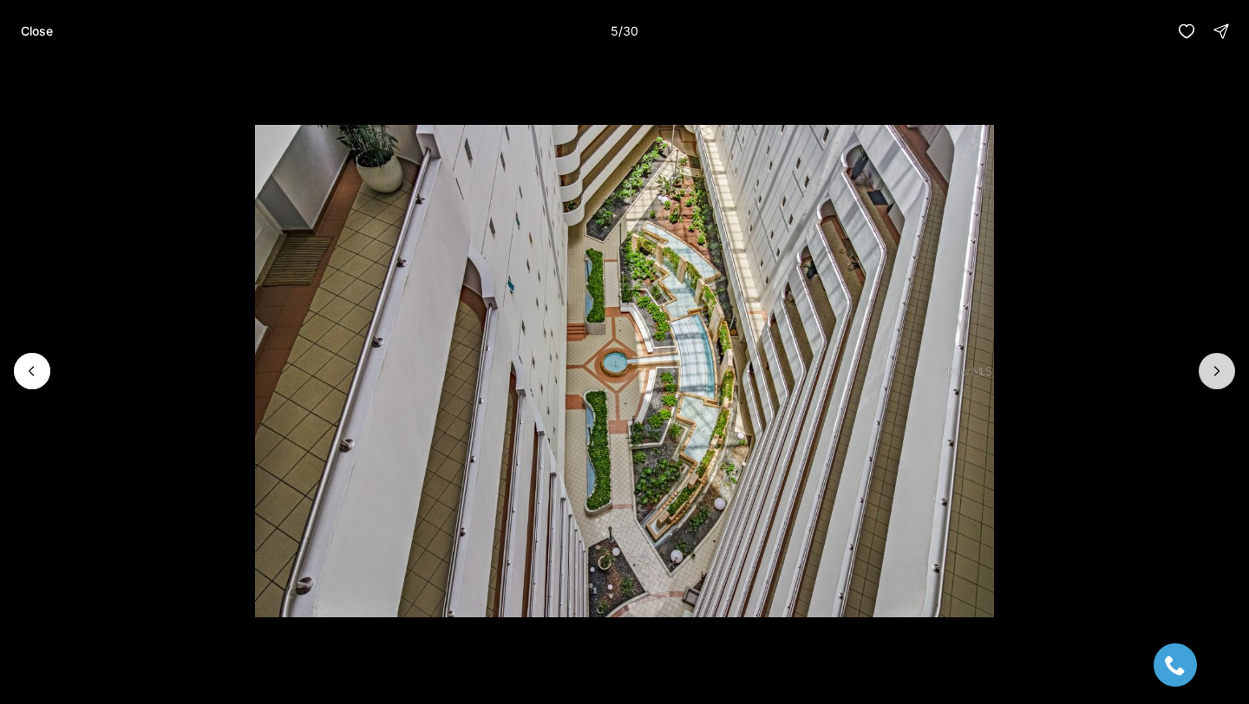
click at [1204, 371] on button "Next slide" at bounding box center [1216, 371] width 36 height 36
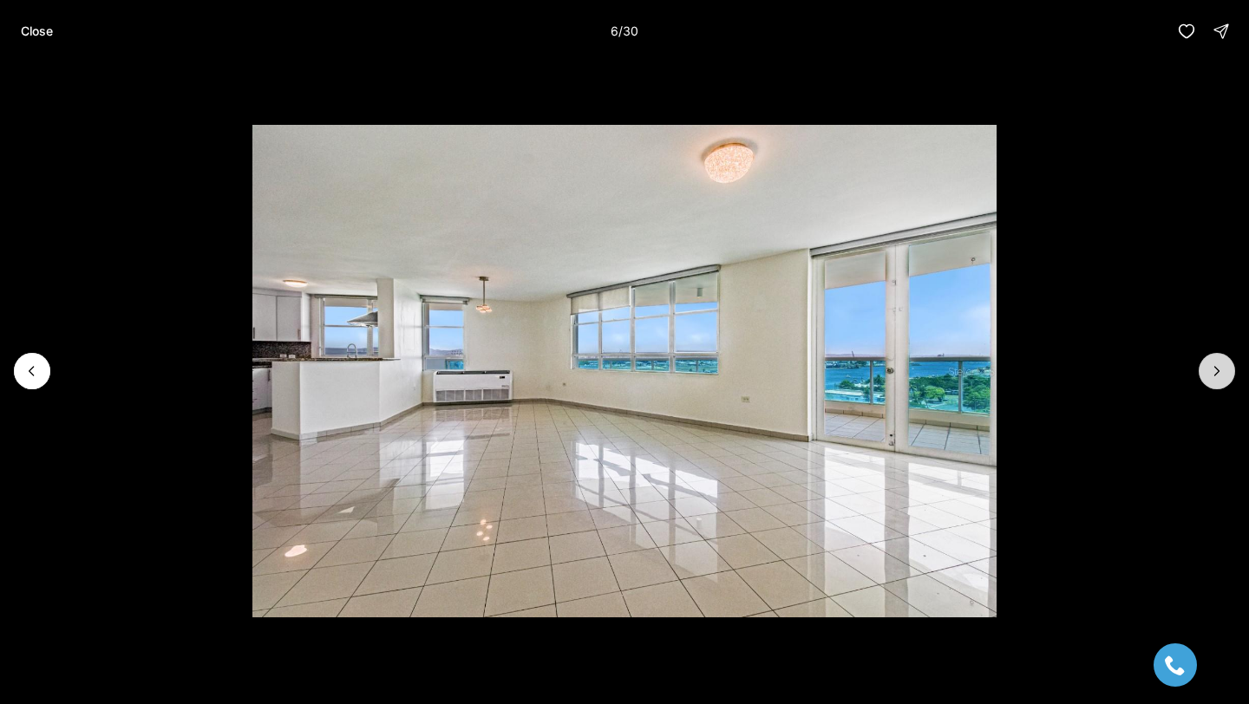
click at [1204, 371] on button "Next slide" at bounding box center [1216, 371] width 36 height 36
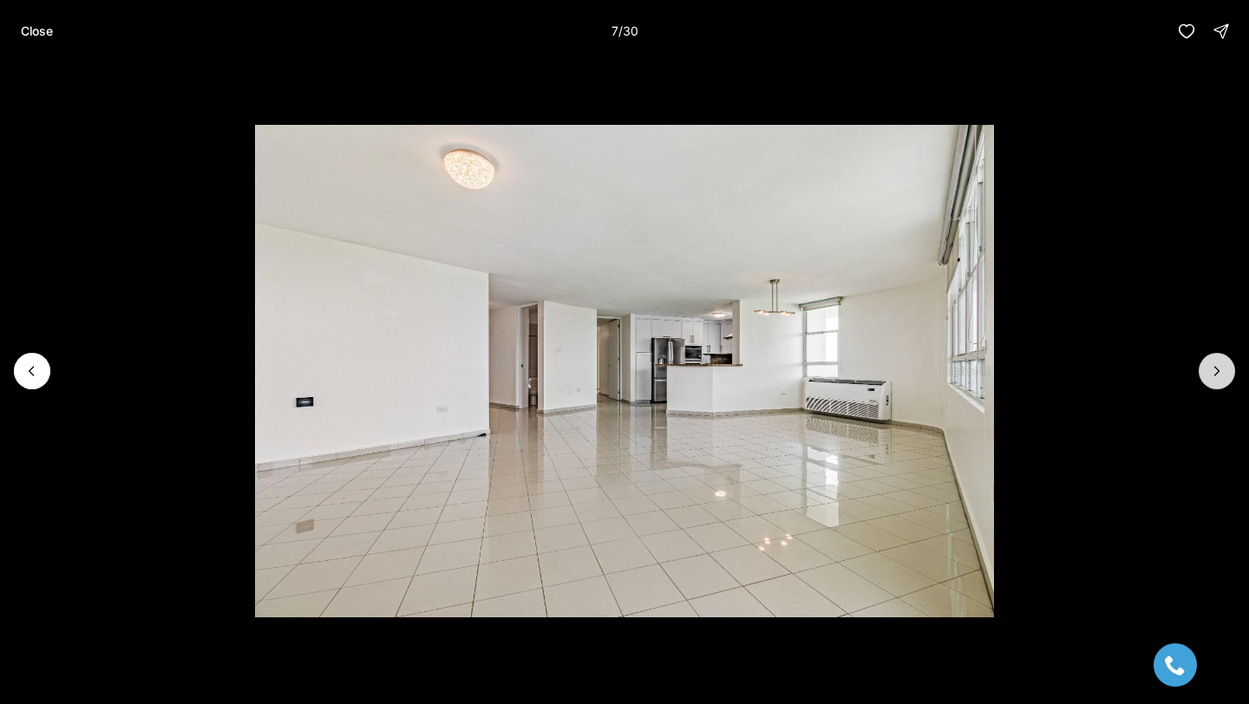
click at [1204, 369] on button "Next slide" at bounding box center [1216, 371] width 36 height 36
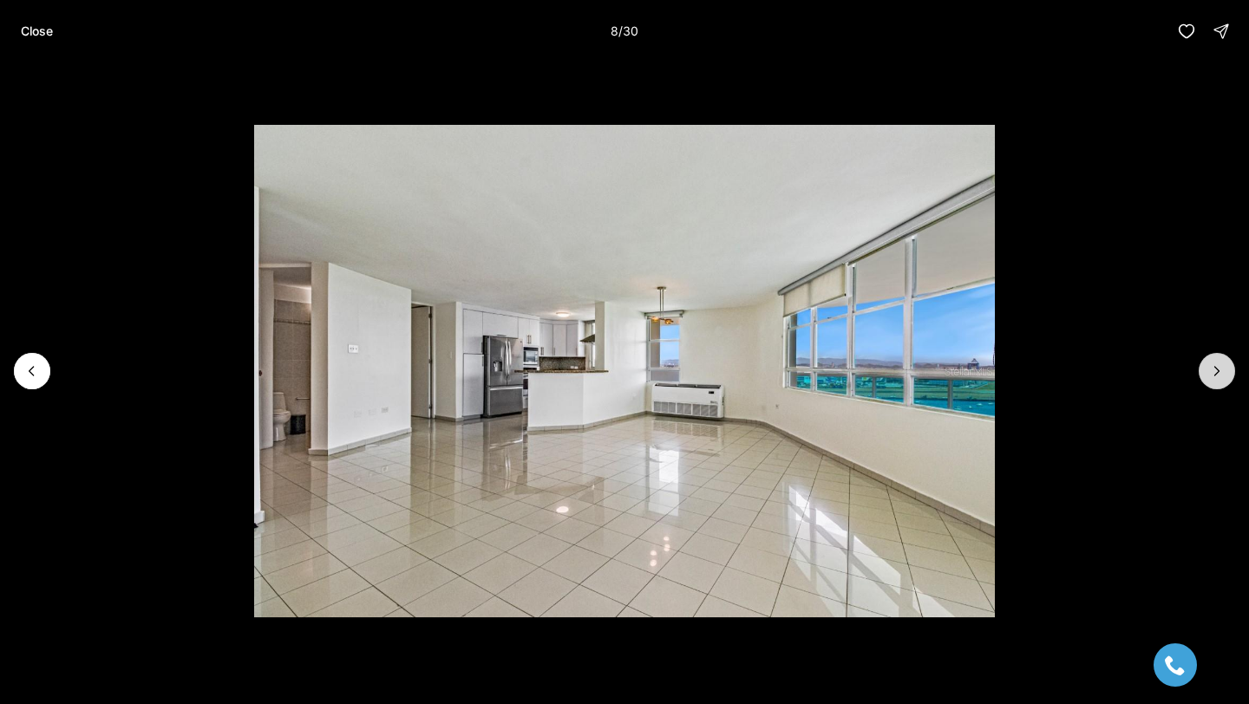
click at [1204, 369] on button "Next slide" at bounding box center [1216, 371] width 36 height 36
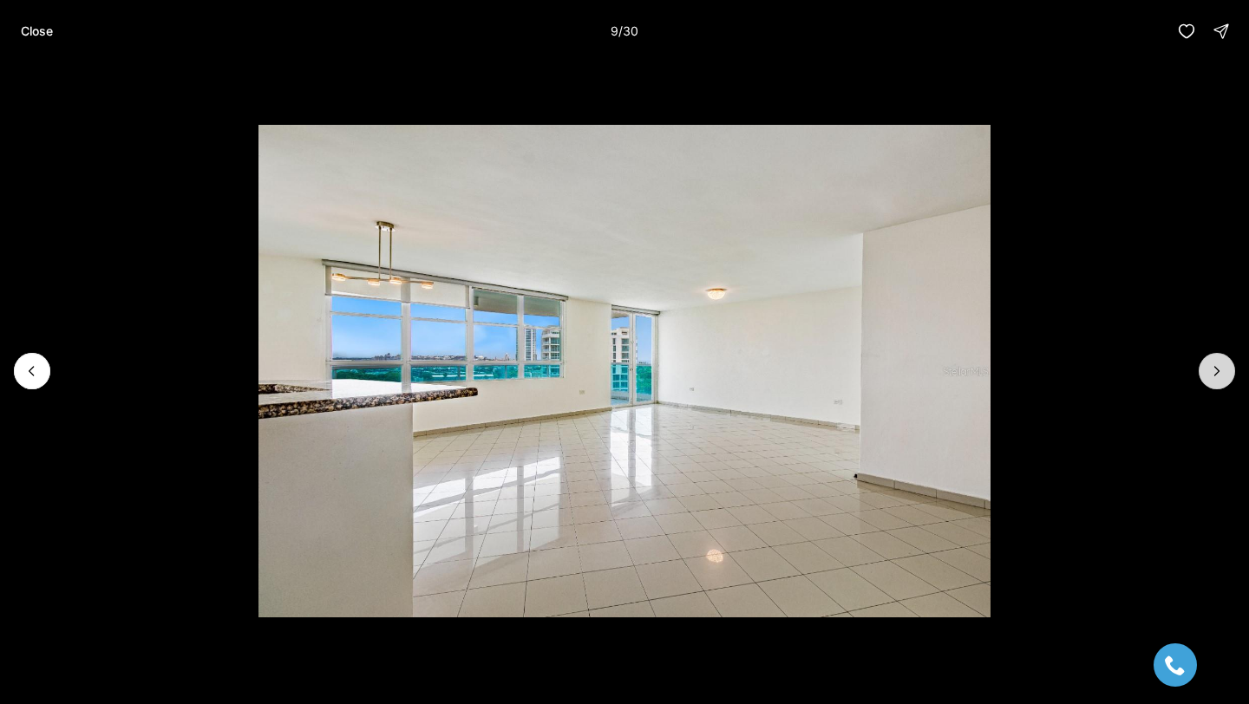
click at [1204, 369] on button "Next slide" at bounding box center [1216, 371] width 36 height 36
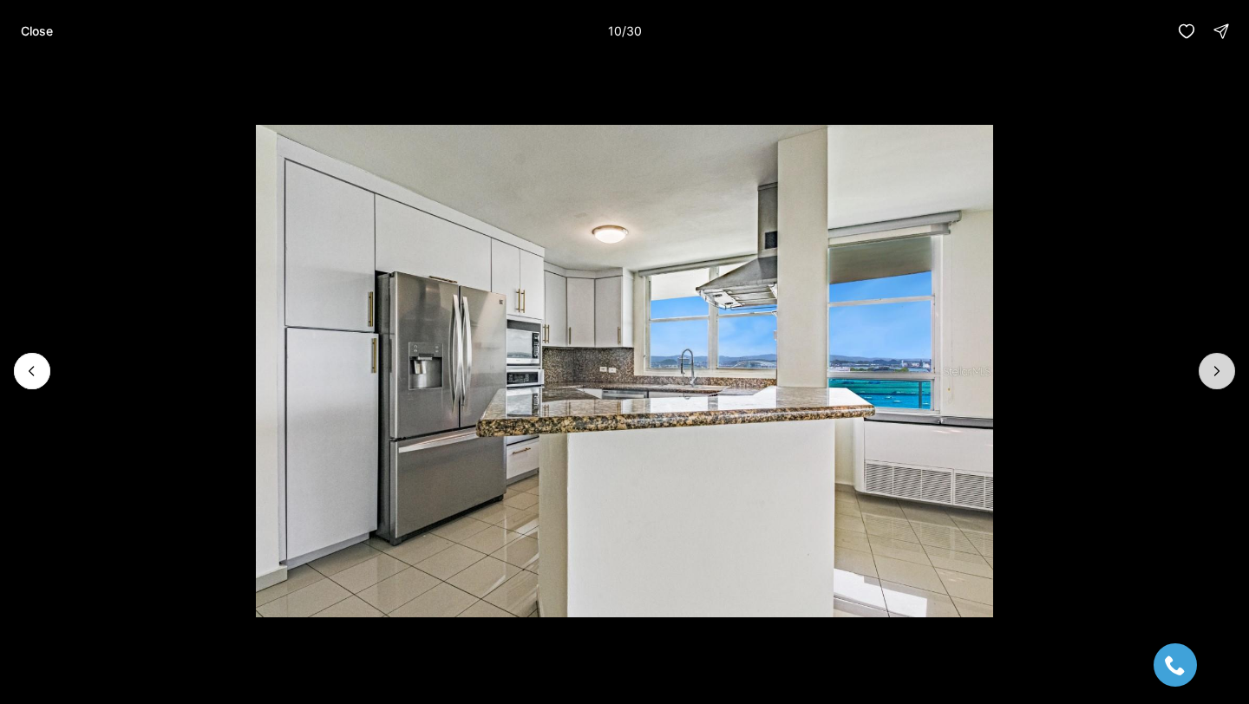
click at [1203, 369] on button "Next slide" at bounding box center [1216, 371] width 36 height 36
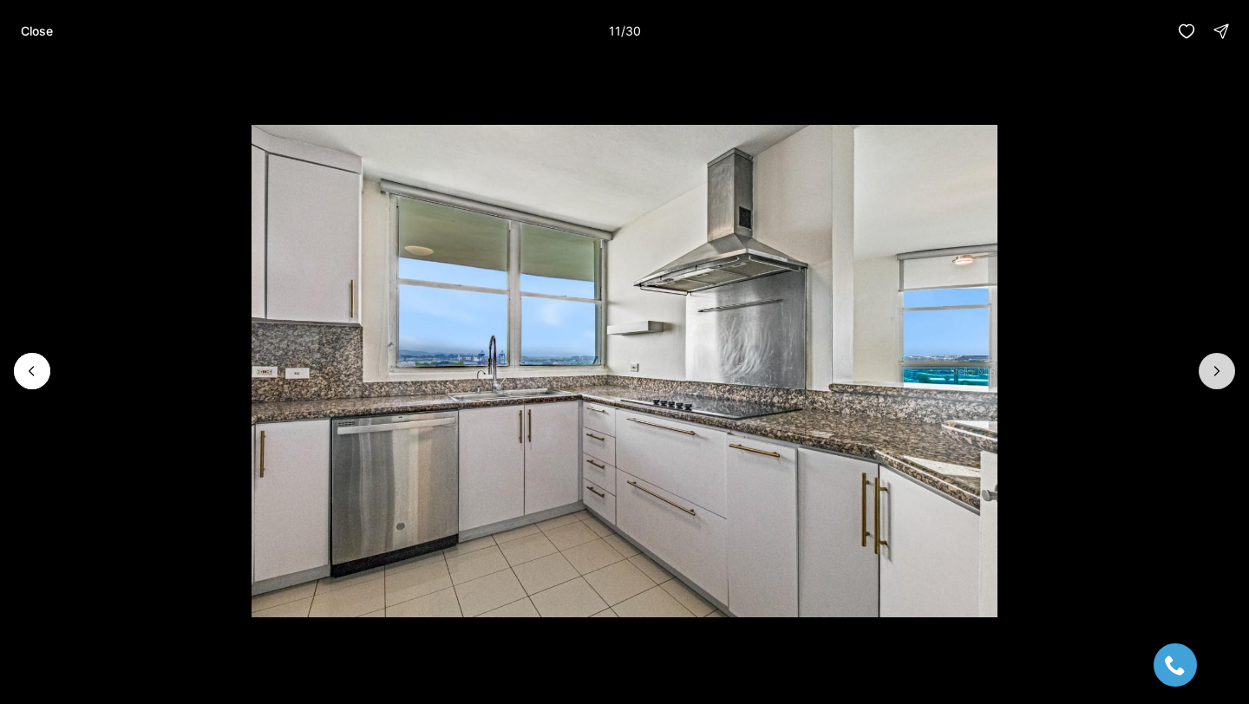
click at [1203, 369] on button "Next slide" at bounding box center [1216, 371] width 36 height 36
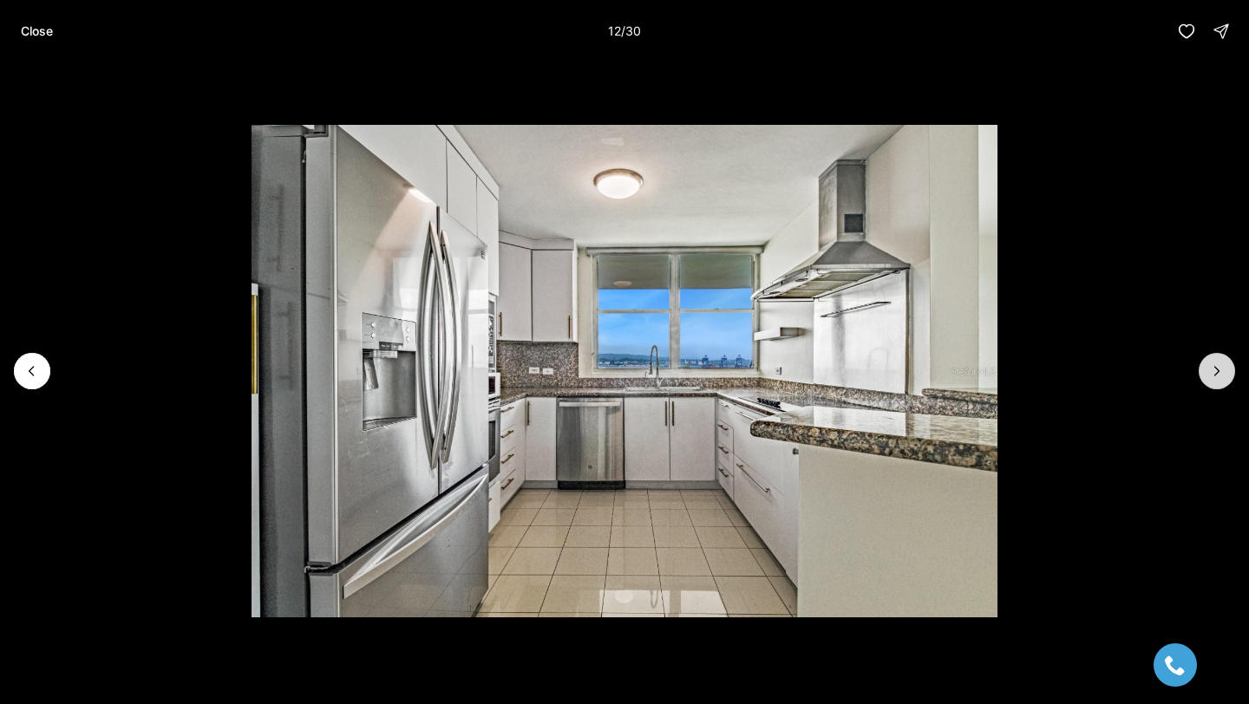
click at [1203, 369] on button "Next slide" at bounding box center [1216, 371] width 36 height 36
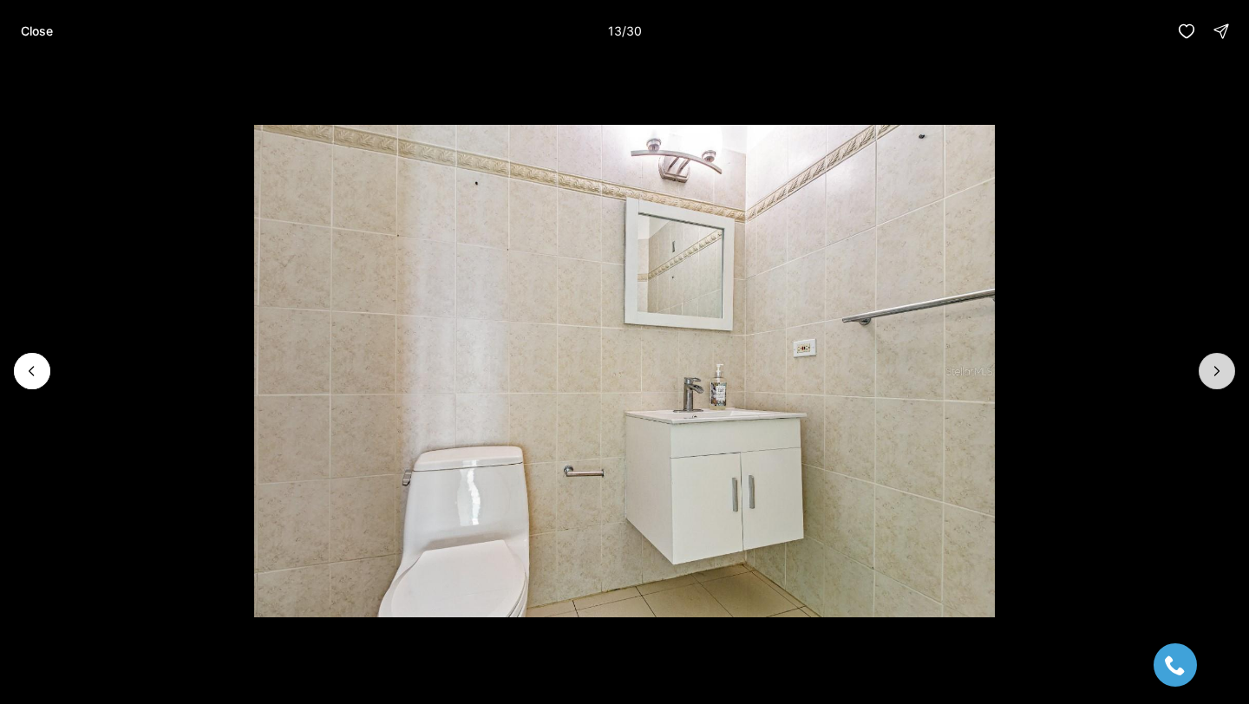
click at [1203, 369] on button "Next slide" at bounding box center [1216, 371] width 36 height 36
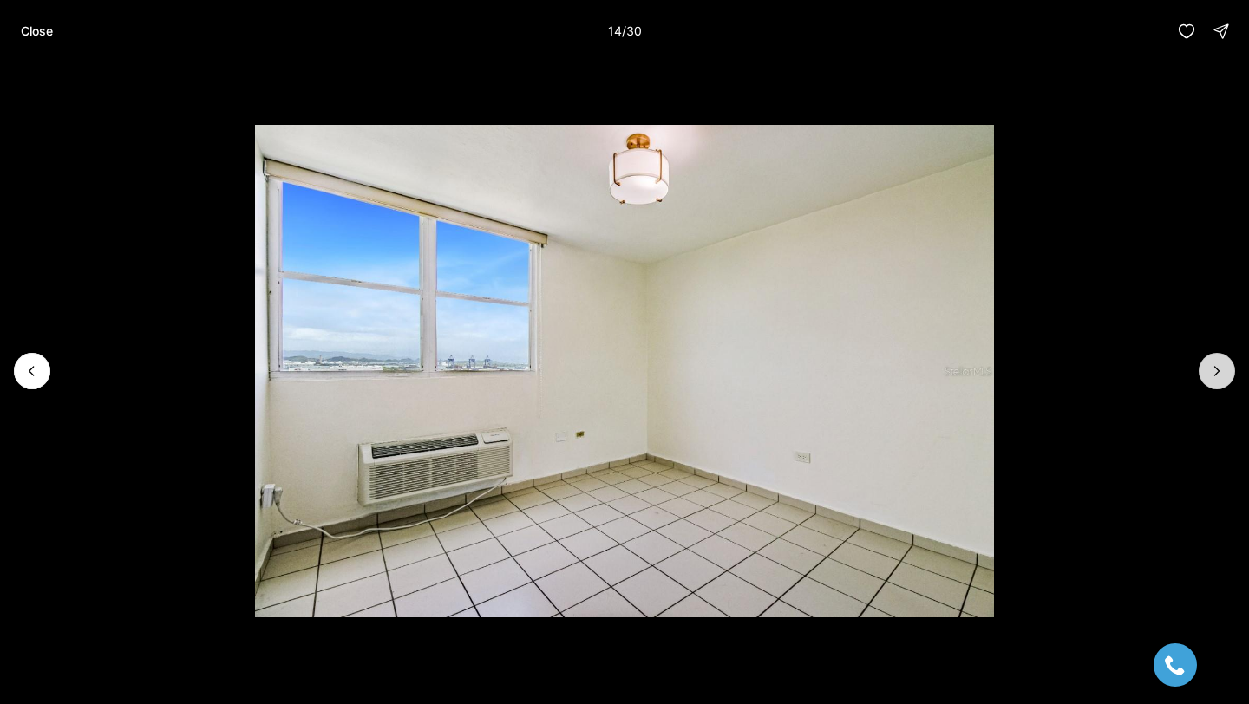
click at [1203, 369] on button "Next slide" at bounding box center [1216, 371] width 36 height 36
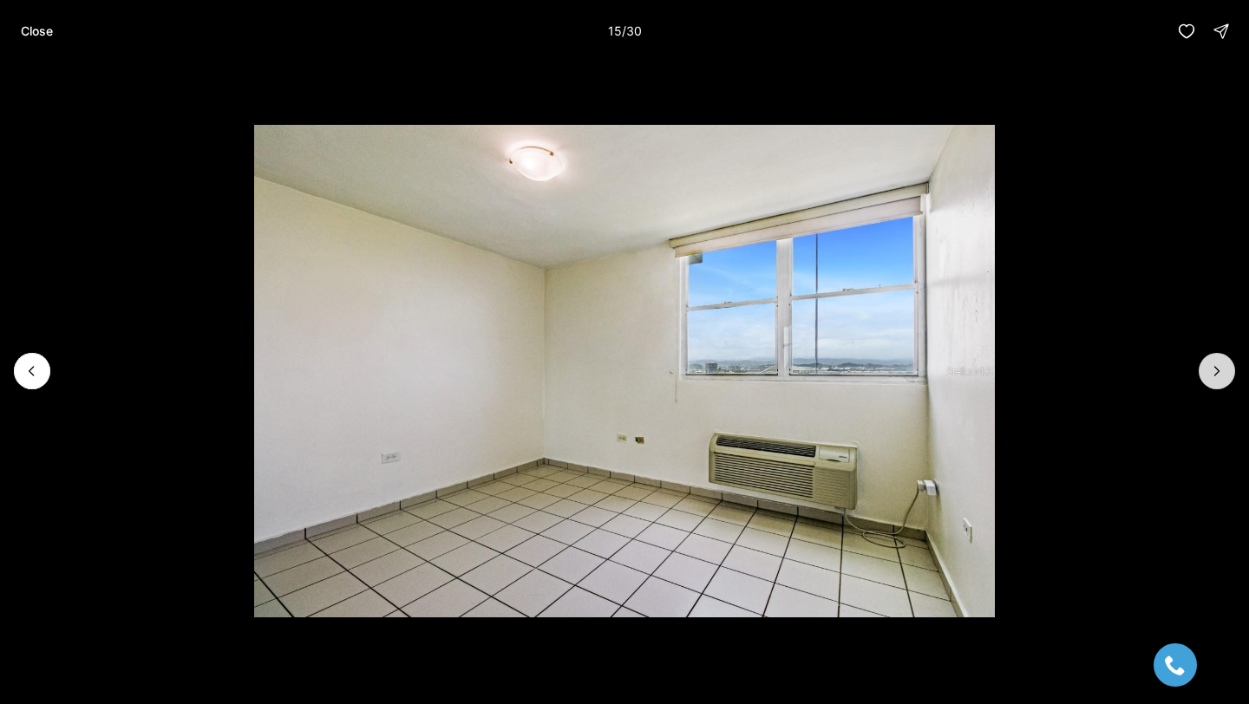
click at [1203, 369] on button "Next slide" at bounding box center [1216, 371] width 36 height 36
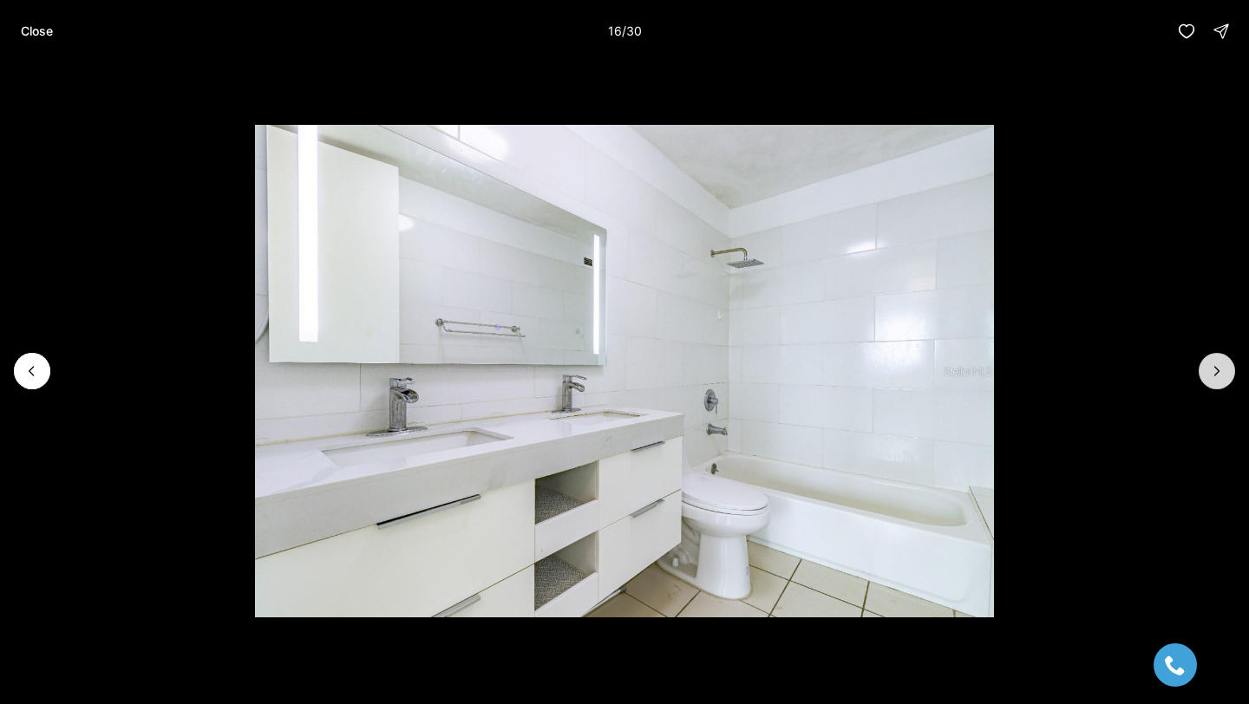
click at [1203, 369] on button "Next slide" at bounding box center [1216, 371] width 36 height 36
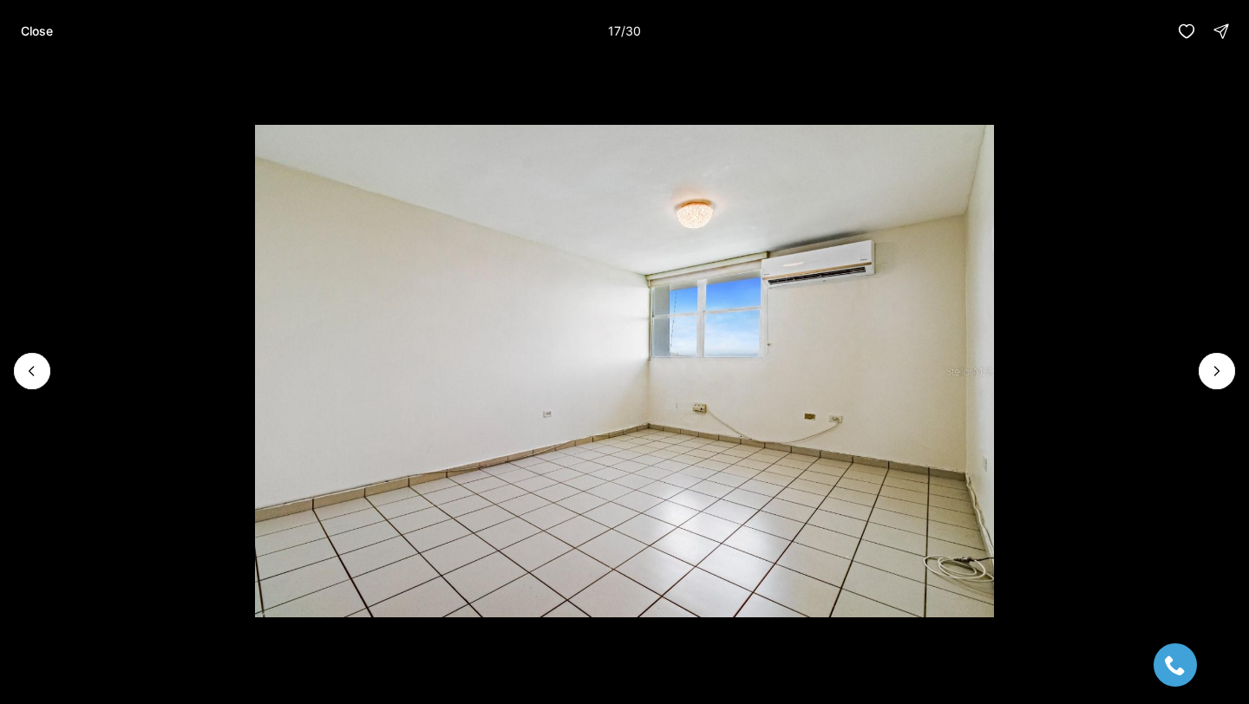
click at [34, 50] on div "Close 17 / 30" at bounding box center [624, 31] width 1249 height 62
click at [35, 31] on p "Close" at bounding box center [37, 31] width 32 height 14
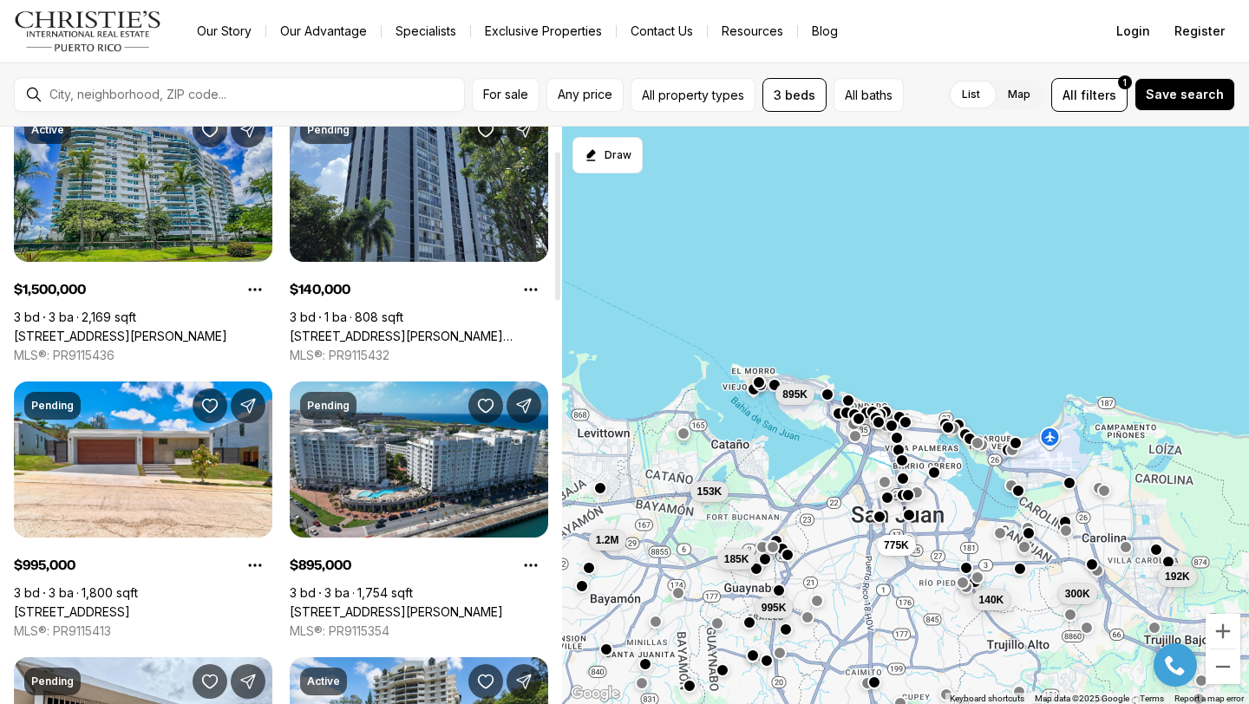
scroll to position [93, 0]
